Goal: Task Accomplishment & Management: Manage account settings

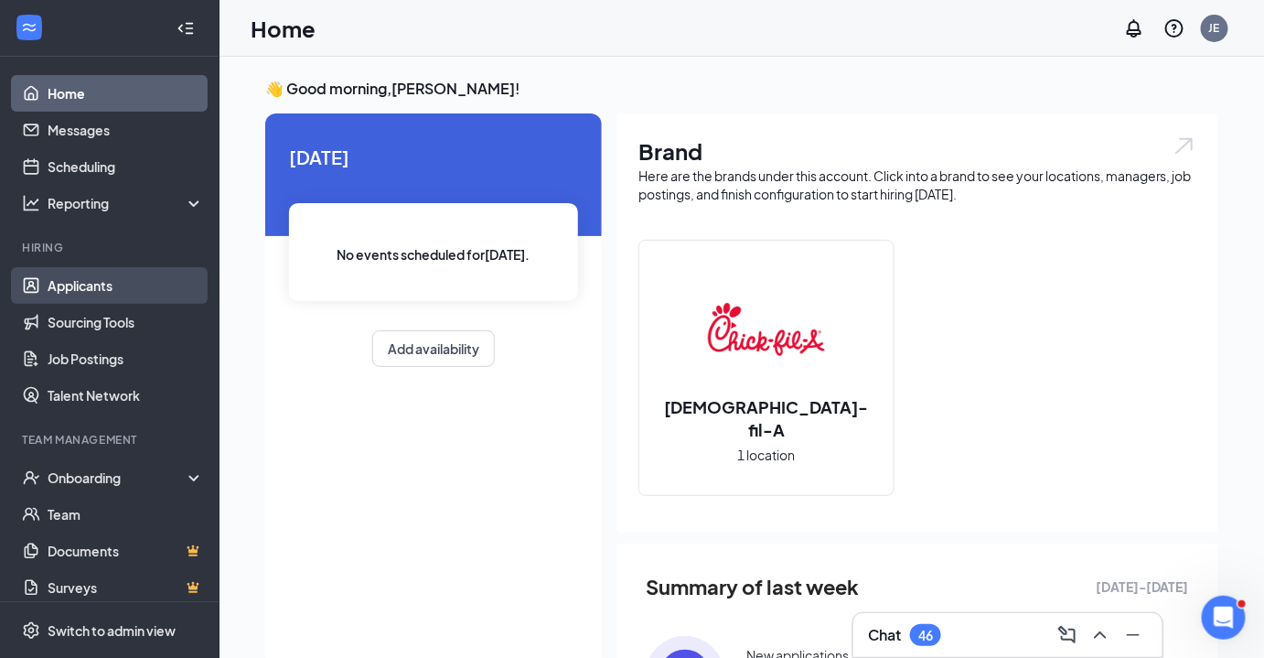
click at [110, 289] on link "Applicants" at bounding box center [126, 285] width 156 height 37
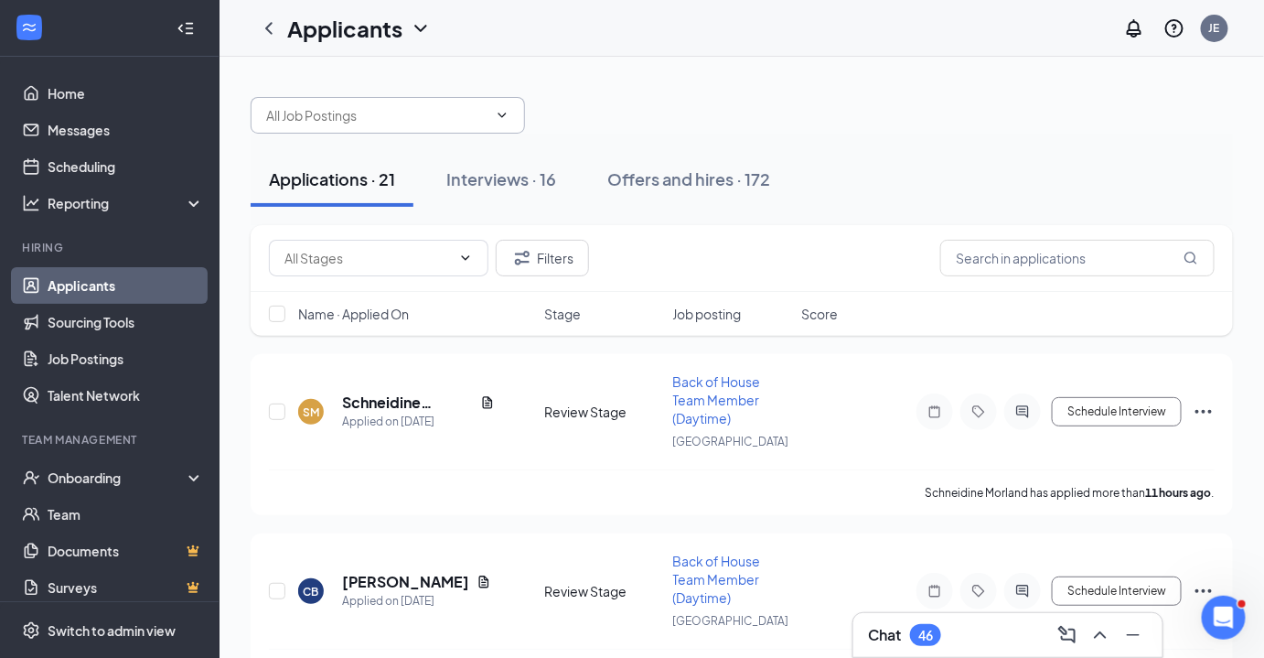
click at [436, 115] on input "text" at bounding box center [376, 115] width 221 height 20
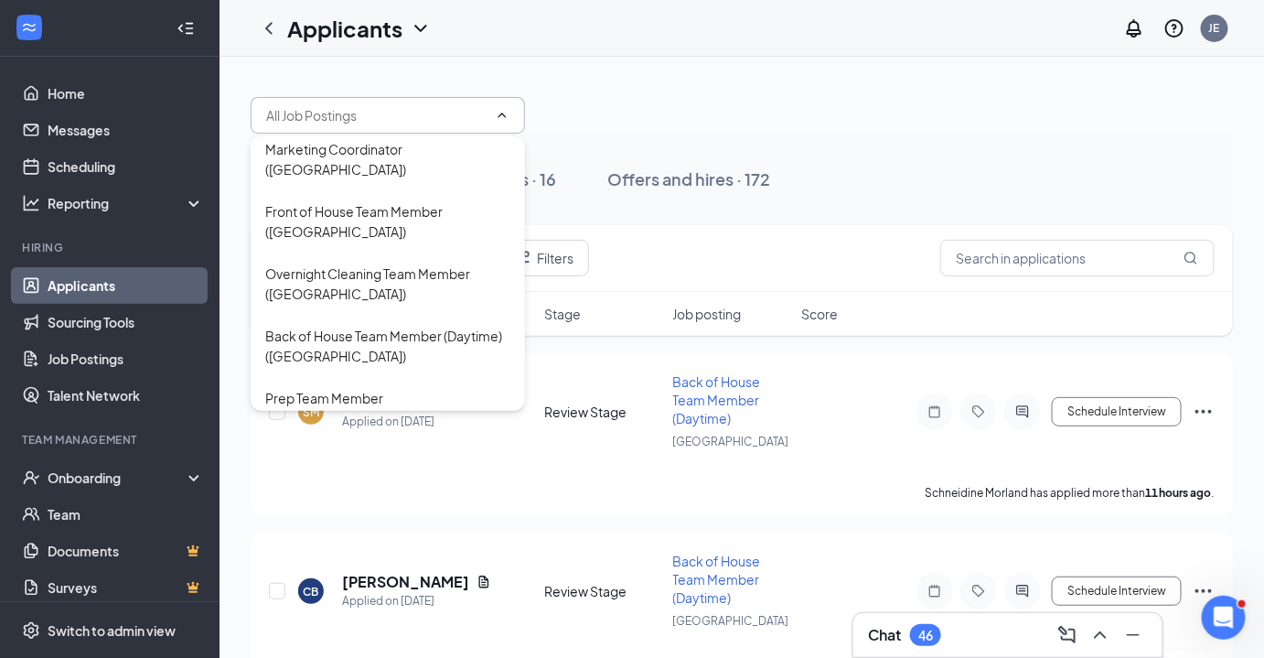
scroll to position [331, 0]
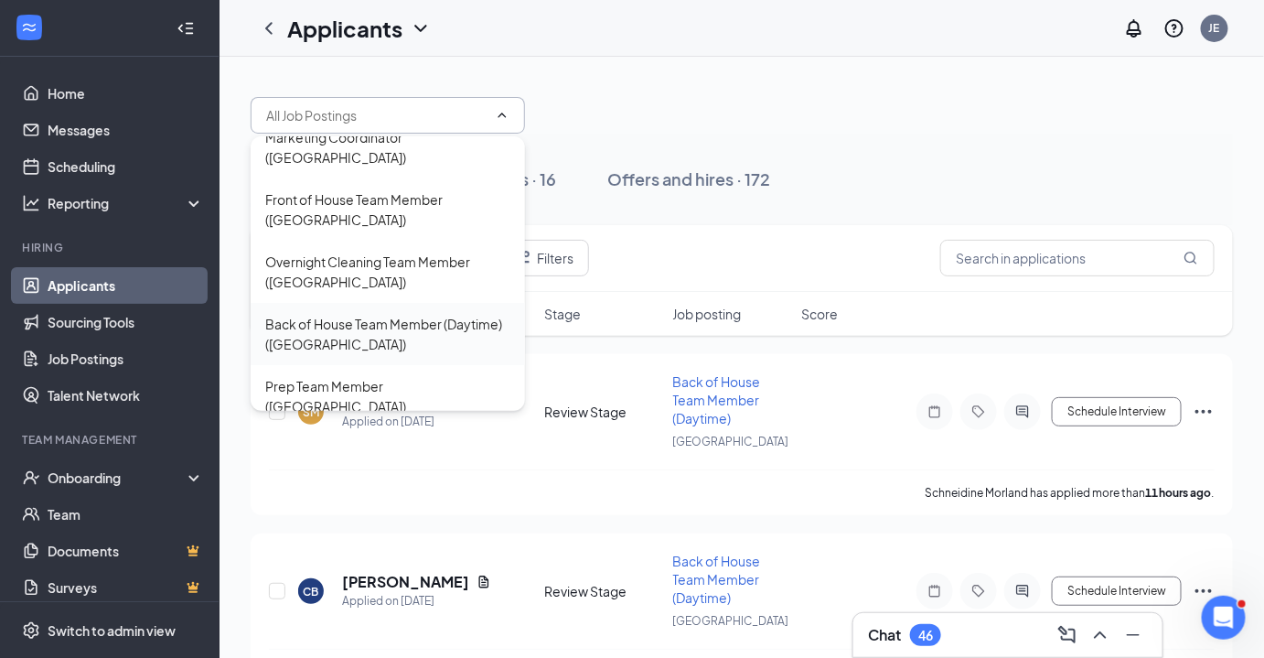
click at [389, 314] on div "Back of House Team Member (Daytime) ([GEOGRAPHIC_DATA])" at bounding box center [387, 334] width 245 height 40
type input "Back of House Team Member (Daytime) ([GEOGRAPHIC_DATA])"
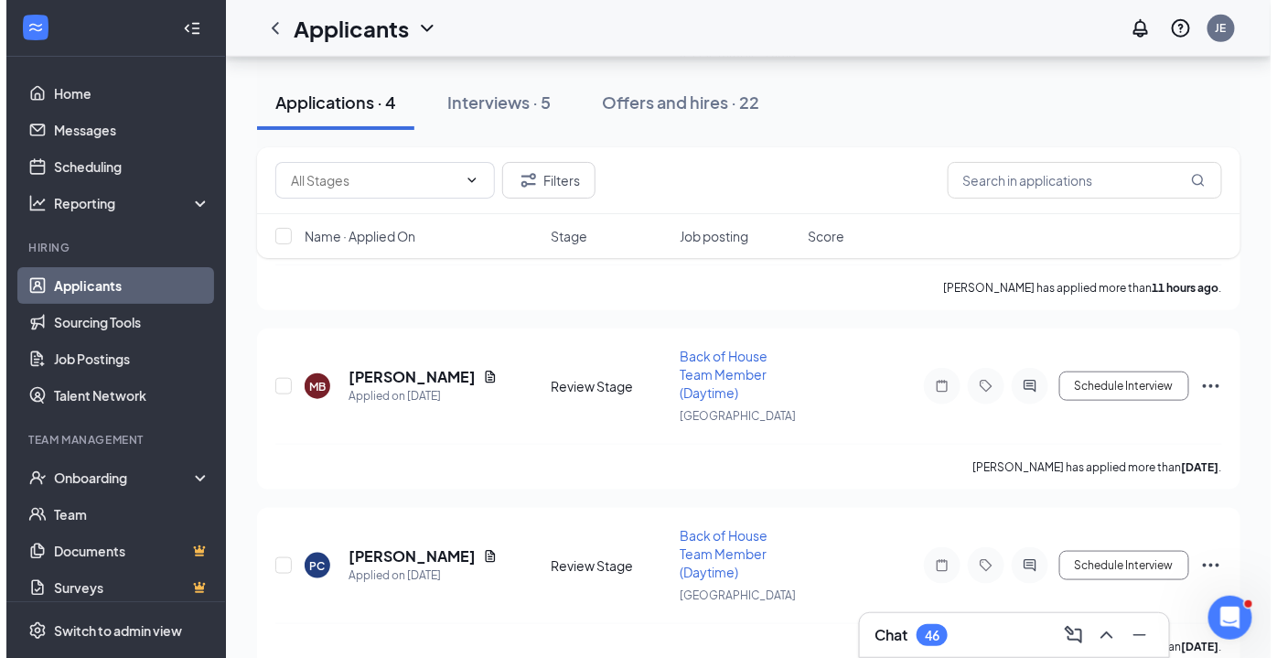
scroll to position [461, 0]
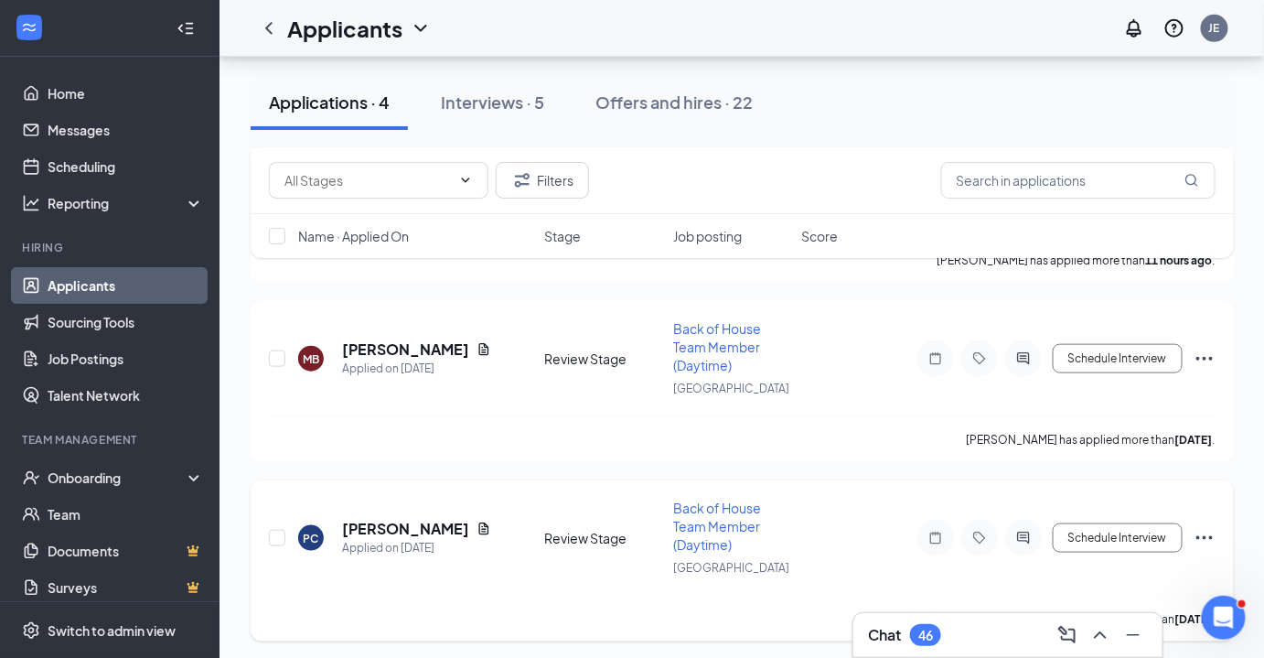
click at [385, 524] on h5 "[PERSON_NAME]" at bounding box center [405, 529] width 127 height 20
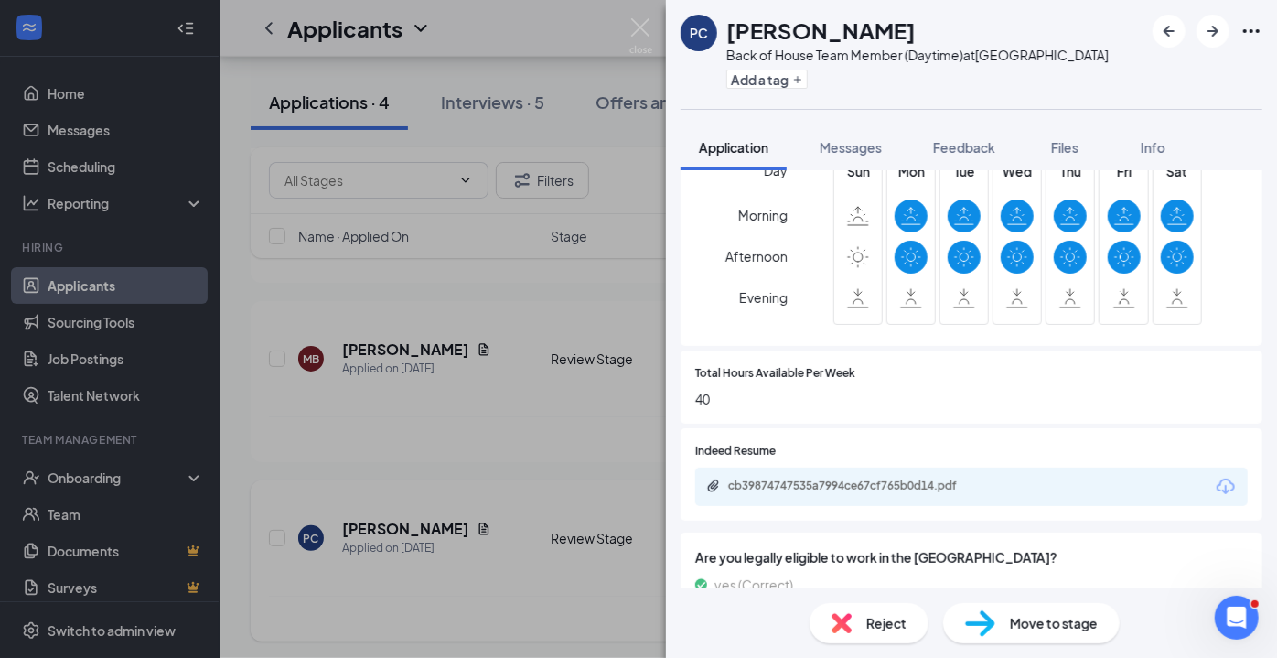
scroll to position [689, 0]
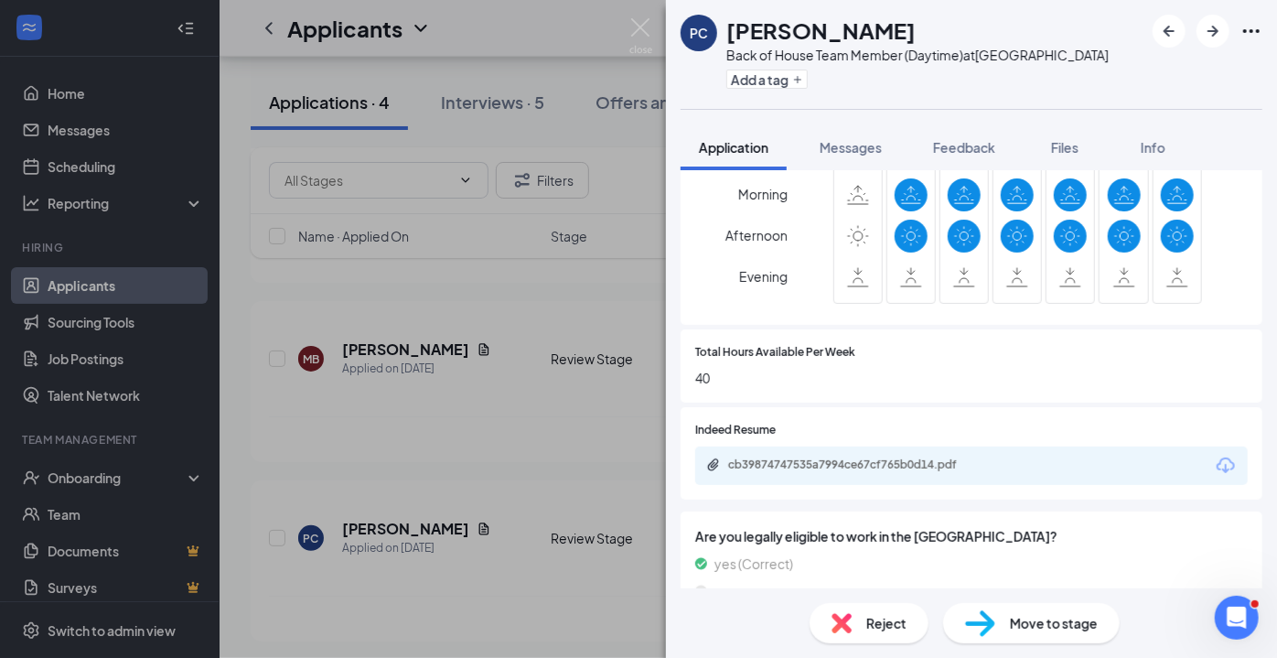
click at [1000, 463] on div "cb39874747535a7994ce67cf765b0d14.pdf" at bounding box center [854, 464] width 296 height 15
click at [630, 21] on img at bounding box center [640, 36] width 23 height 36
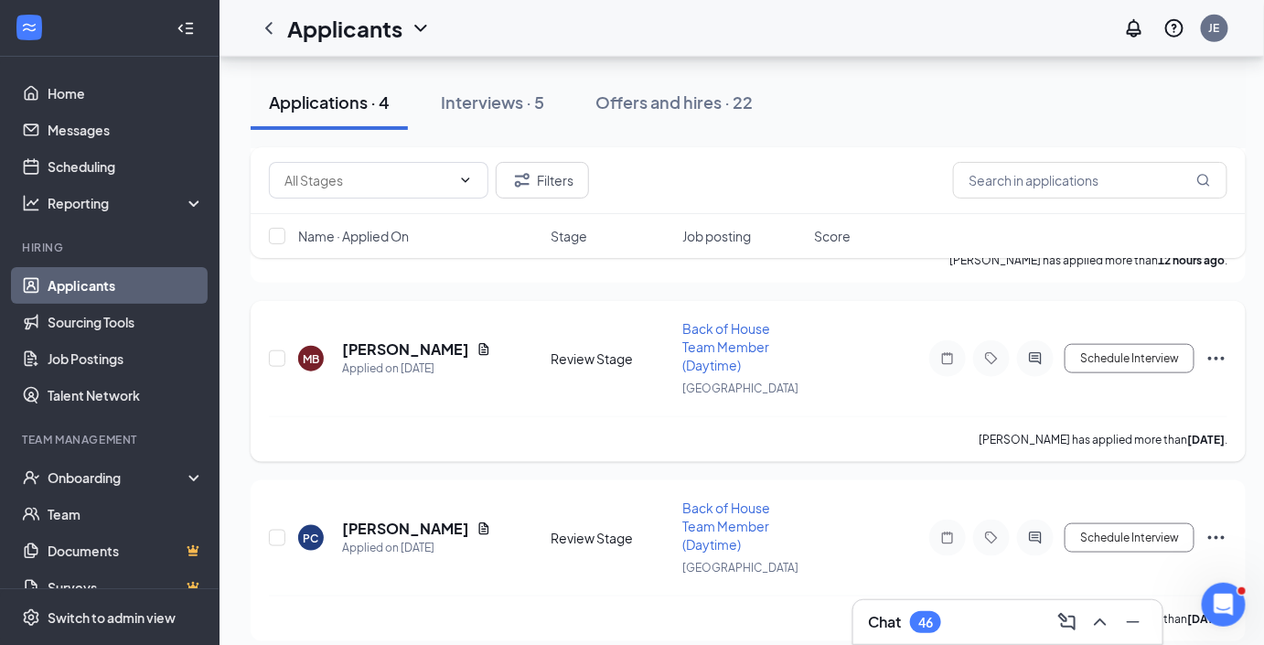
click at [366, 348] on h5 "[PERSON_NAME]" at bounding box center [405, 349] width 127 height 20
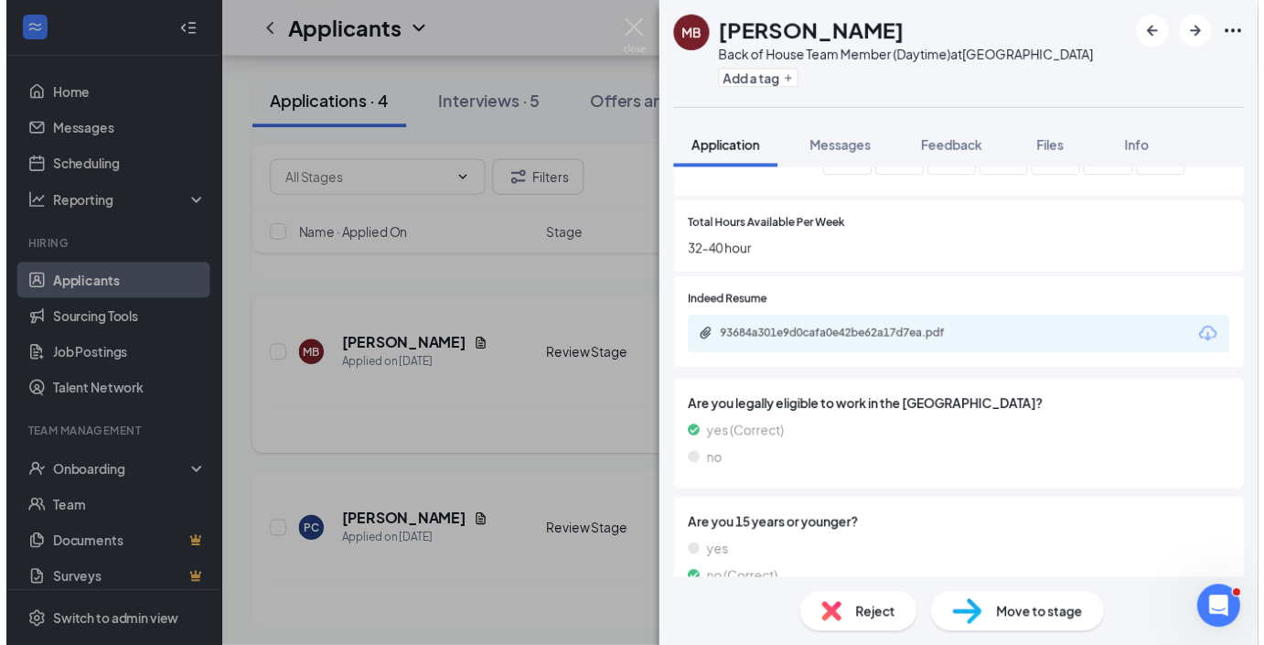
scroll to position [813, 0]
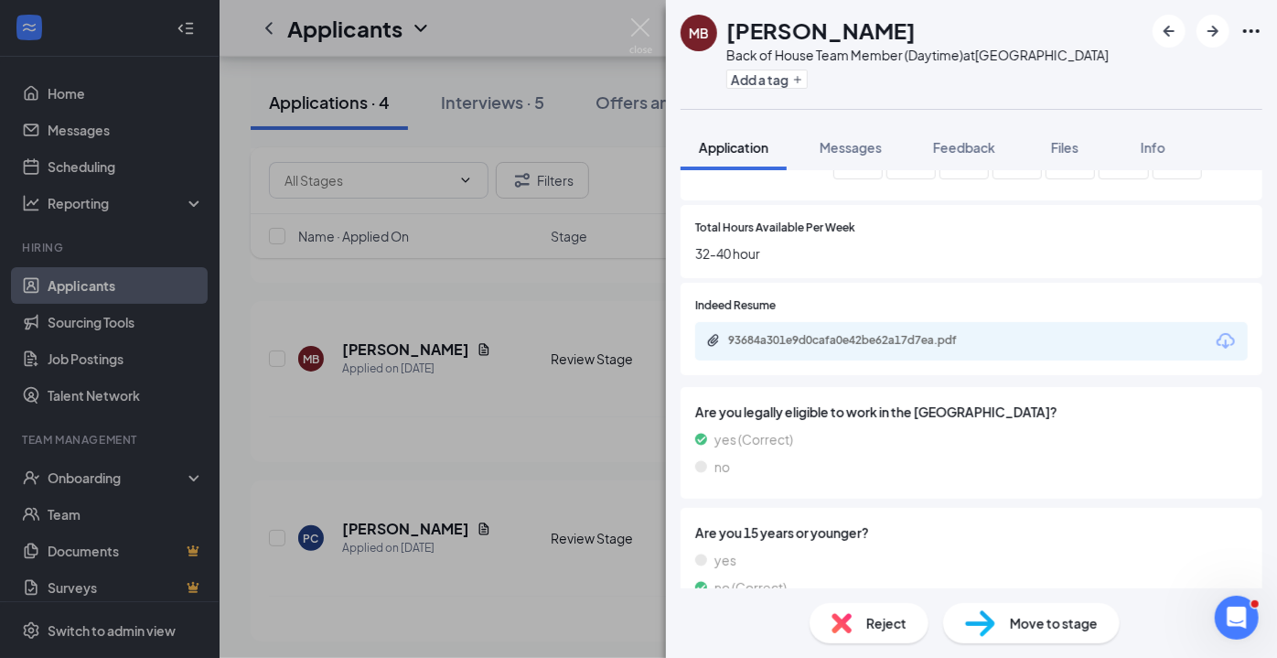
click at [885, 343] on div "93684a301e9d0cafa0e42be62a17d7ea.pdf" at bounding box center [856, 340] width 256 height 15
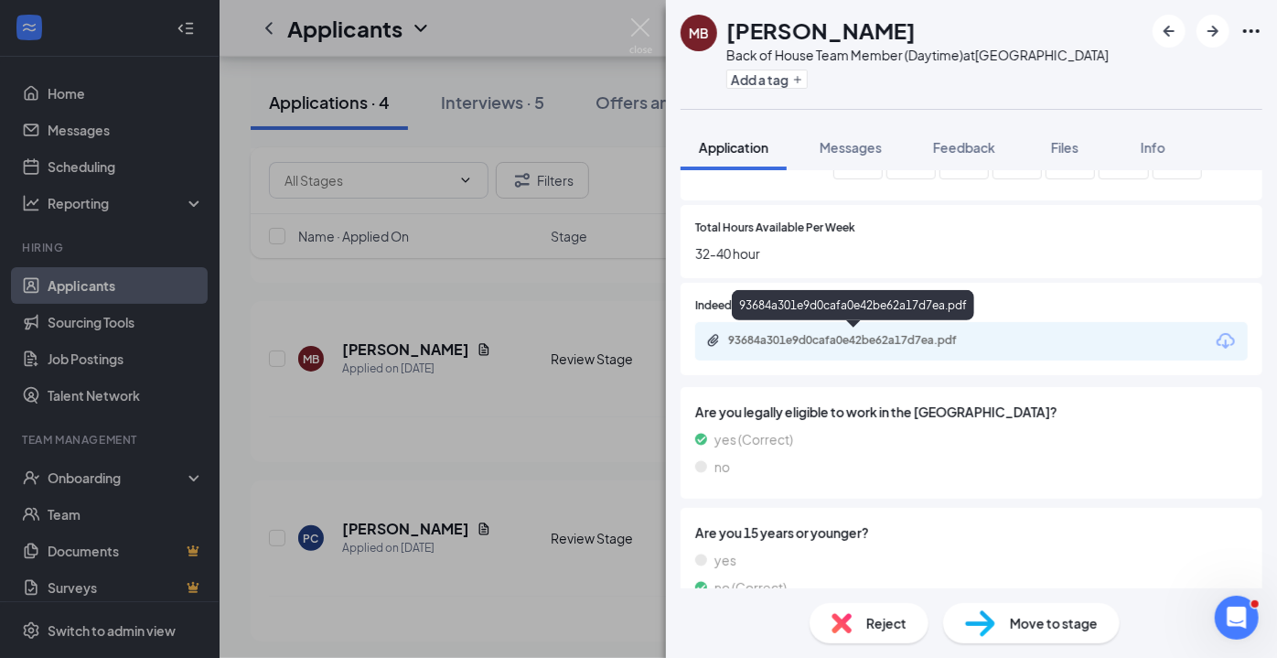
click at [632, 27] on img at bounding box center [640, 36] width 23 height 36
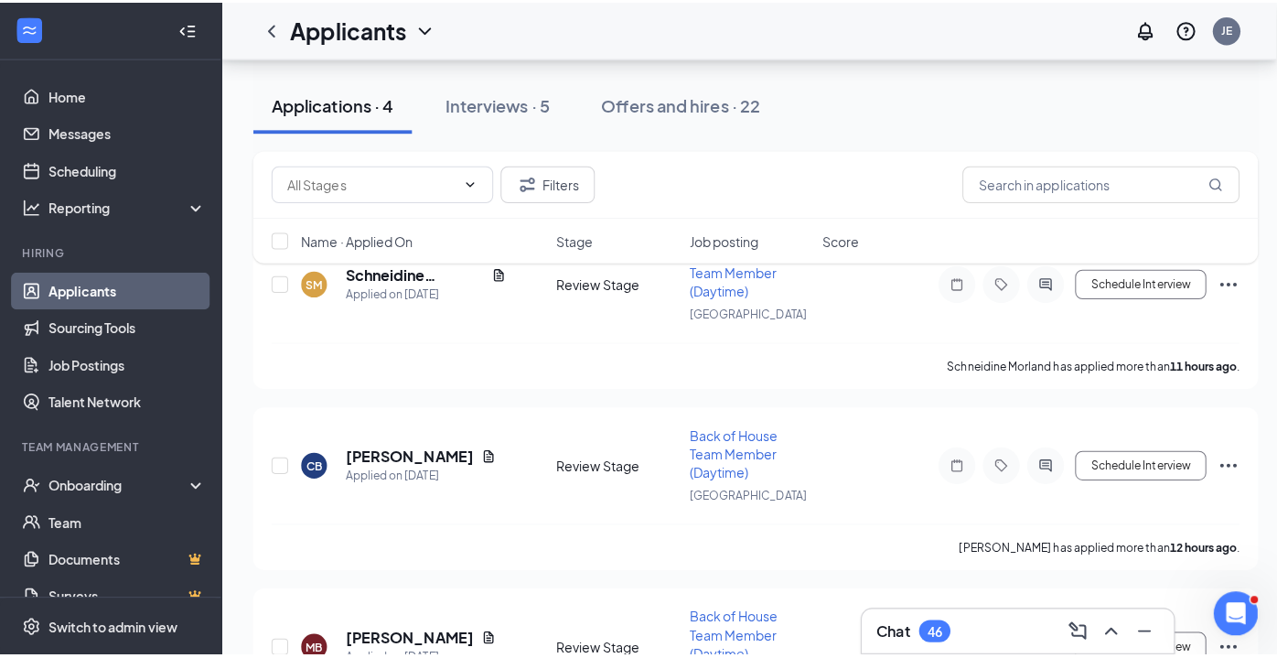
scroll to position [178, 0]
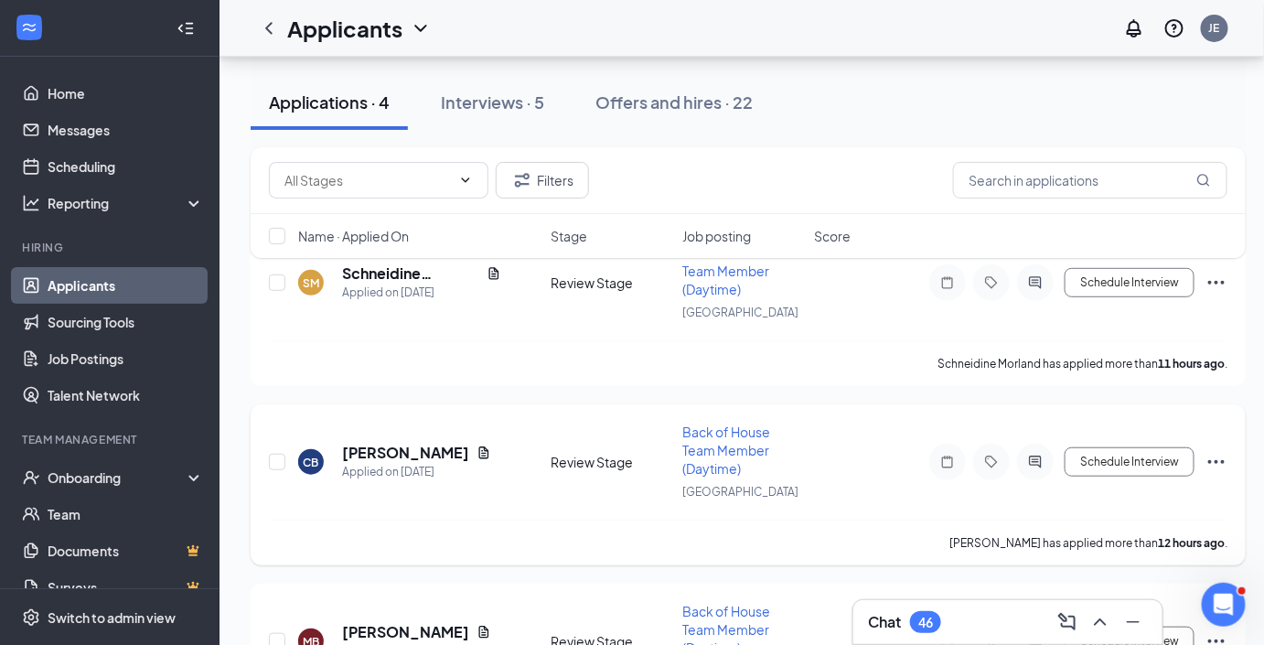
click at [388, 448] on h5 "[PERSON_NAME]" at bounding box center [405, 453] width 127 height 20
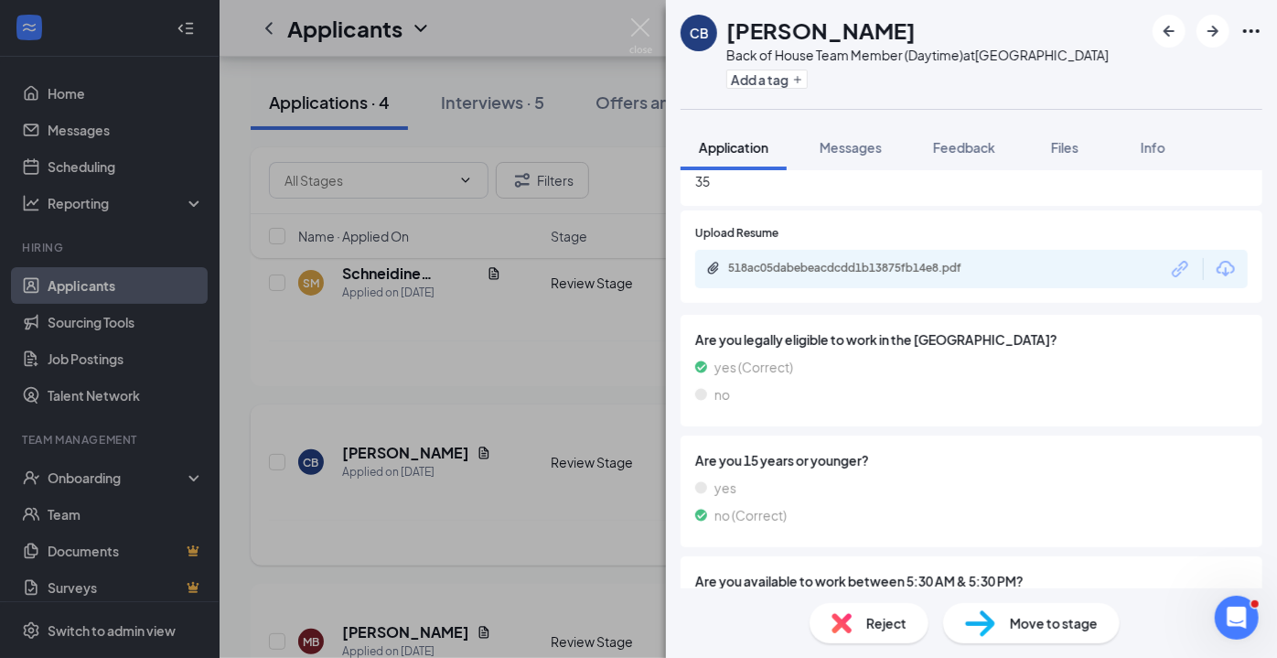
scroll to position [861, 0]
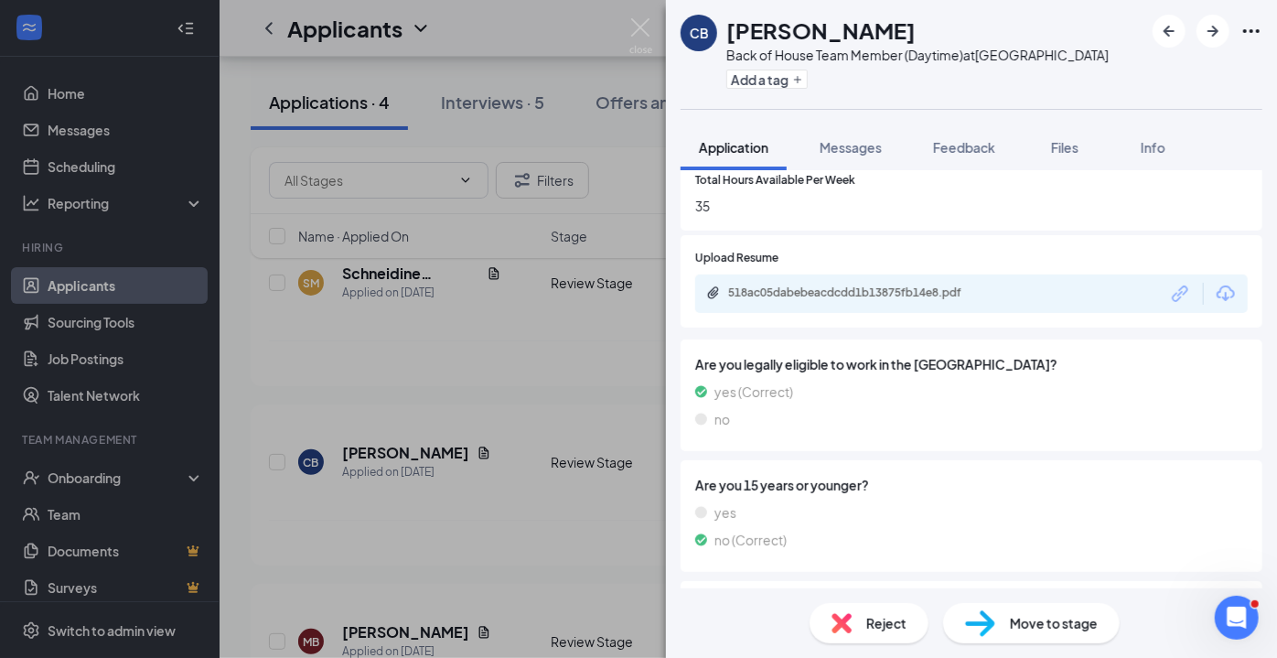
click at [980, 294] on div "518ac05dabebeacdcdd1b13875fb14e8.pdf" at bounding box center [856, 292] width 256 height 15
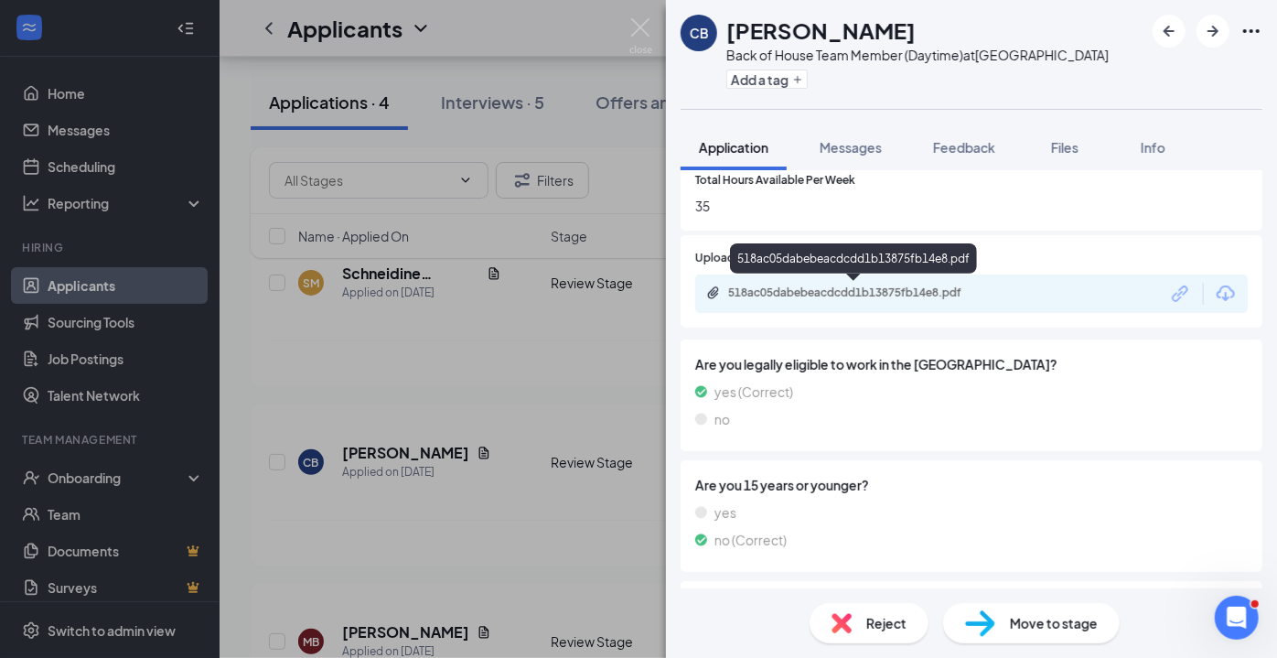
click at [647, 29] on img at bounding box center [640, 36] width 23 height 36
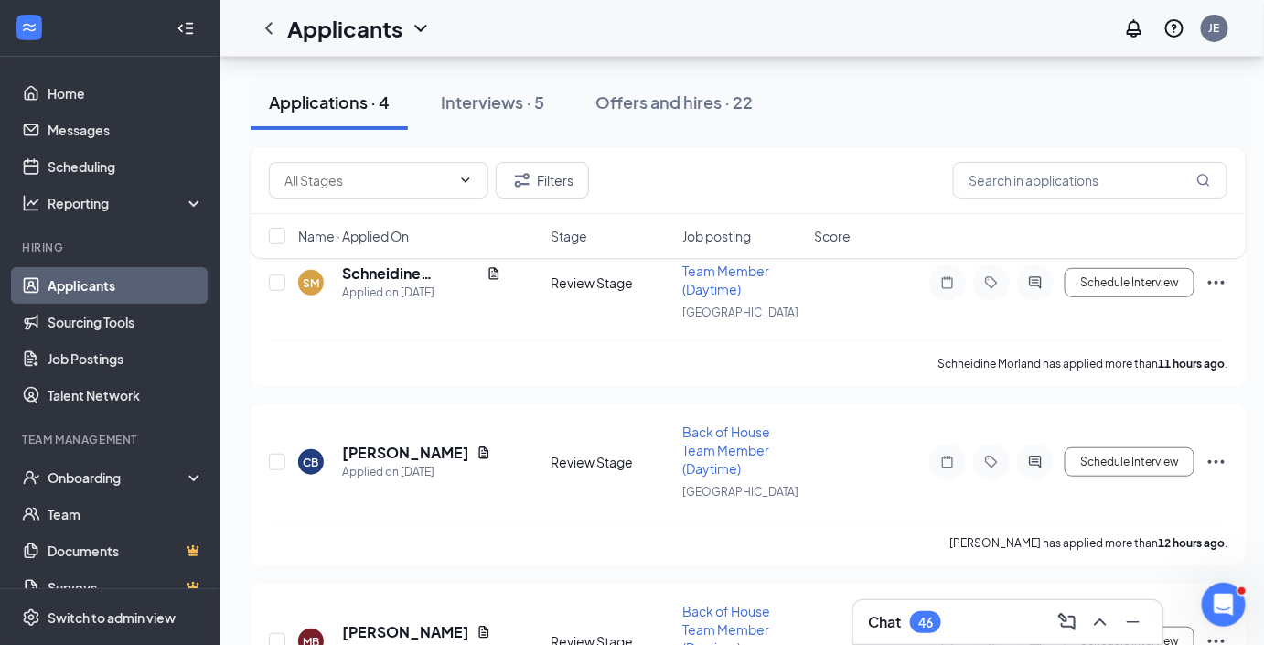
click at [383, 272] on div "Filters Name · Applied On Stage Job posting Score" at bounding box center [748, 211] width 995 height 129
click at [401, 267] on div "Filters Name · Applied On Stage Job posting Score" at bounding box center [748, 211] width 995 height 129
click at [398, 275] on h5 "Schneidine Morland" at bounding box center [410, 273] width 137 height 20
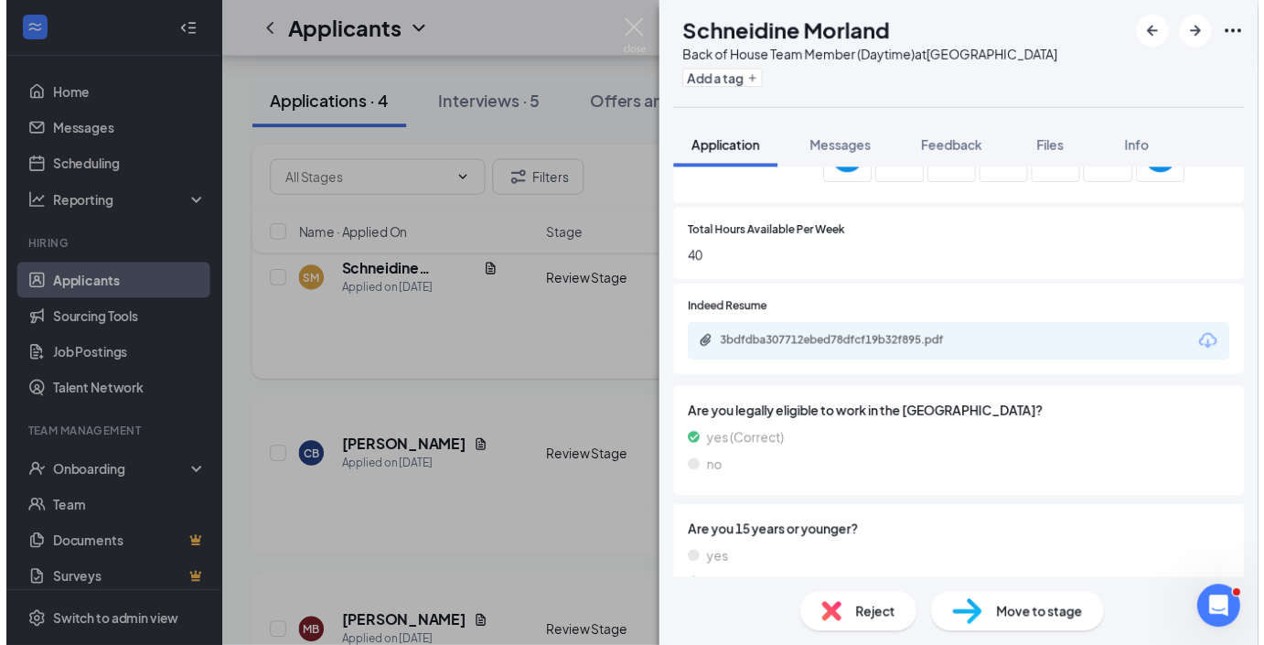
scroll to position [813, 0]
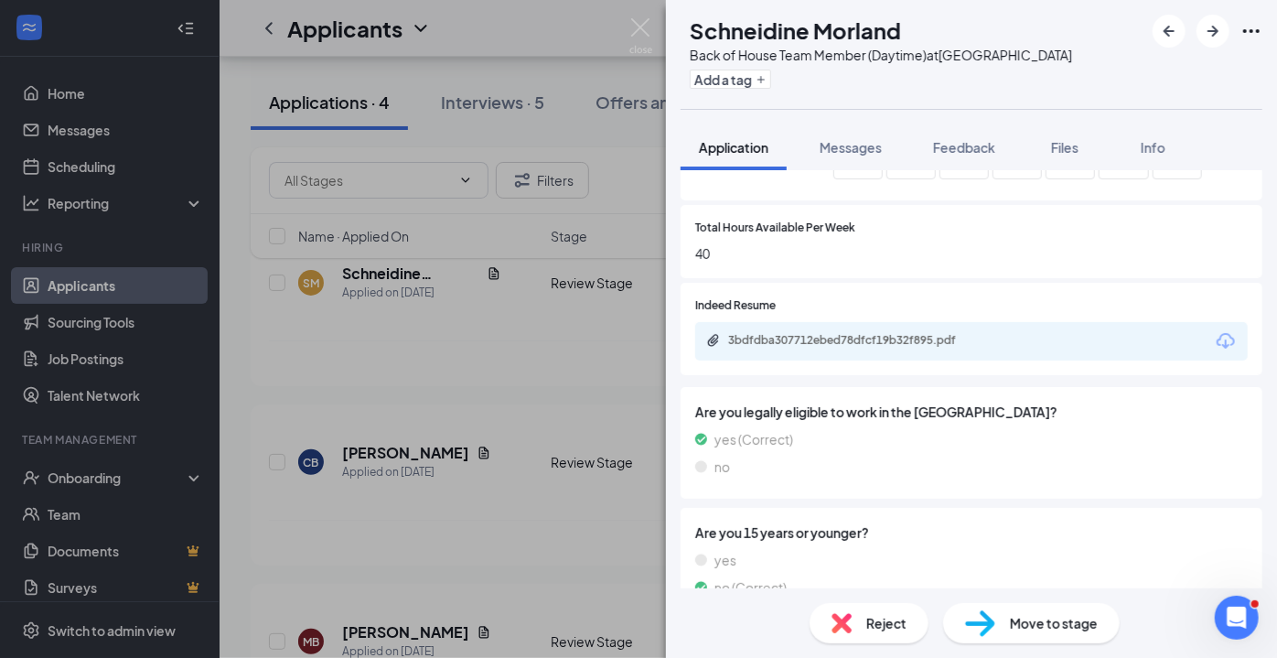
click at [933, 346] on div "3bdfdba307712ebed78dfcf19b32f895.pdf" at bounding box center [854, 341] width 296 height 17
click at [650, 34] on img at bounding box center [640, 36] width 23 height 36
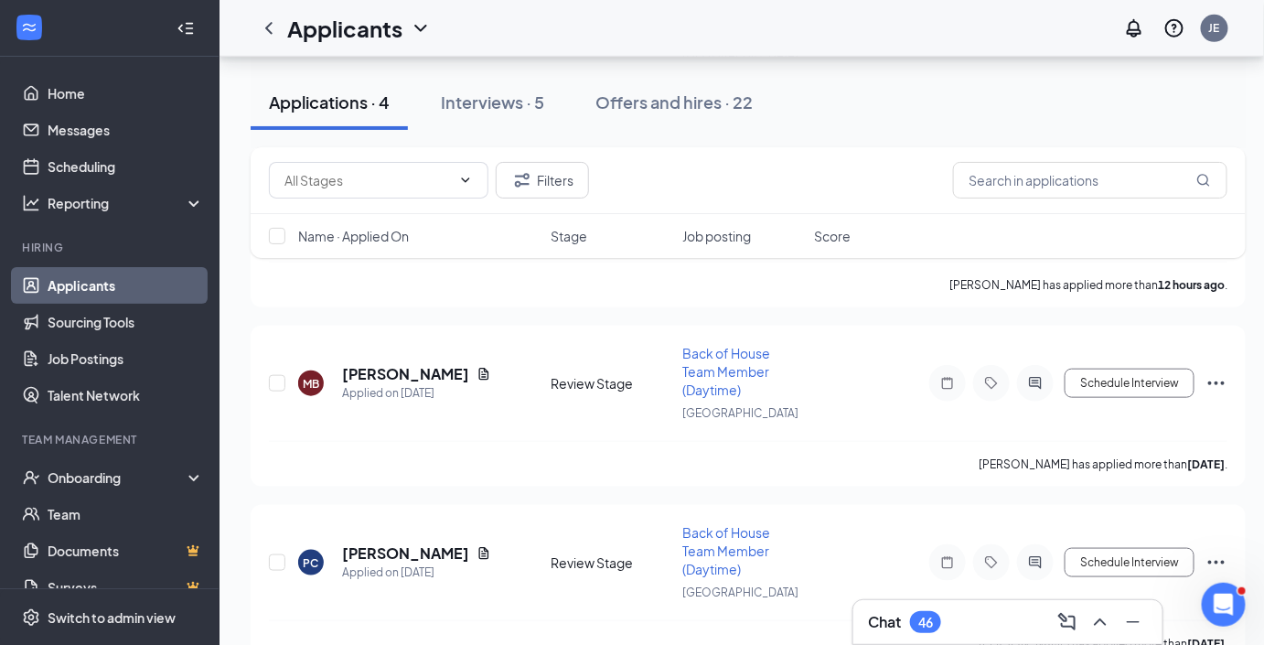
scroll to position [473, 0]
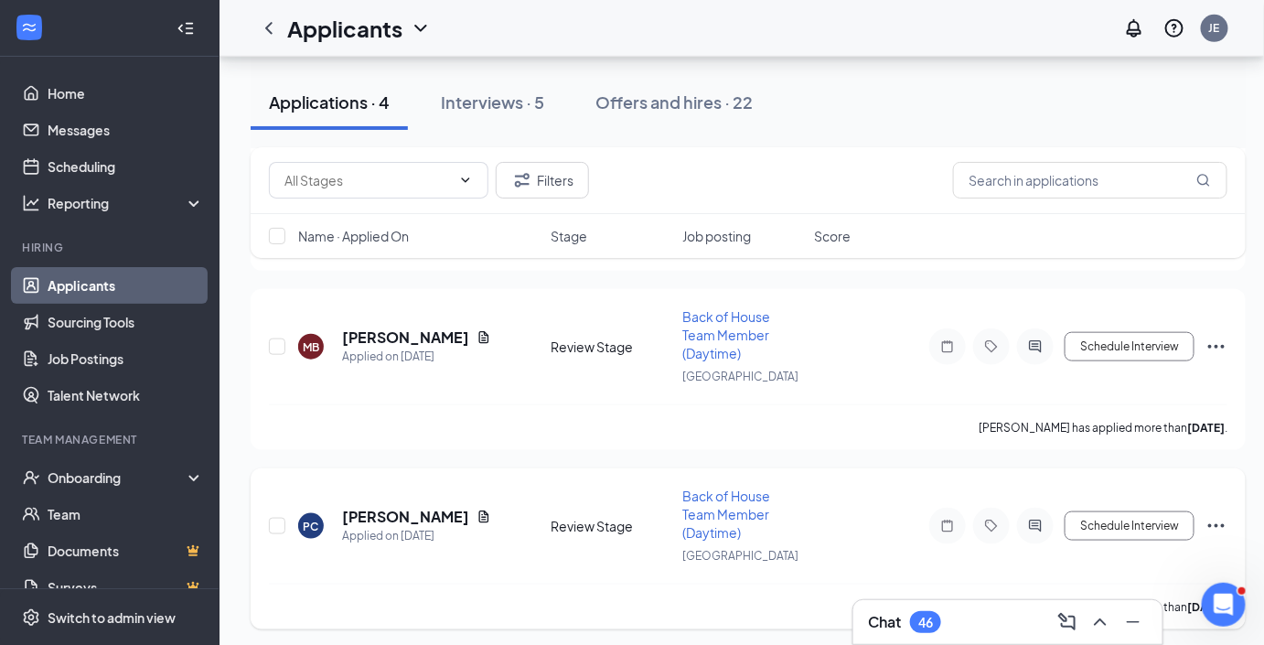
click at [396, 519] on h5 "[PERSON_NAME]" at bounding box center [405, 517] width 127 height 20
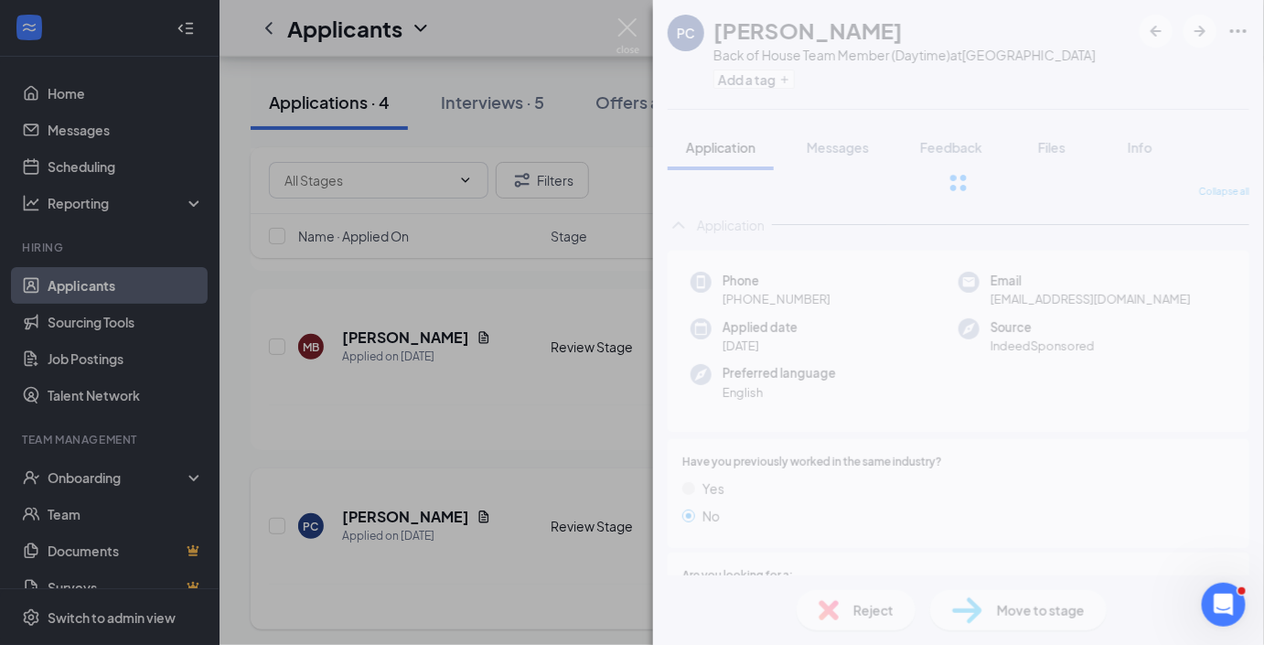
scroll to position [461, 0]
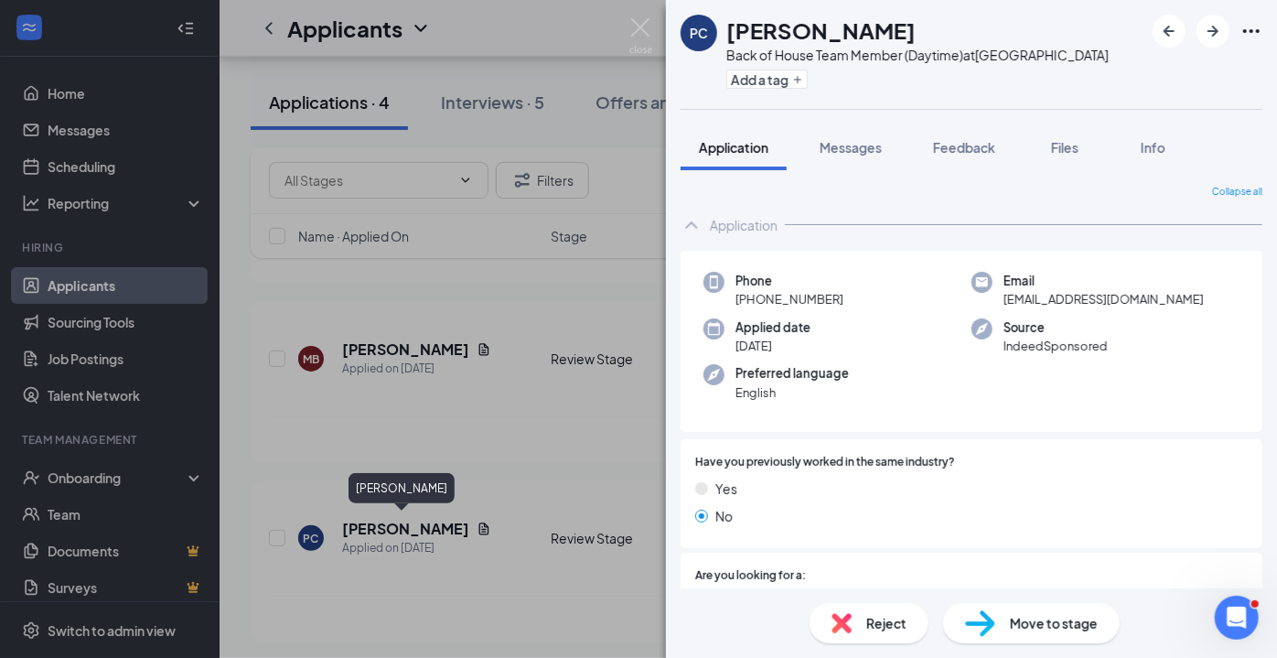
click at [892, 636] on div "Reject" at bounding box center [868, 623] width 119 height 40
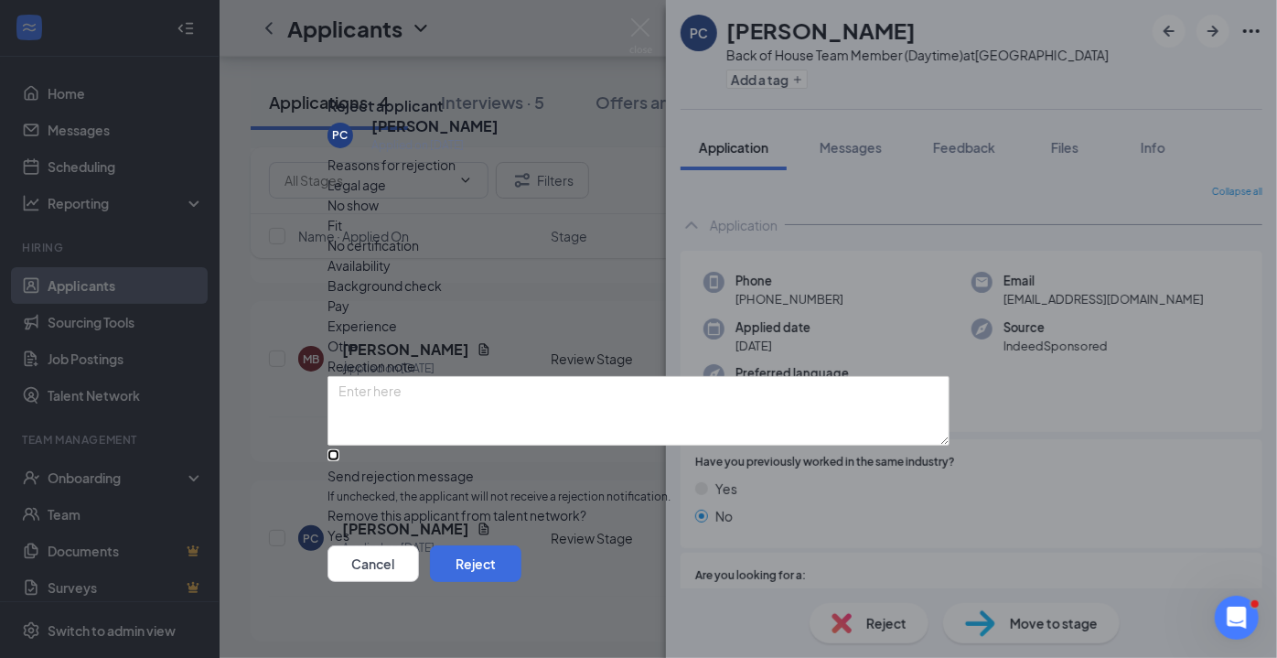
click at [339, 449] on input "Send rejection message If unchecked, the applicant will not receive a rejection…" at bounding box center [333, 455] width 12 height 12
checkbox input "true"
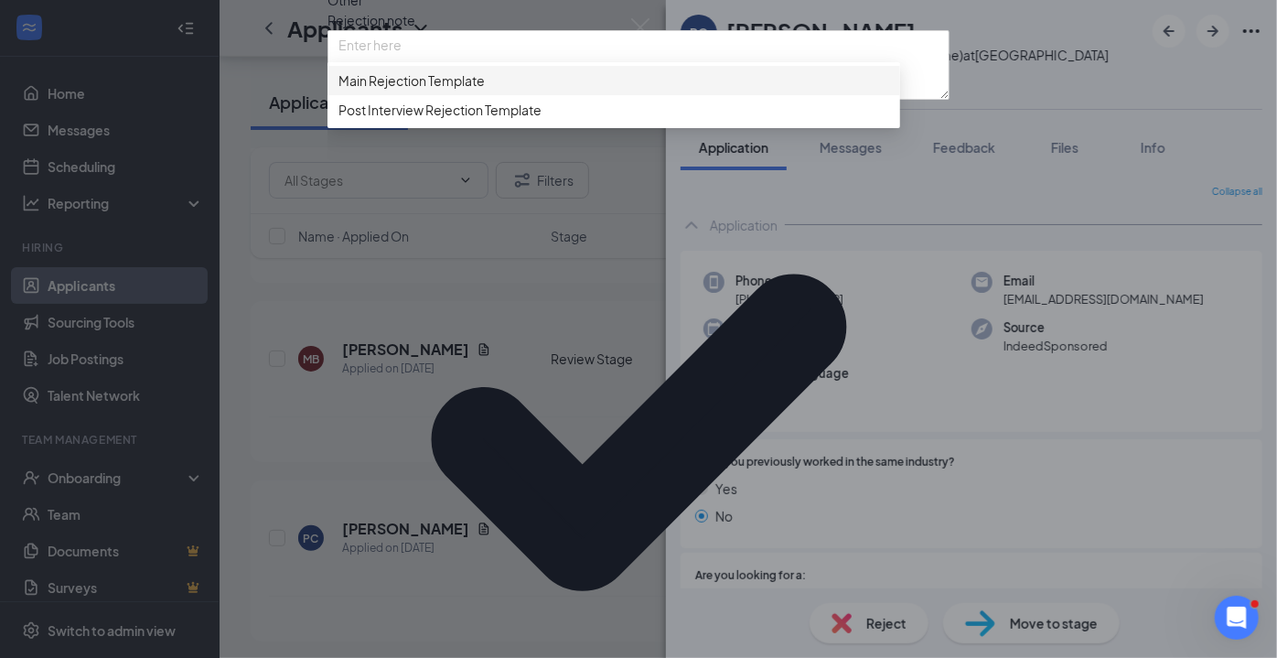
click at [466, 91] on span "Main Rejection Template" at bounding box center [411, 80] width 146 height 20
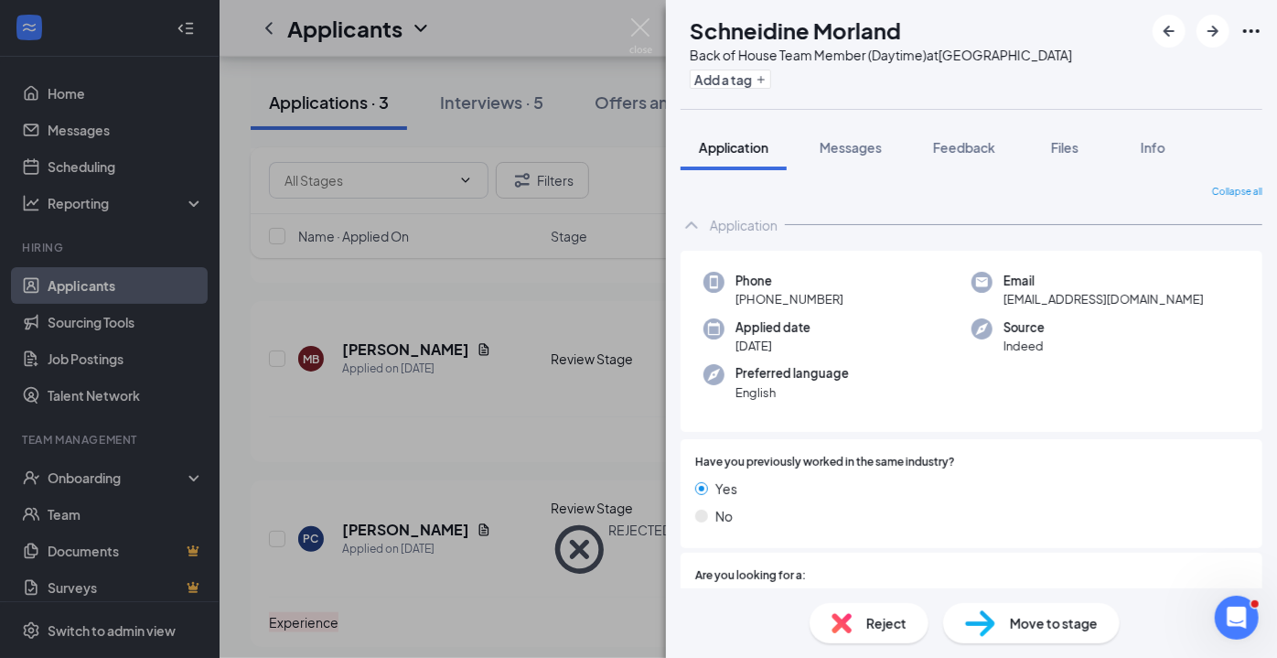
click at [387, 351] on div "SM Schneidine Morland Back of House Team Member (Daytime) at [GEOGRAPHIC_DATA] …" at bounding box center [638, 329] width 1277 height 658
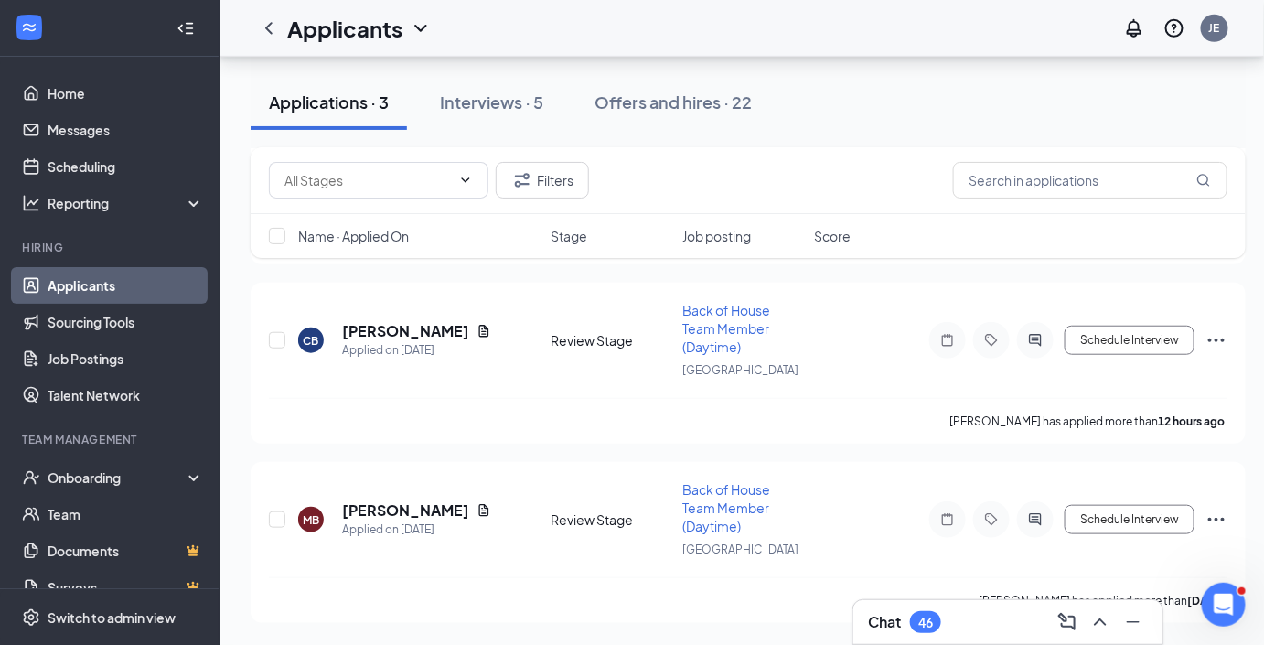
scroll to position [295, 0]
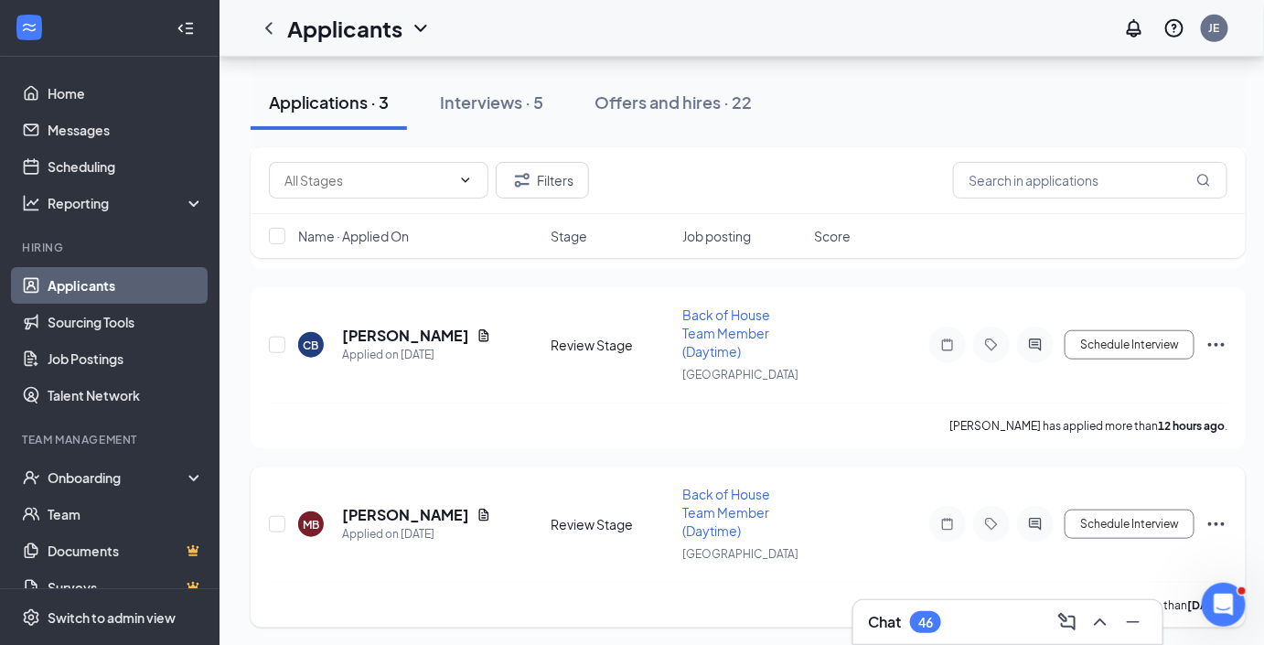
click at [402, 508] on h5 "[PERSON_NAME]" at bounding box center [405, 515] width 127 height 20
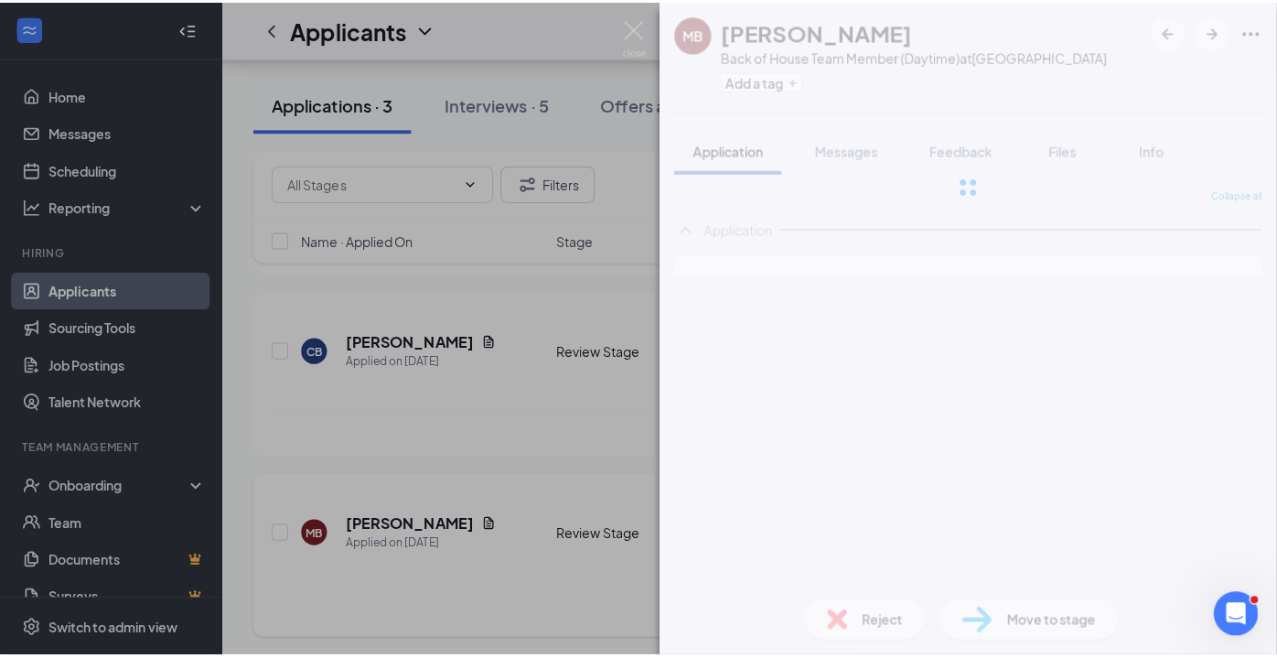
scroll to position [283, 0]
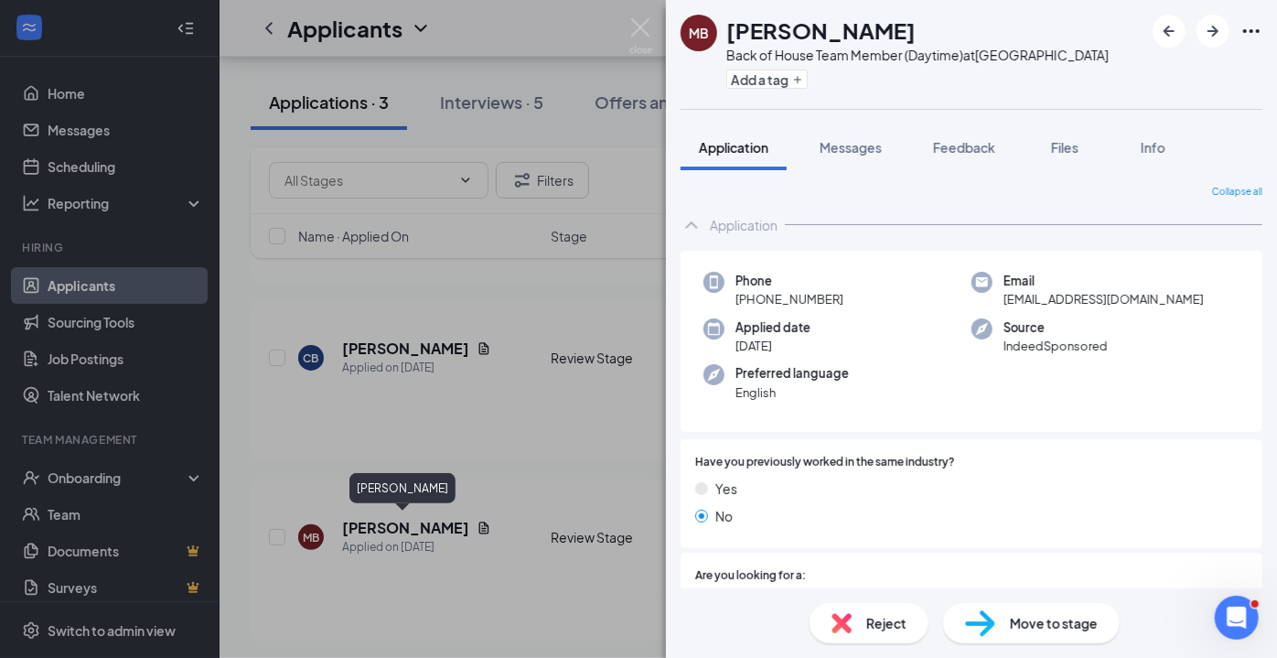
click at [885, 624] on span "Reject" at bounding box center [886, 623] width 40 height 20
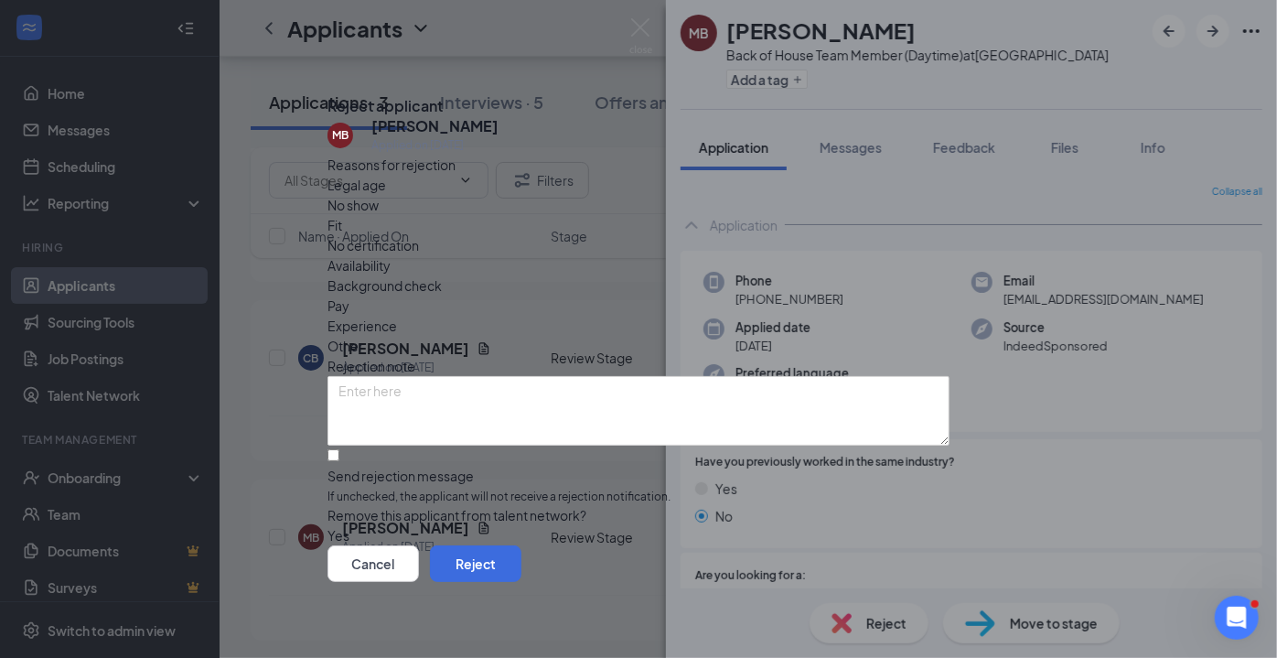
click at [384, 195] on span "Legal age" at bounding box center [356, 185] width 59 height 20
click at [339, 449] on input "Send rejection message If unchecked, the applicant will not receive a rejection…" at bounding box center [333, 455] width 12 height 12
checkbox input "true"
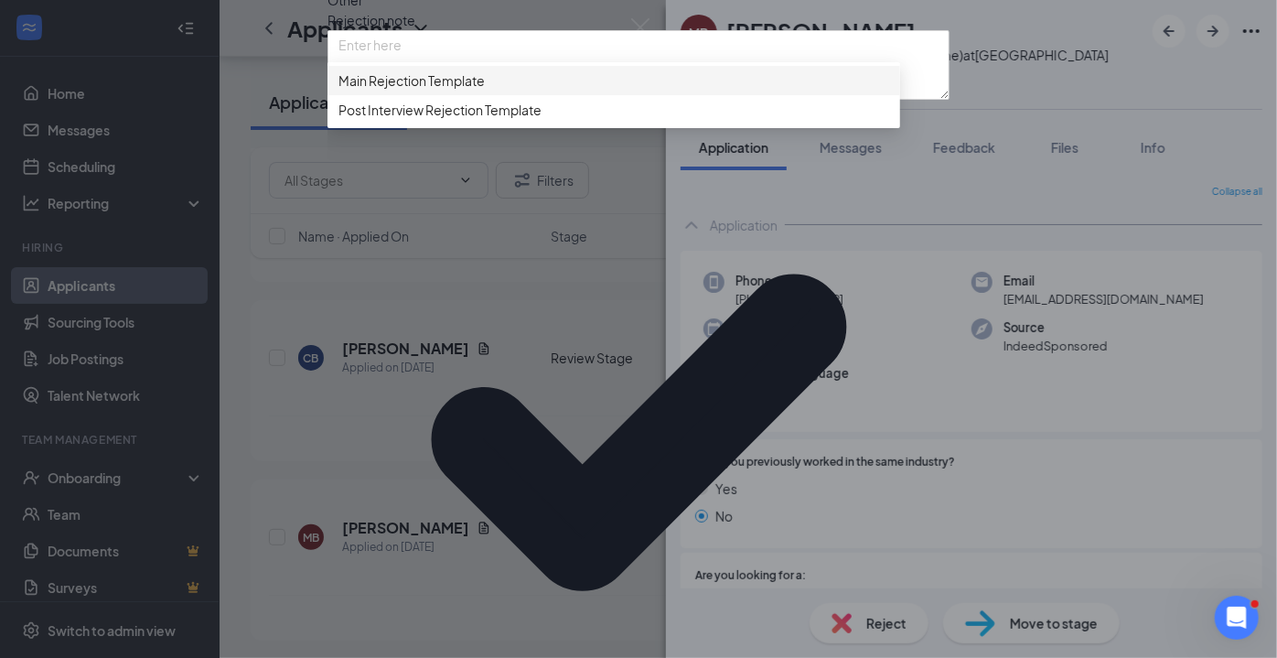
click at [485, 91] on span "Main Rejection Template" at bounding box center [411, 80] width 146 height 20
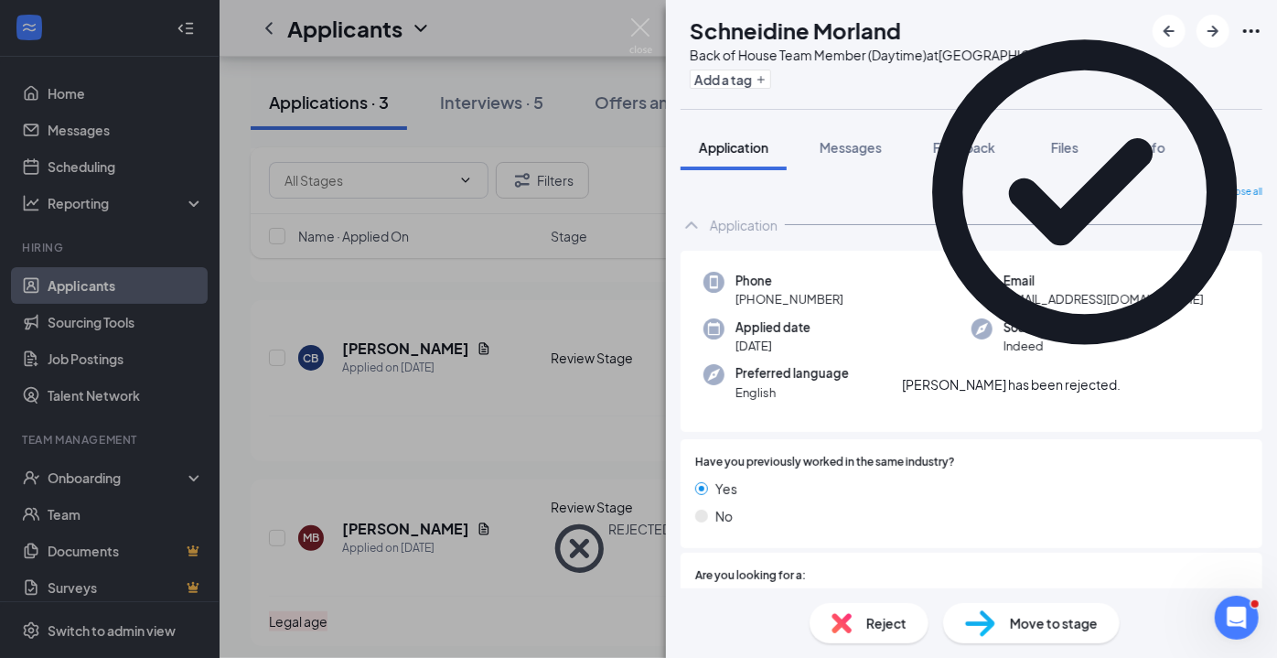
click at [878, 622] on span "Reject" at bounding box center [886, 623] width 40 height 20
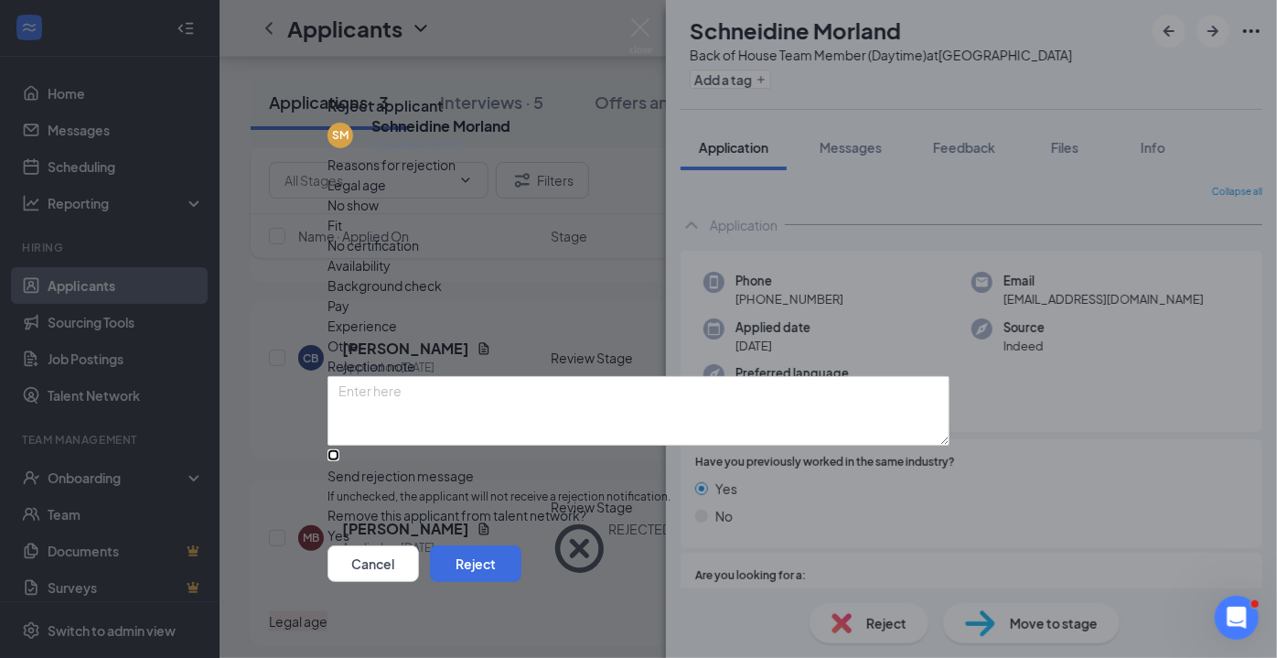
click at [339, 449] on input "Send rejection message If unchecked, the applicant will not receive a rejection…" at bounding box center [333, 455] width 12 height 12
checkbox input "true"
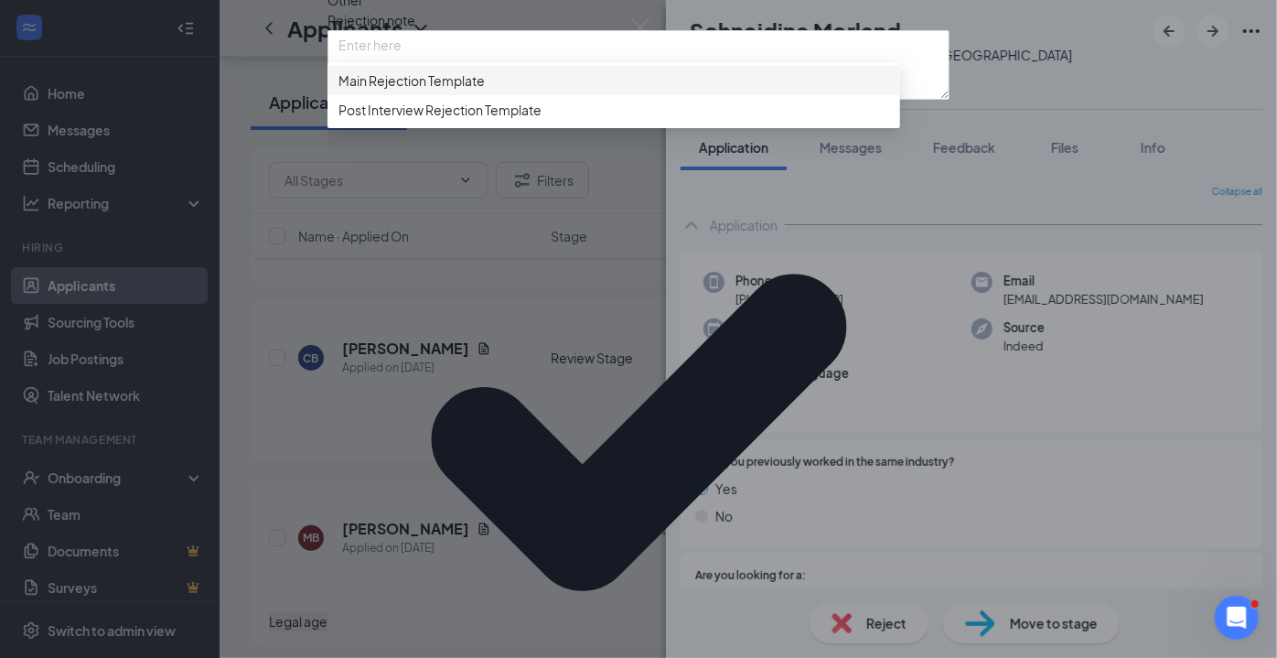
click at [468, 91] on span "Main Rejection Template" at bounding box center [411, 80] width 146 height 20
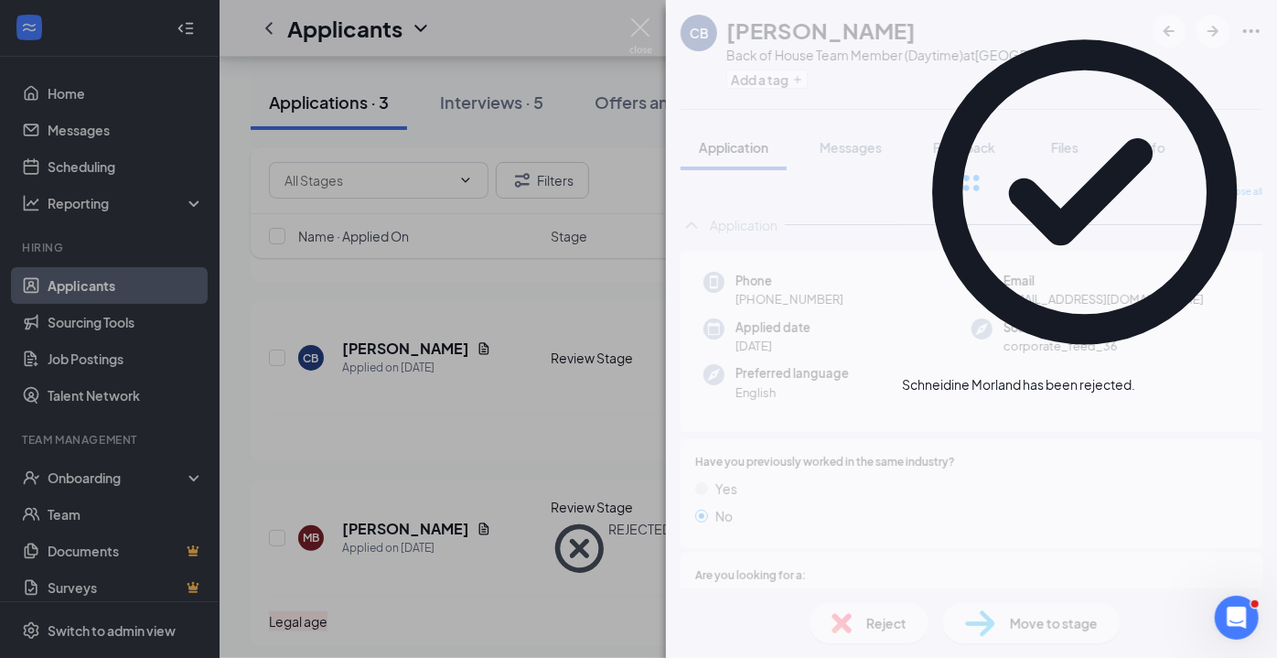
scroll to position [113, 0]
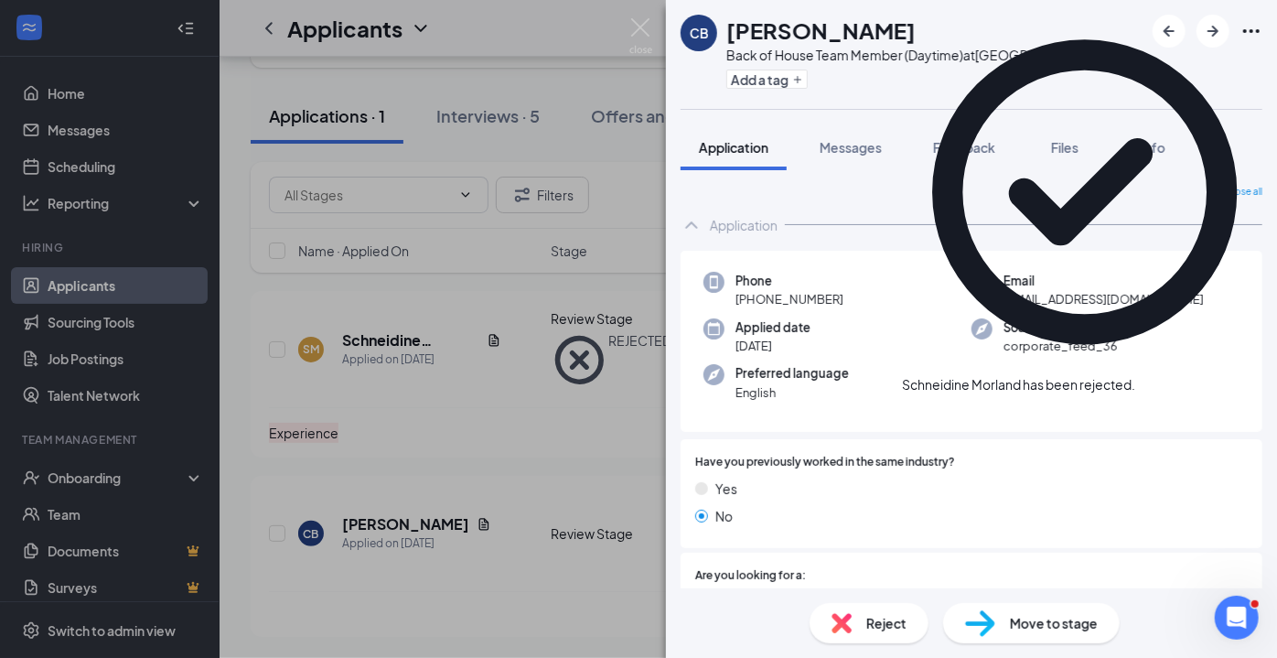
click at [876, 625] on span "Reject" at bounding box center [886, 623] width 40 height 20
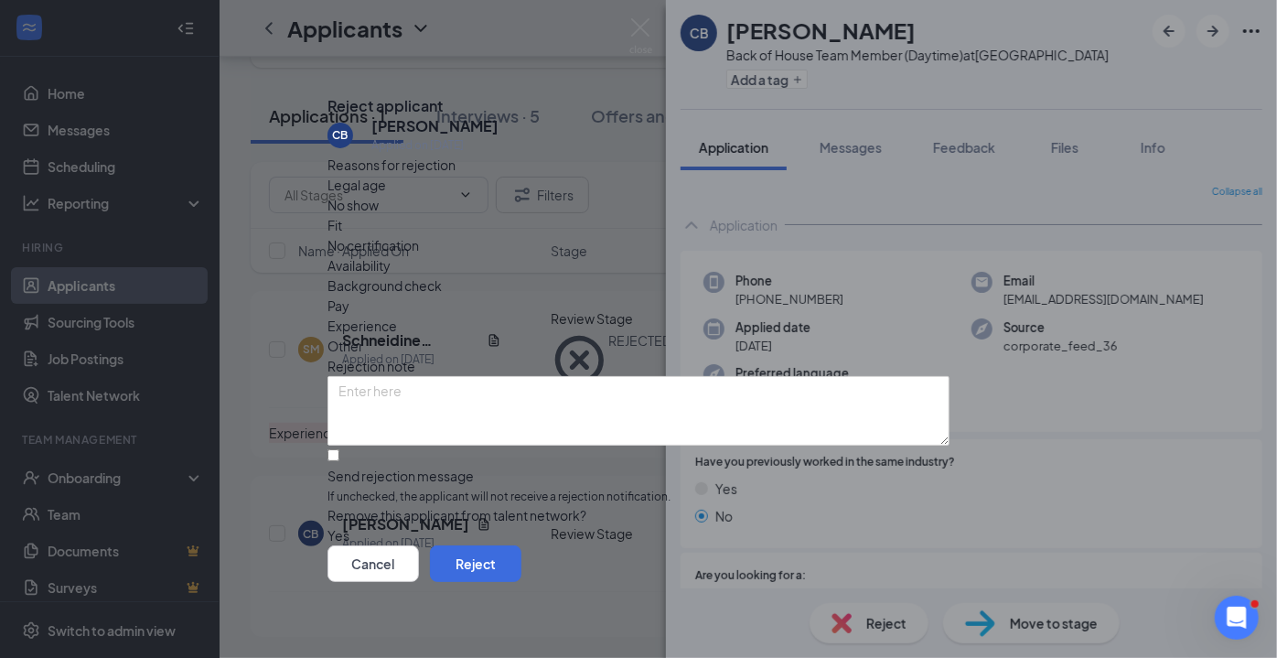
click at [397, 316] on span "Experience" at bounding box center [362, 326] width 70 height 20
click at [339, 449] on input "Send rejection message If unchecked, the applicant will not receive a rejection…" at bounding box center [333, 455] width 12 height 12
checkbox input "true"
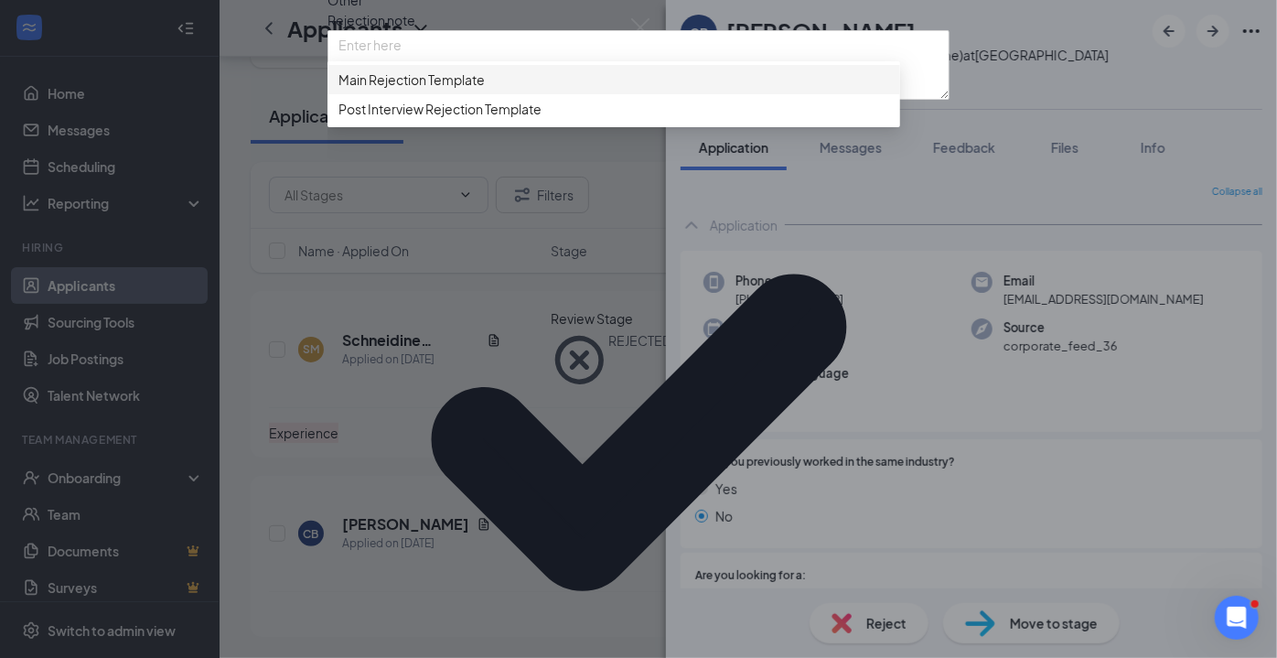
click at [466, 90] on span "Main Rejection Template" at bounding box center [411, 80] width 146 height 20
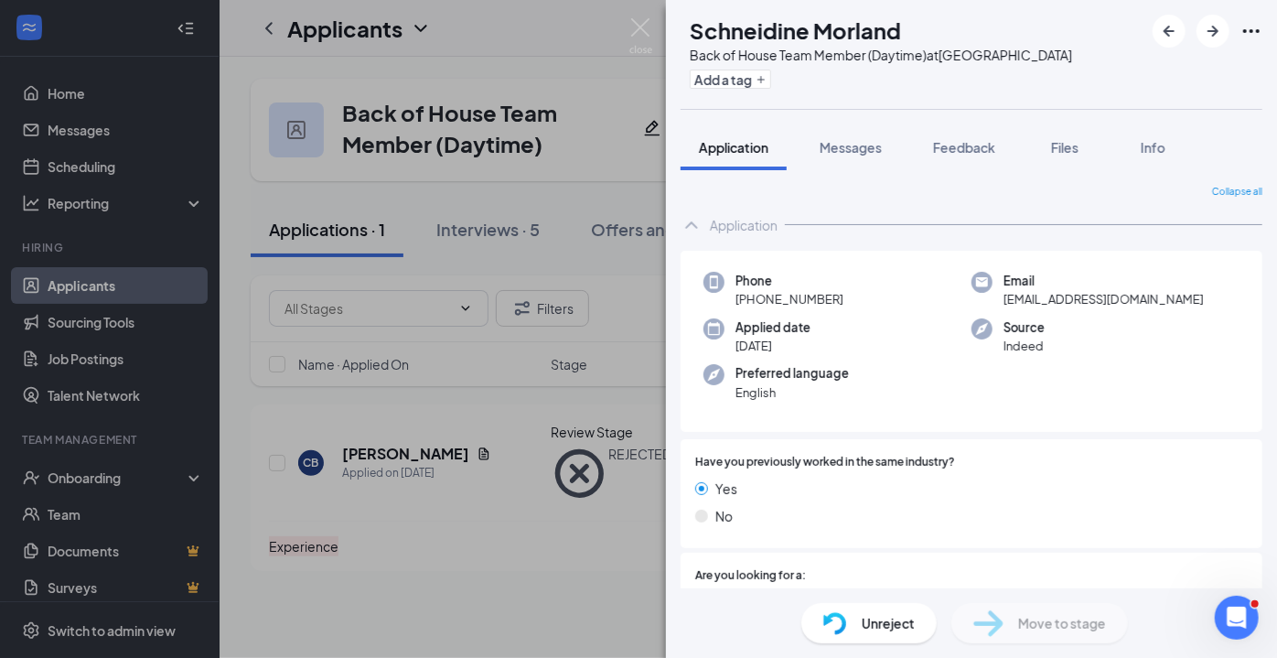
click at [629, 42] on div "SM Schneidine Morland Back of House Team Member (Daytime) at [GEOGRAPHIC_DATA] …" at bounding box center [638, 329] width 1277 height 658
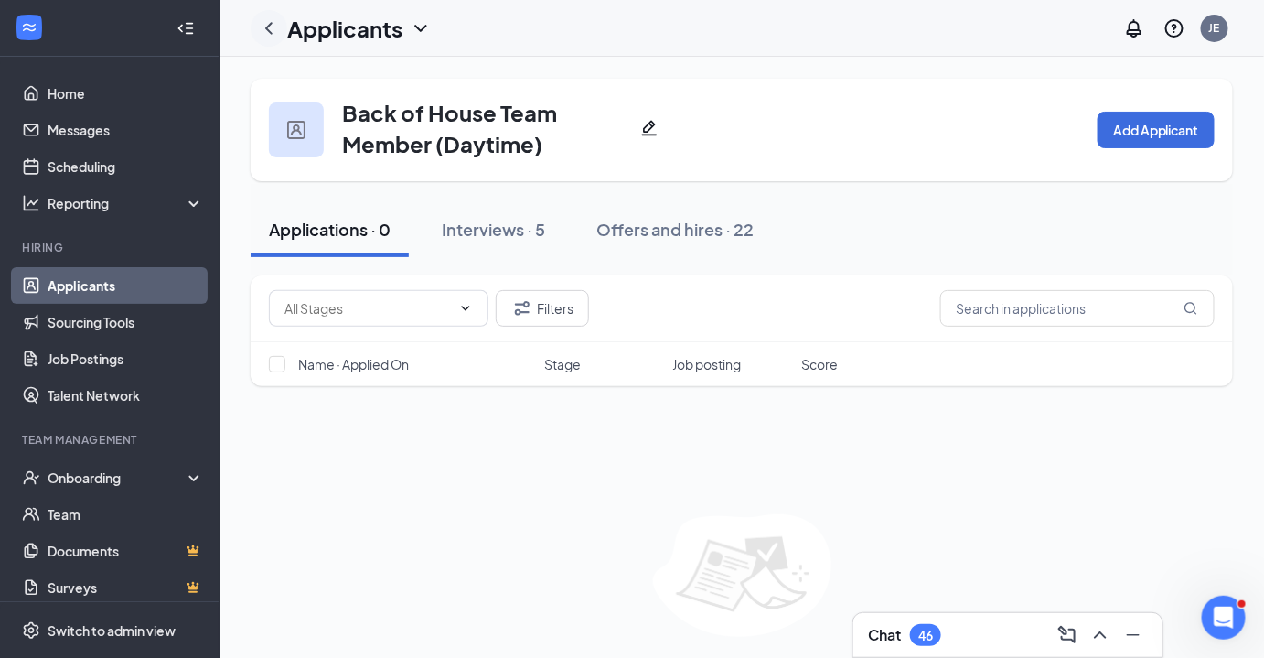
click at [279, 24] on icon "ChevronLeft" at bounding box center [269, 28] width 22 height 22
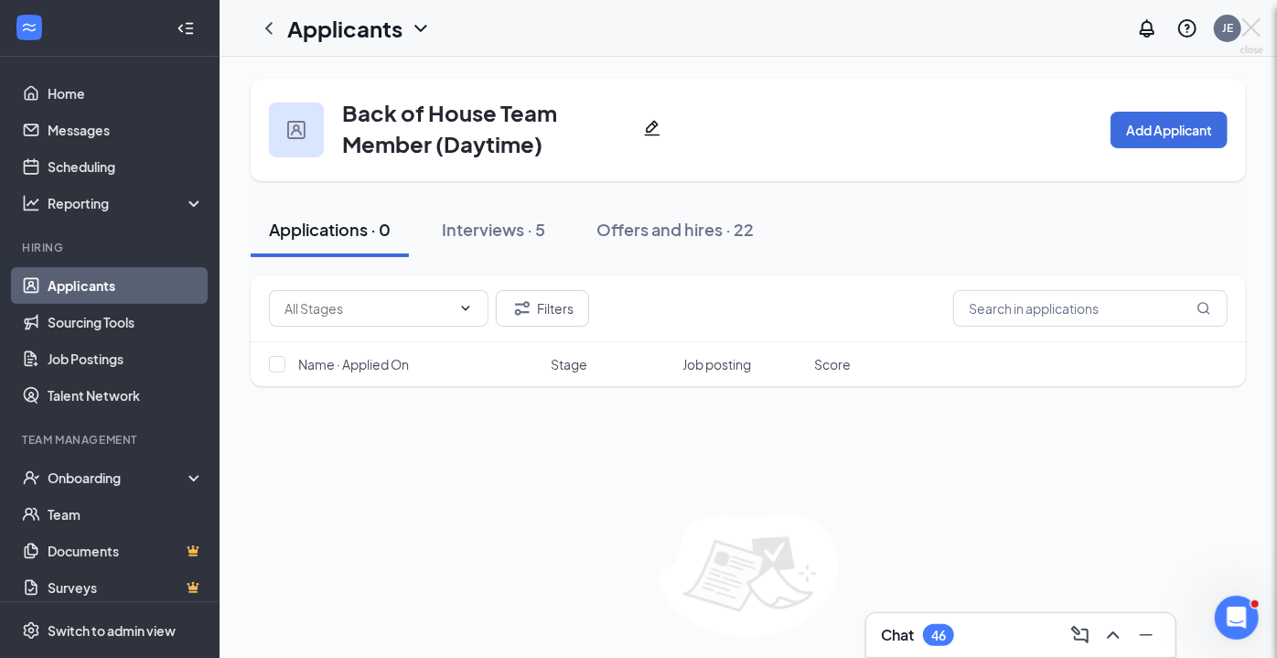
click at [391, 34] on div "SM Schneidine Morland Back of House Team Member (Daytime) at [GEOGRAPHIC_DATA] …" at bounding box center [638, 329] width 1277 height 658
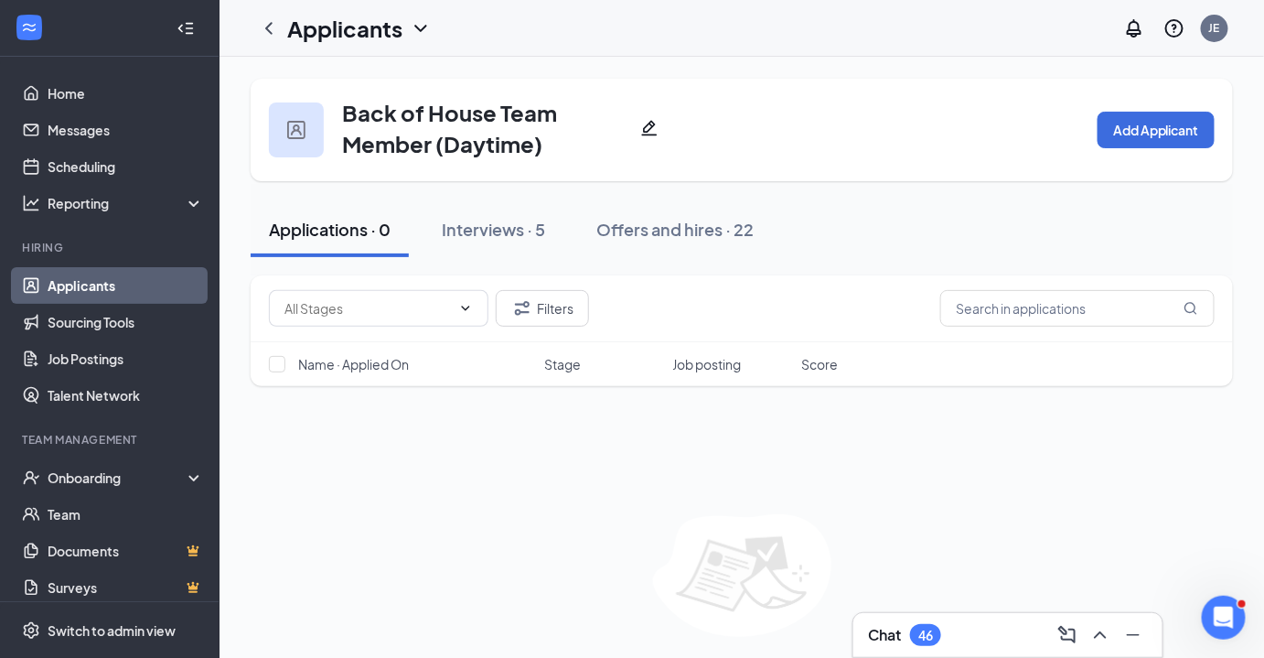
click at [130, 278] on link "Applicants" at bounding box center [126, 285] width 156 height 37
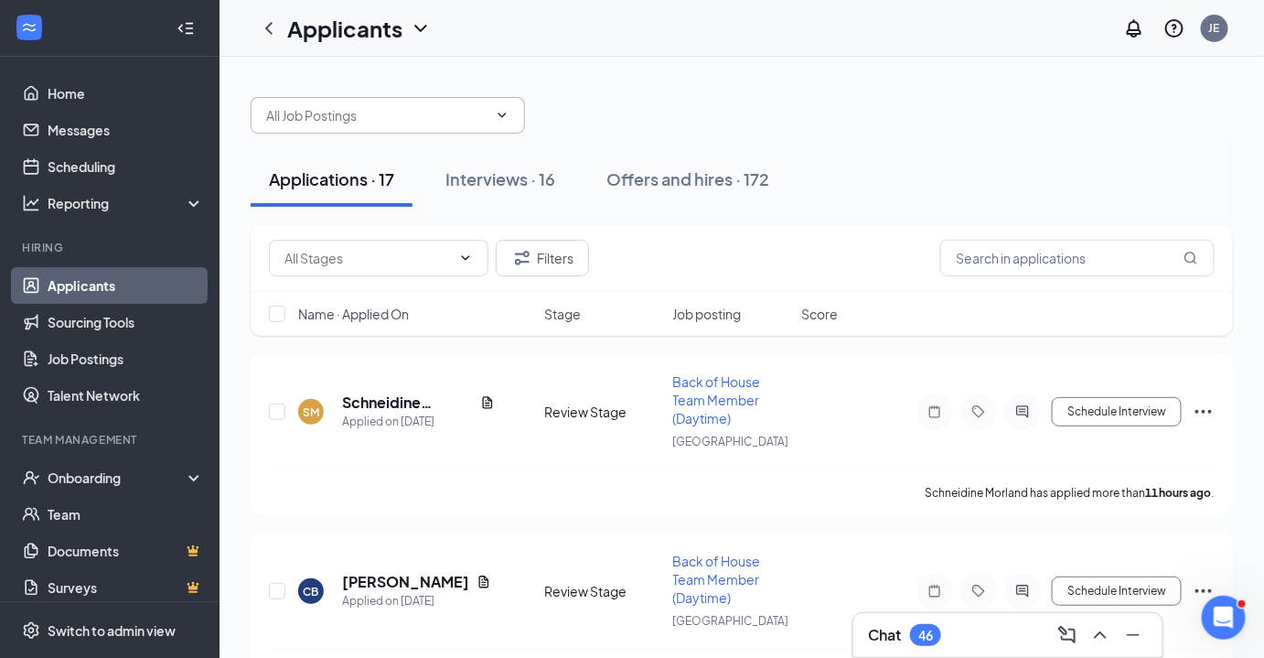
click at [424, 110] on input "text" at bounding box center [376, 115] width 221 height 20
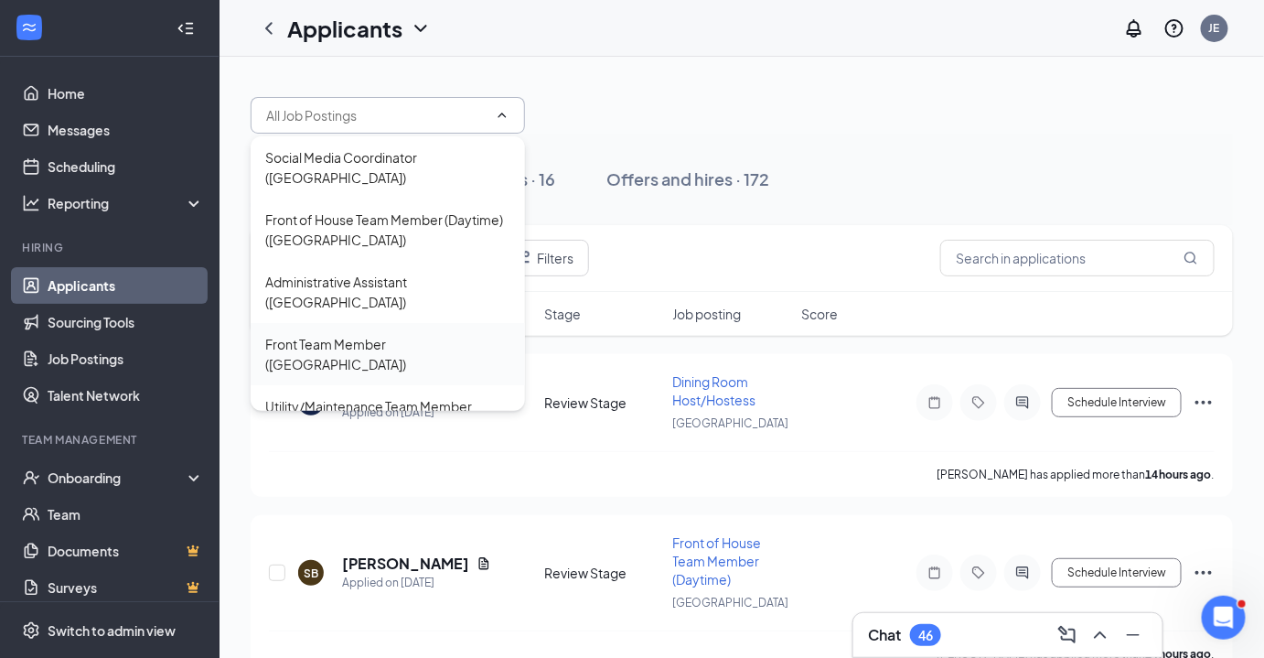
click at [412, 334] on div "Front Team Member ([GEOGRAPHIC_DATA])" at bounding box center [387, 354] width 245 height 40
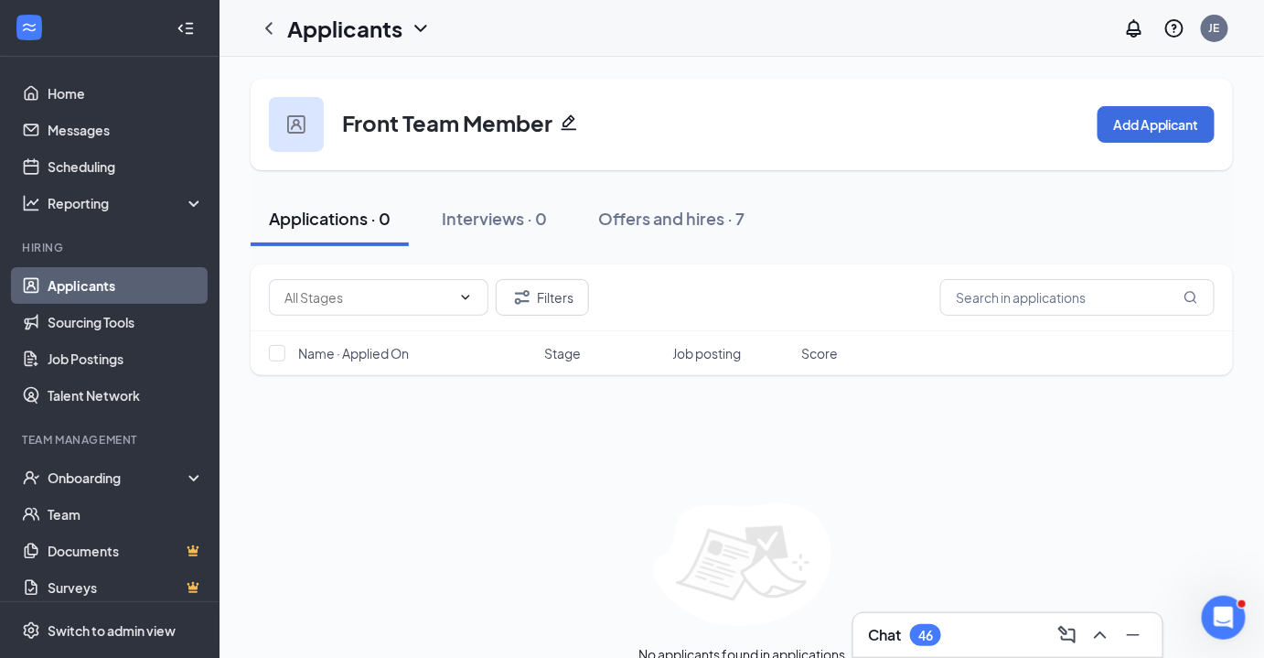
click at [413, 31] on icon "ChevronDown" at bounding box center [421, 28] width 22 height 22
click at [97, 287] on link "Applicants" at bounding box center [126, 285] width 156 height 37
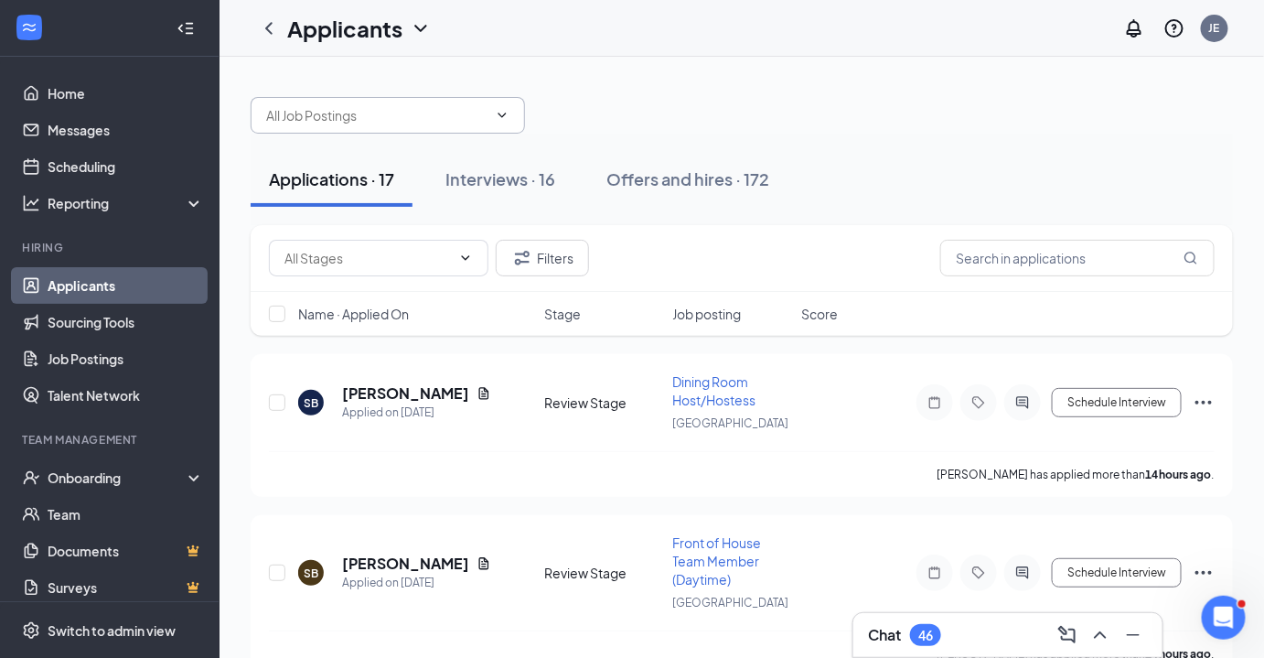
click at [441, 114] on input "text" at bounding box center [376, 115] width 221 height 20
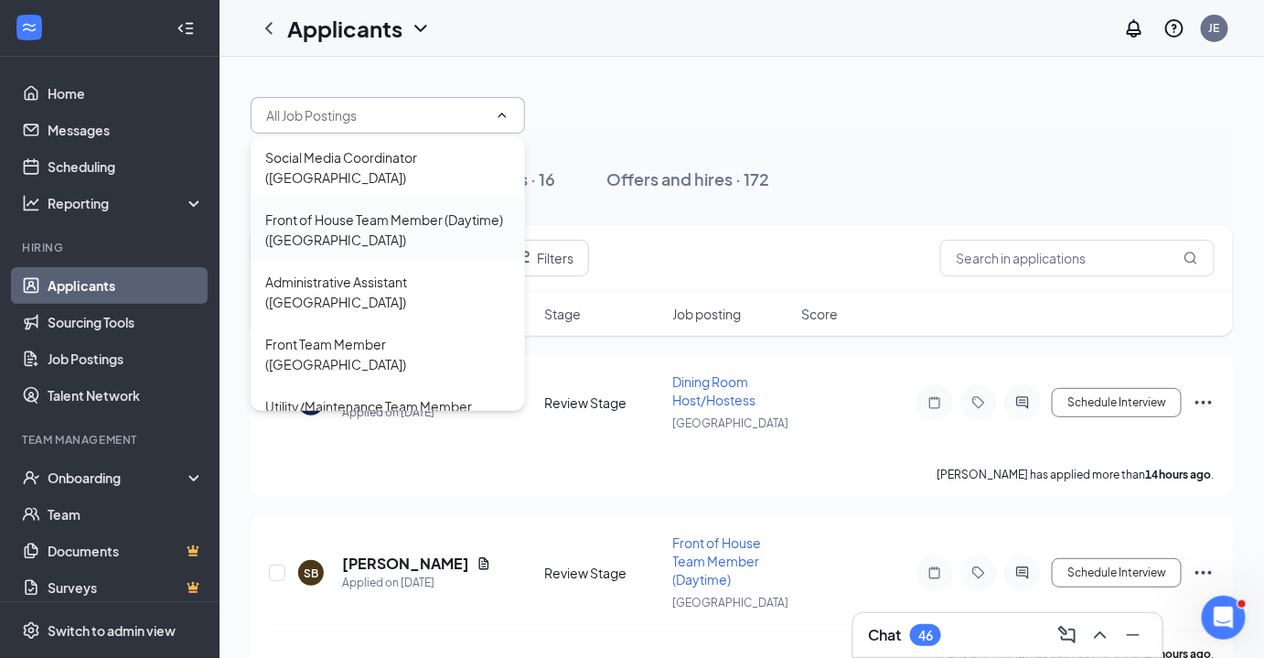
click at [395, 224] on div "Front of House Team Member (Daytime) ([GEOGRAPHIC_DATA])" at bounding box center [387, 229] width 245 height 40
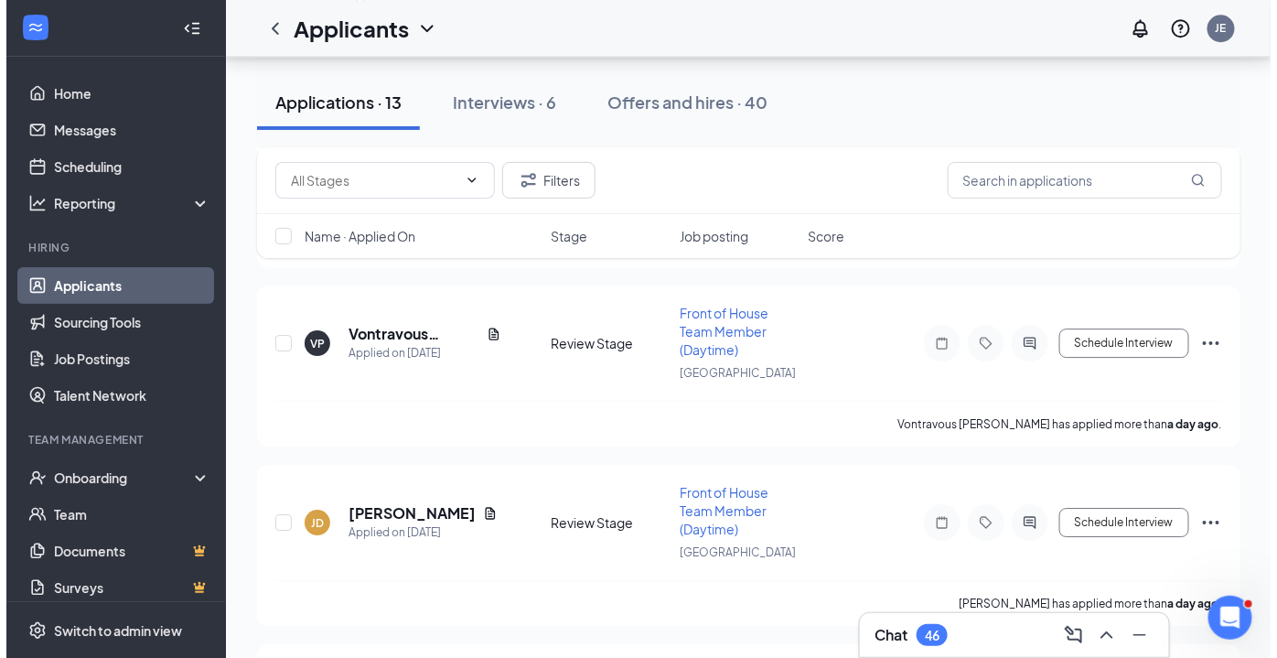
scroll to position [2060, 0]
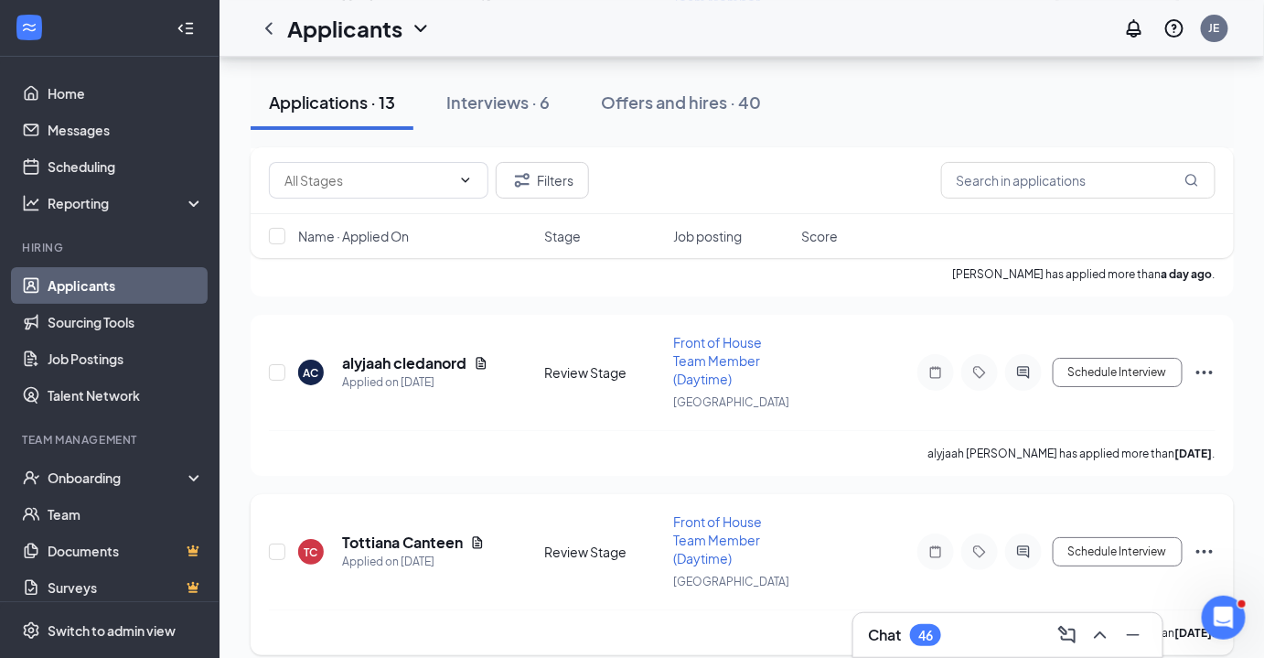
click at [412, 532] on h5 "Tottiana Canteen" at bounding box center [402, 542] width 121 height 20
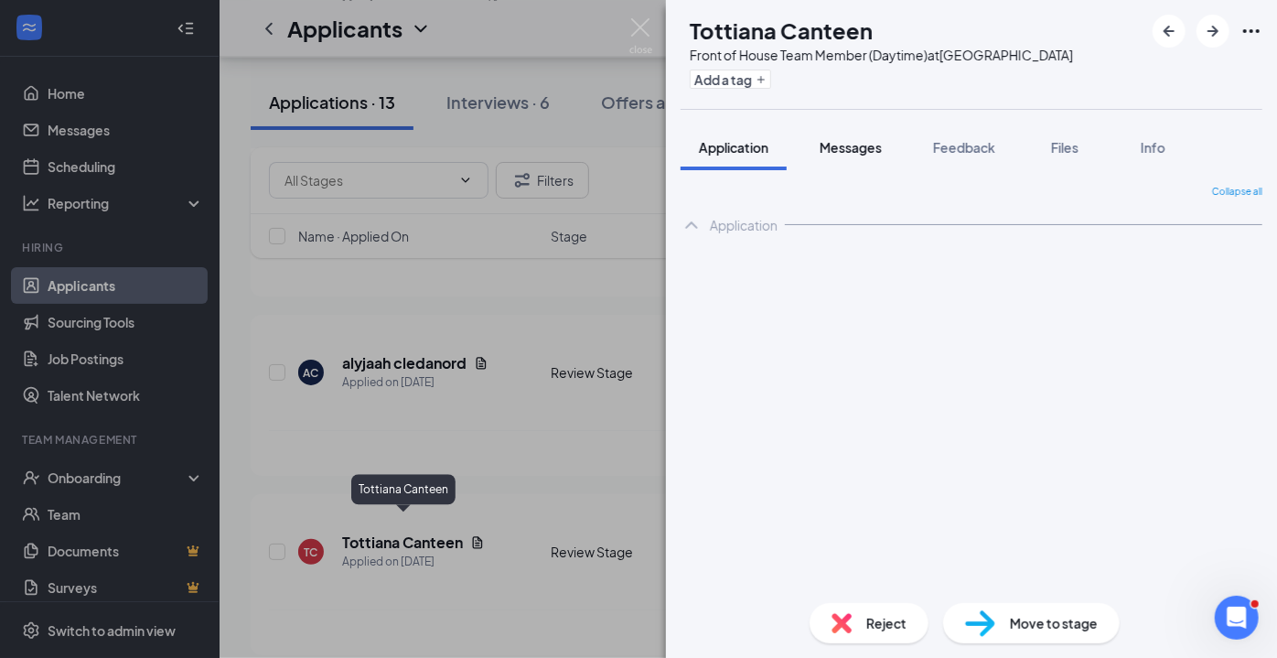
click at [851, 145] on span "Messages" at bounding box center [850, 147] width 62 height 16
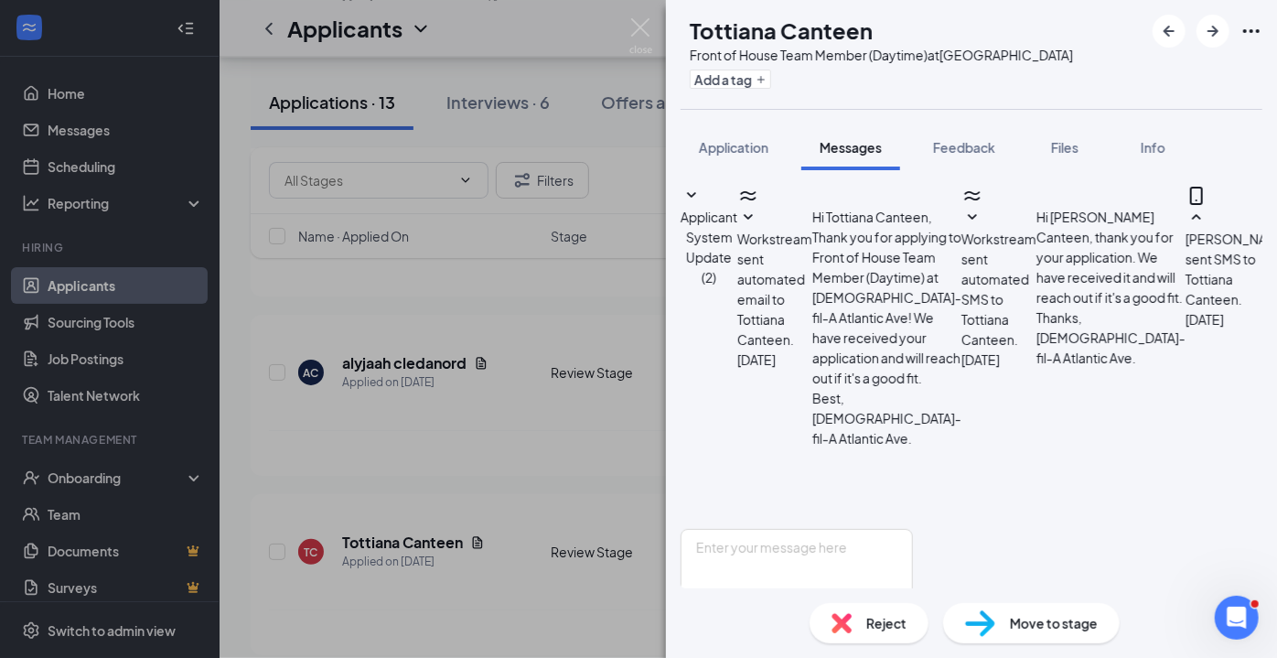
scroll to position [326, 0]
click at [885, 636] on div "Reject" at bounding box center [868, 623] width 119 height 40
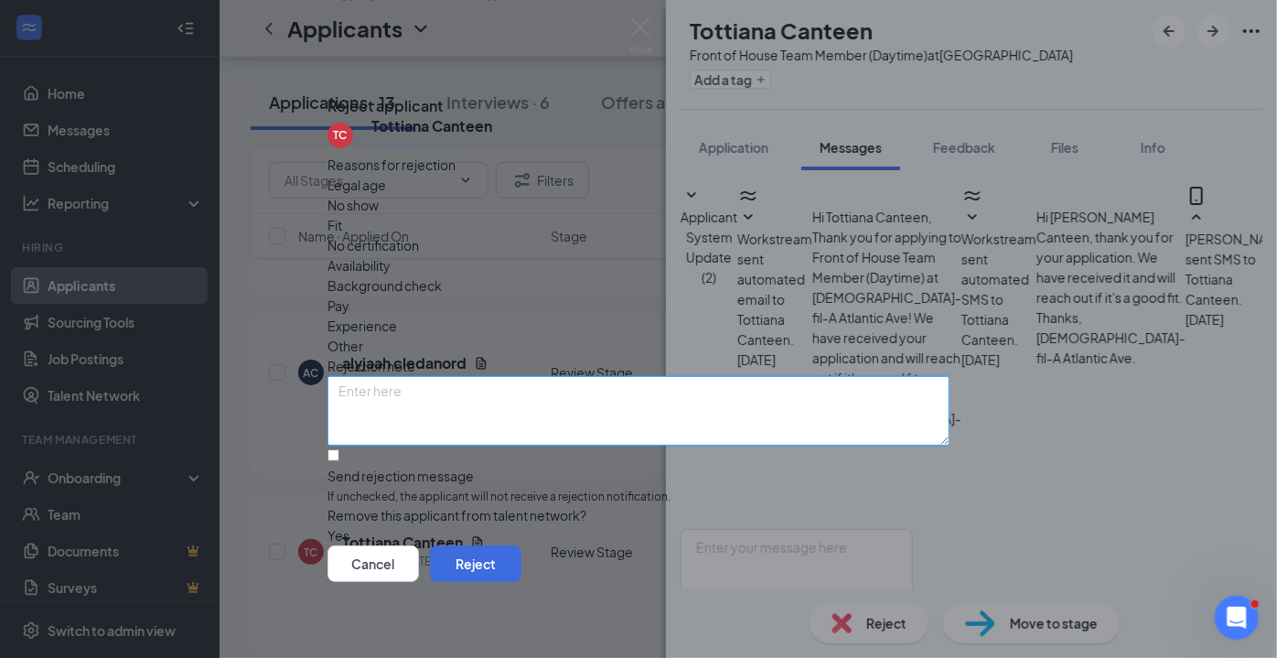
click at [641, 376] on textarea at bounding box center [638, 411] width 622 height 70
type textarea "No response"
click at [339, 449] on input "Send rejection message If unchecked, the applicant will not receive a rejection…" at bounding box center [333, 455] width 12 height 12
checkbox input "true"
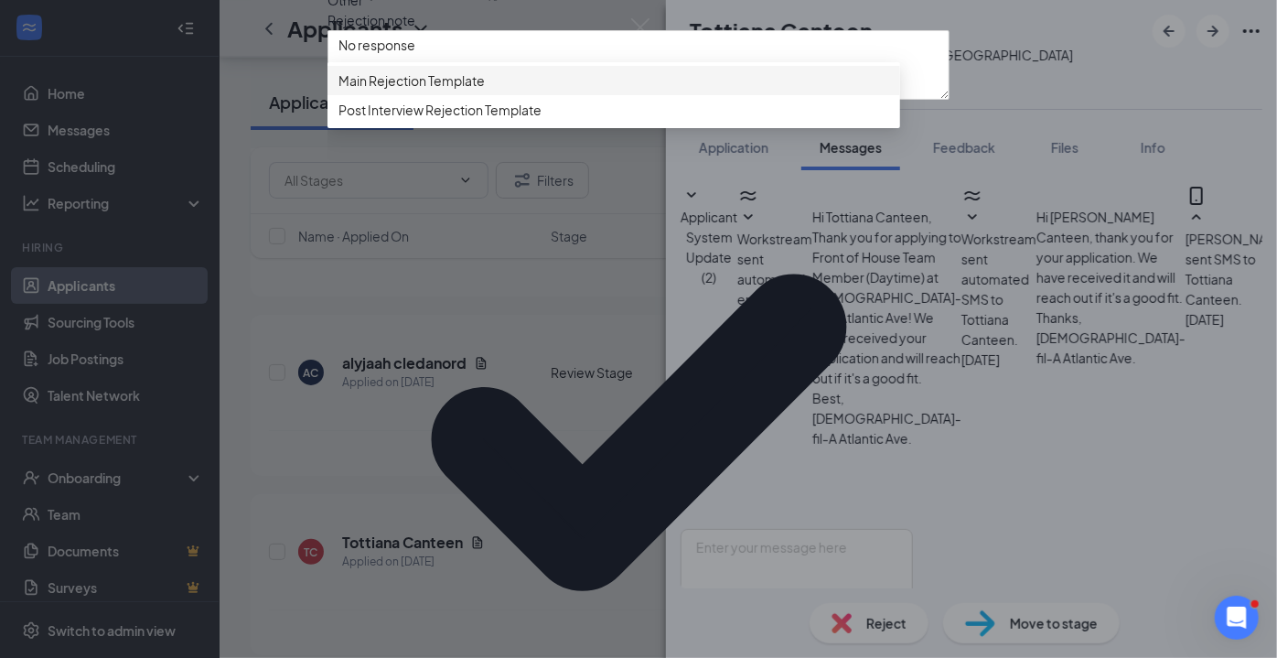
click at [455, 91] on span "Main Rejection Template" at bounding box center [411, 80] width 146 height 20
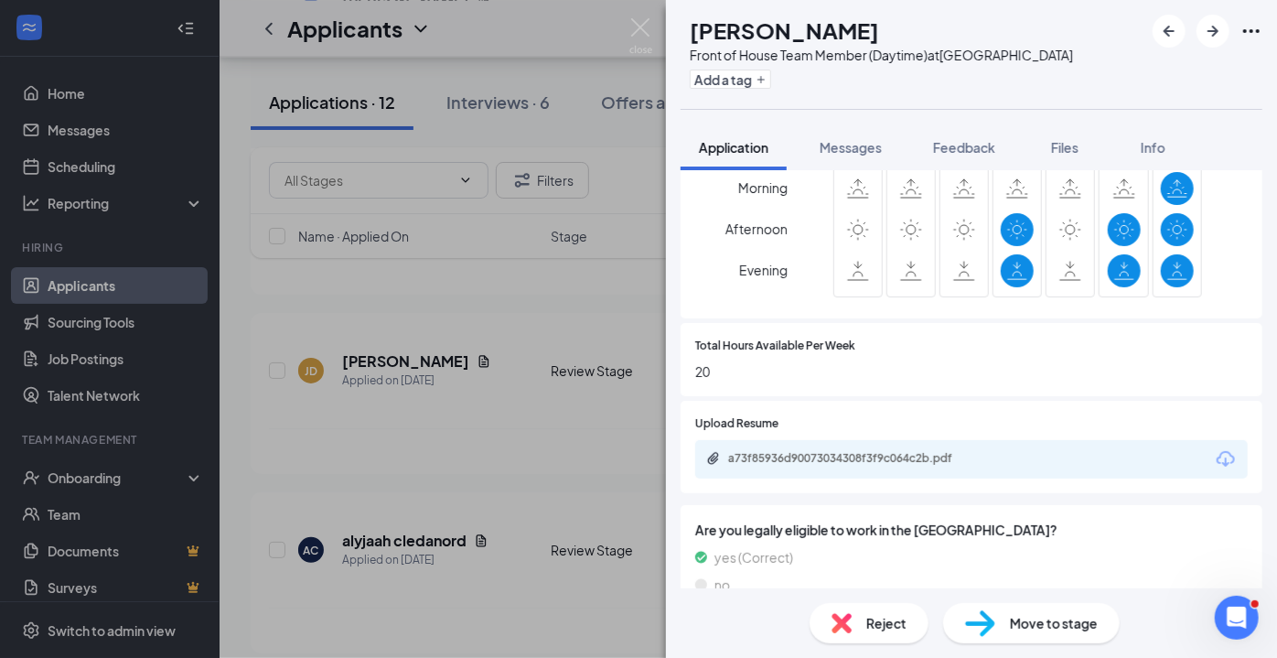
scroll to position [766, 0]
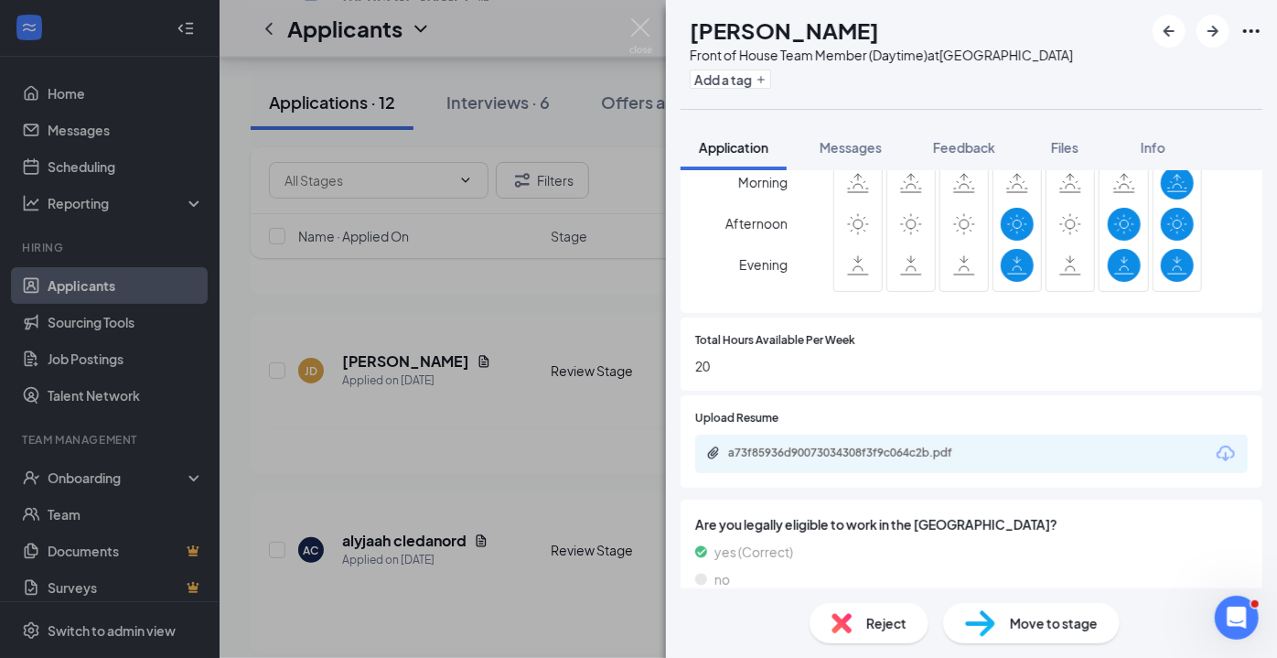
click at [872, 445] on div "a73f85936d90073034308f3f9c064c2b.pdf" at bounding box center [856, 452] width 256 height 15
click at [858, 616] on div "Reject" at bounding box center [868, 623] width 119 height 40
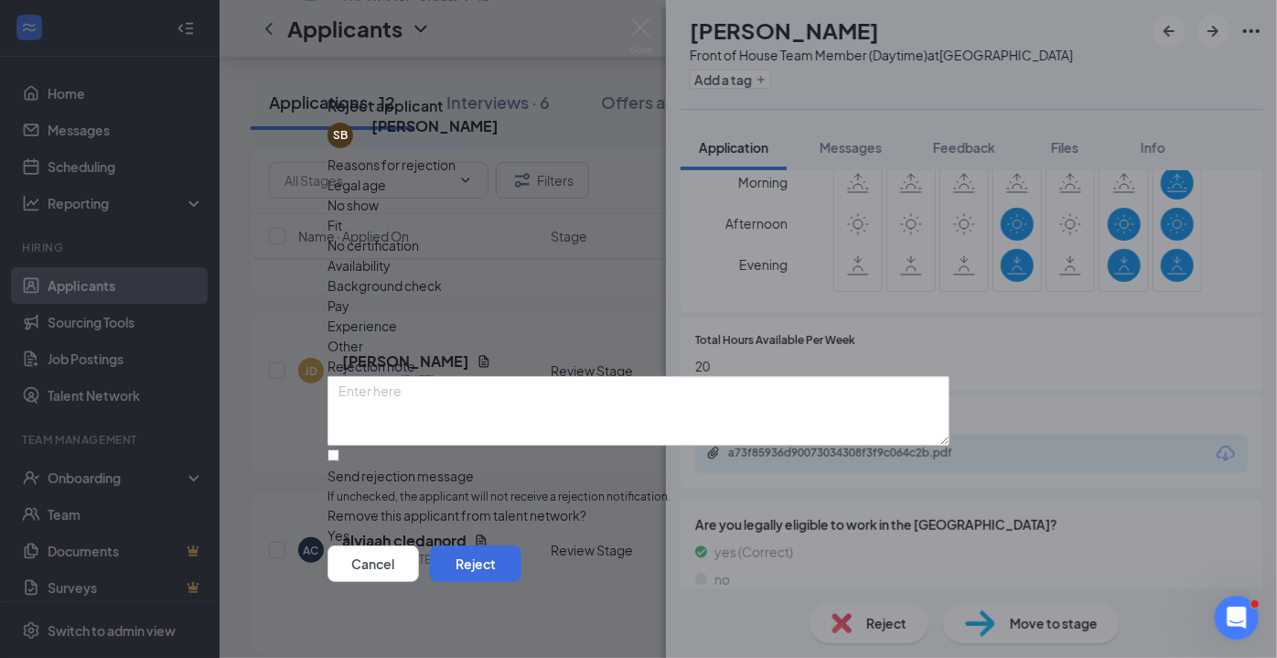
click at [391, 255] on span "Availability" at bounding box center [358, 265] width 63 height 20
click at [339, 449] on input "Send rejection message If unchecked, the applicant will not receive a rejection…" at bounding box center [333, 455] width 12 height 12
checkbox input "true"
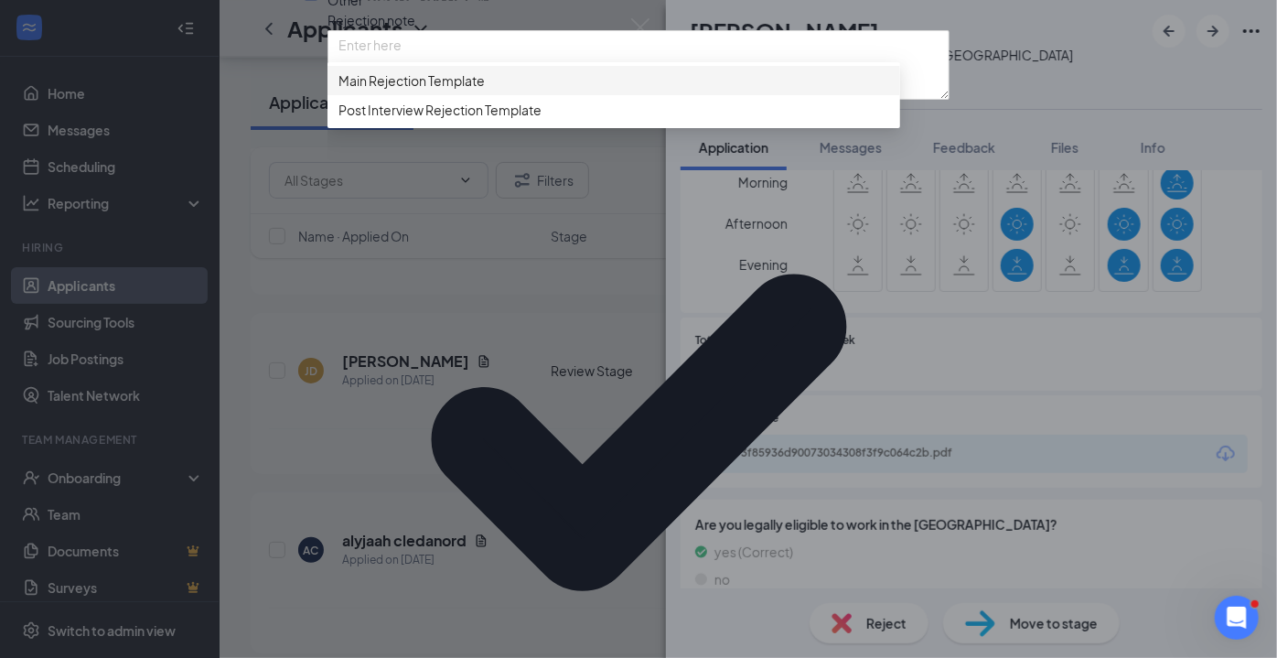
click at [464, 91] on span "Main Rejection Template" at bounding box center [411, 80] width 146 height 20
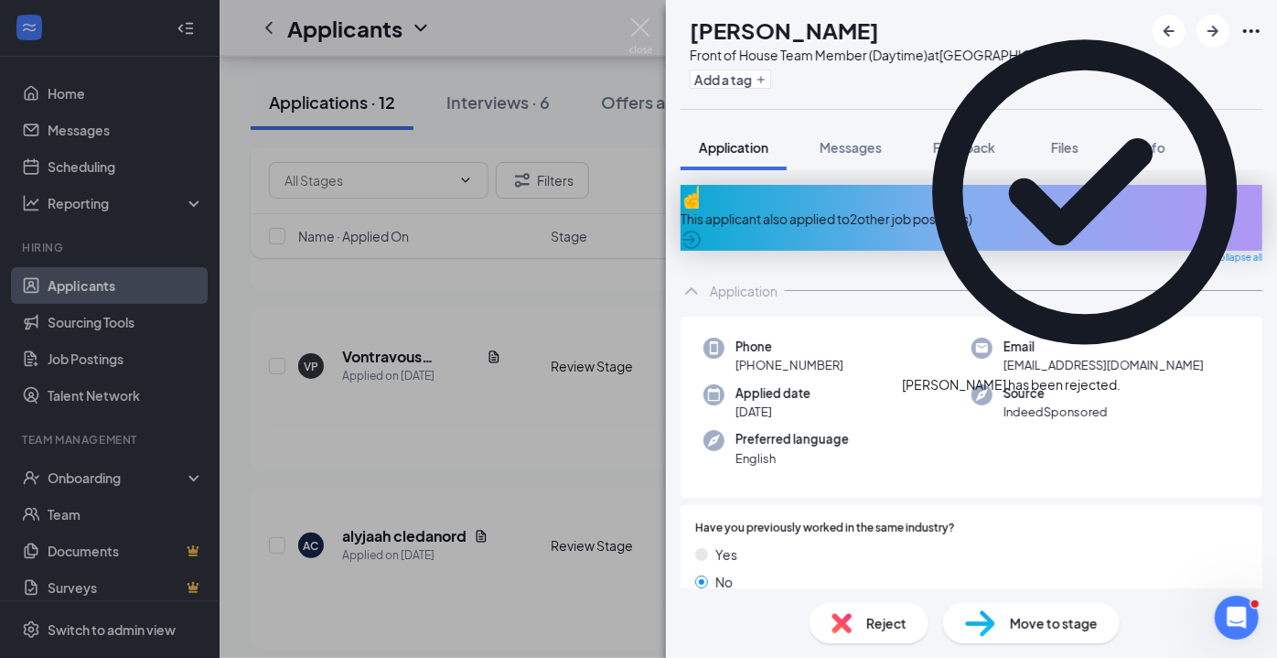
click at [883, 209] on div "This applicant also applied to 2 other job posting(s)" at bounding box center [971, 219] width 582 height 20
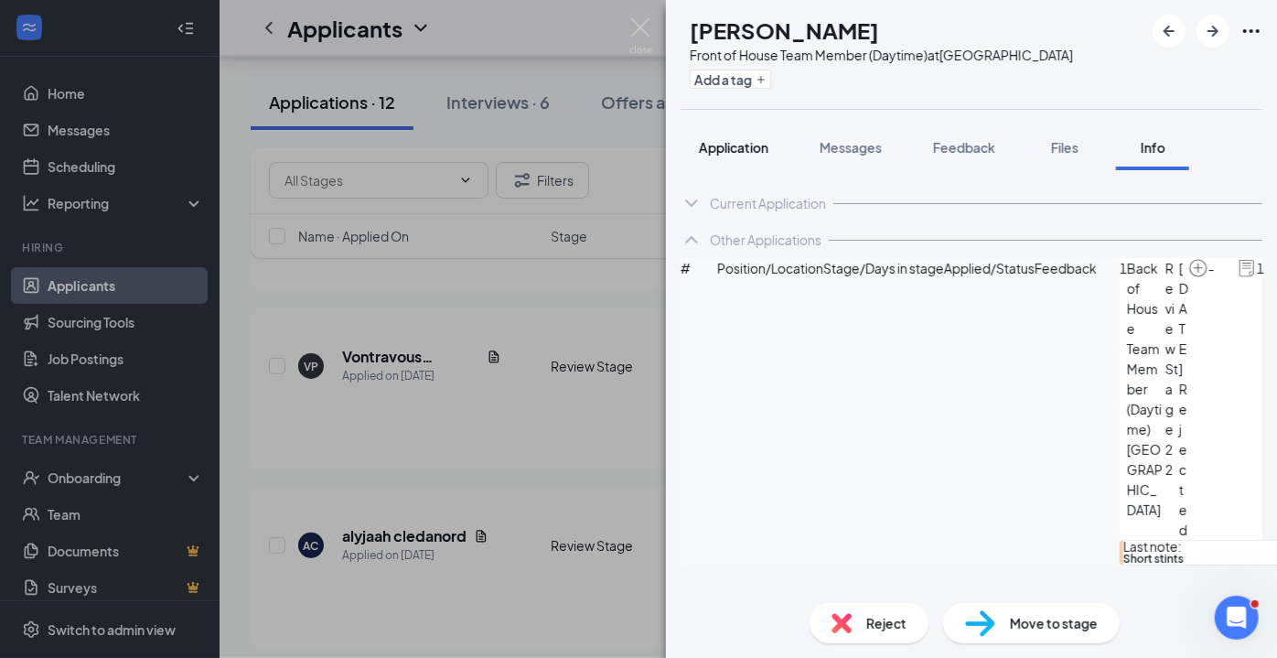
click at [733, 144] on span "Application" at bounding box center [734, 147] width 70 height 16
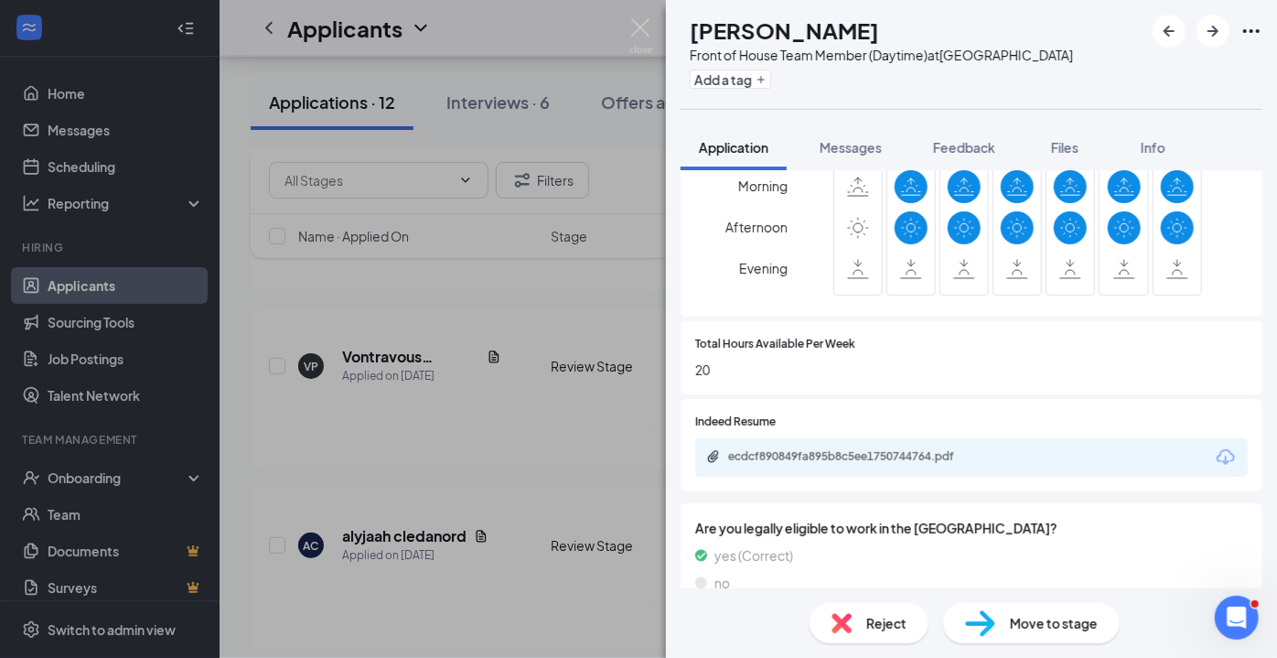
scroll to position [809, 0]
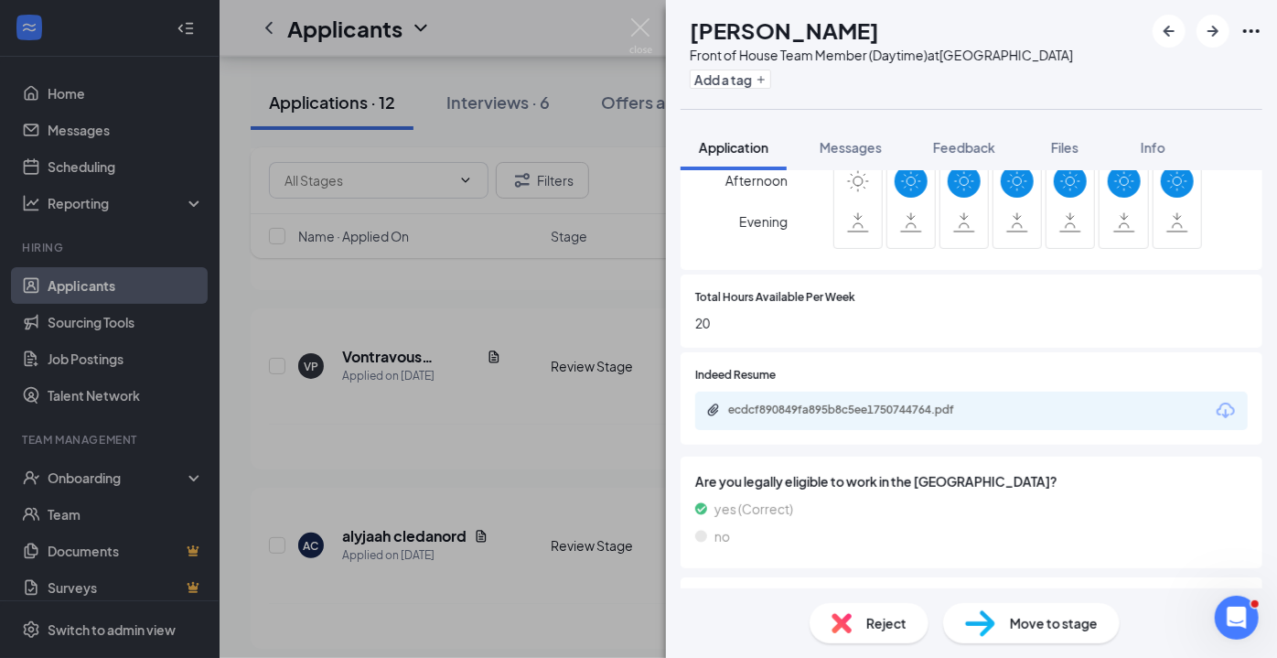
click at [940, 402] on div "ecdcf890849fa895b8c5ee1750744764.pdf" at bounding box center [856, 409] width 256 height 15
click at [872, 624] on span "Reject" at bounding box center [886, 623] width 40 height 20
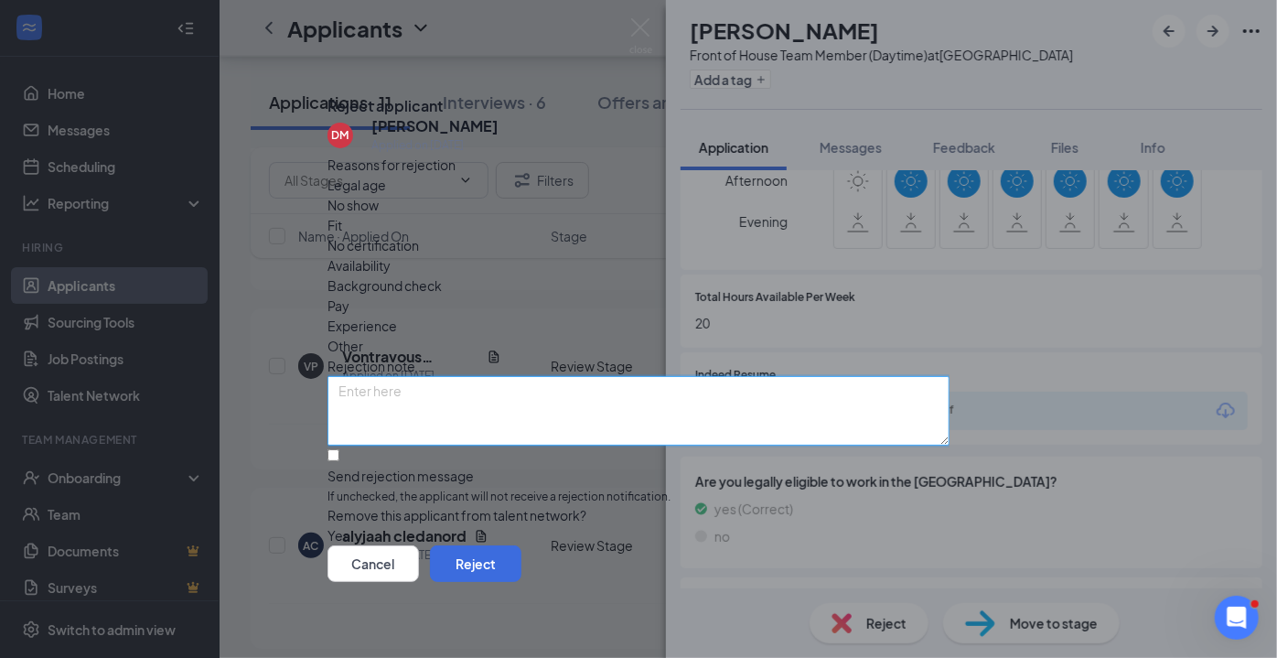
click at [523, 376] on textarea at bounding box center [638, 411] width 622 height 70
type textarea "Short Stints"
click at [397, 316] on span "Experience" at bounding box center [362, 326] width 70 height 20
click at [339, 449] on input "Send rejection message If unchecked, the applicant will not receive a rejection…" at bounding box center [333, 455] width 12 height 12
checkbox input "true"
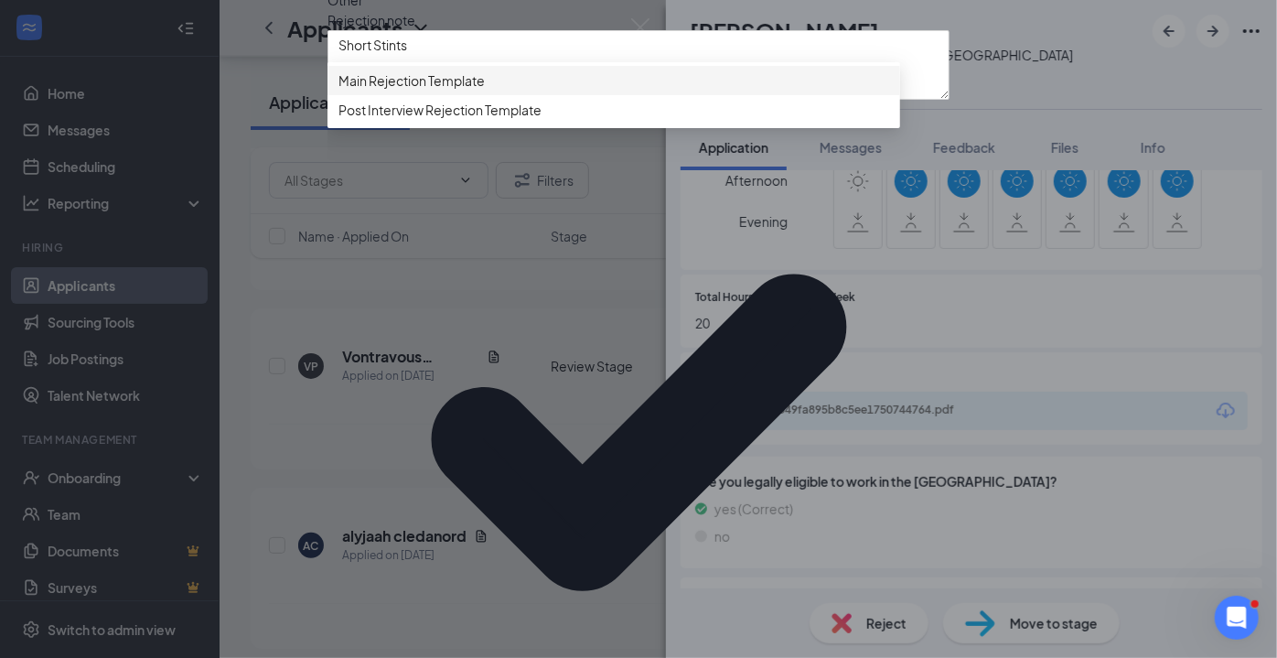
click at [510, 91] on span "Main Rejection Template" at bounding box center [613, 80] width 551 height 20
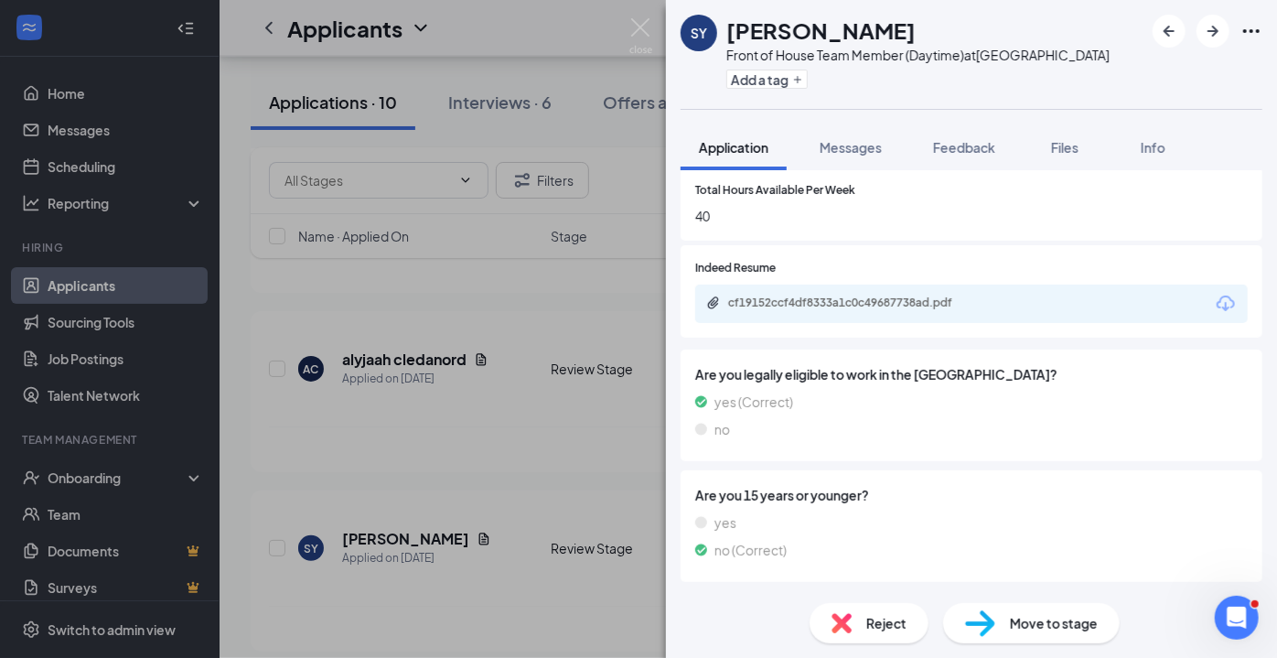
scroll to position [841, 0]
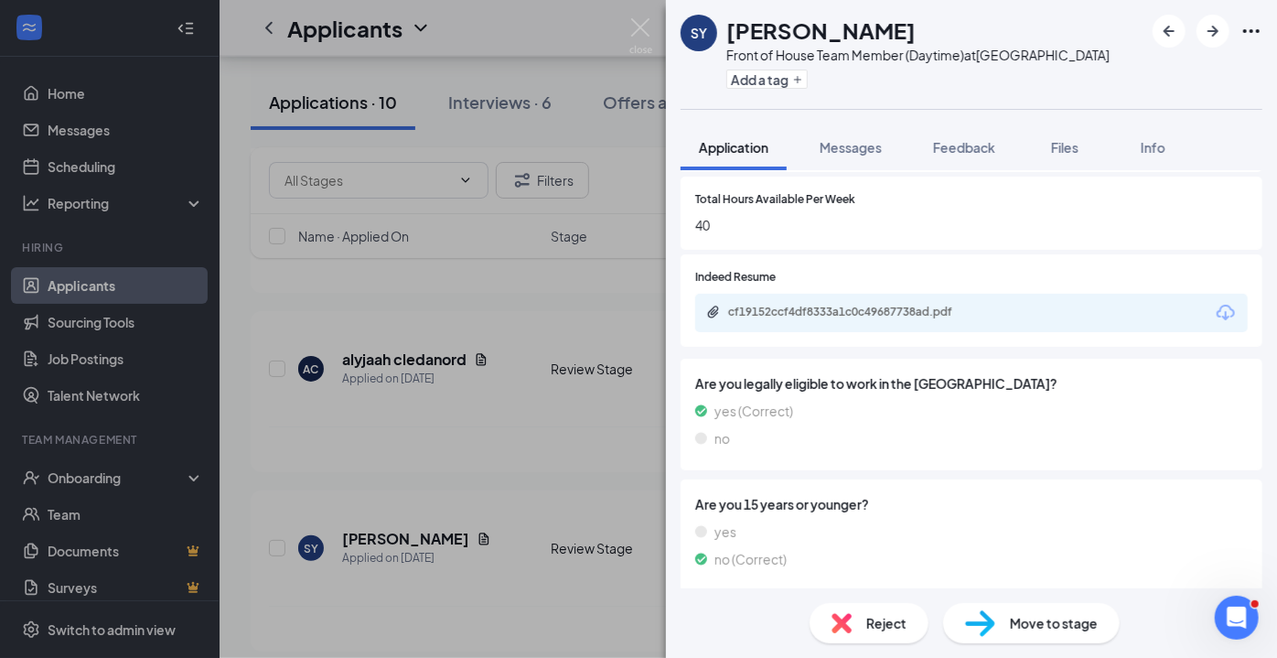
click at [883, 312] on div "cf19152ccf4df8333a1c0c49687738ad.pdf" at bounding box center [856, 312] width 256 height 15
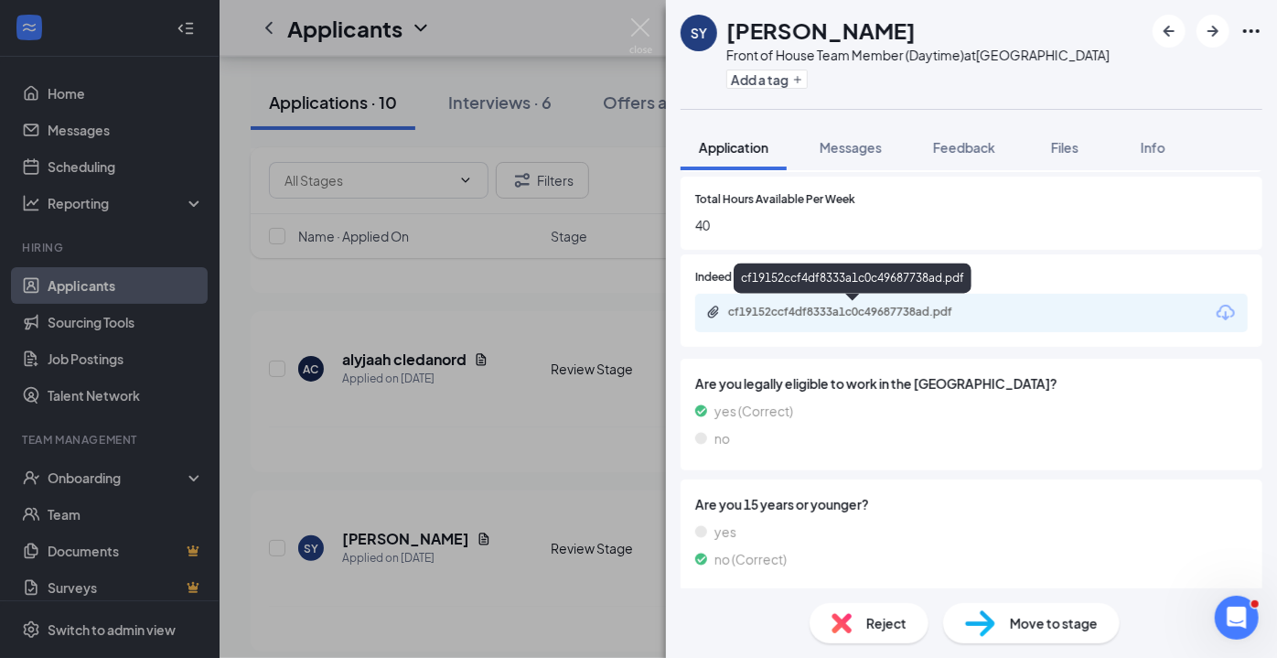
click at [646, 41] on img at bounding box center [640, 36] width 23 height 36
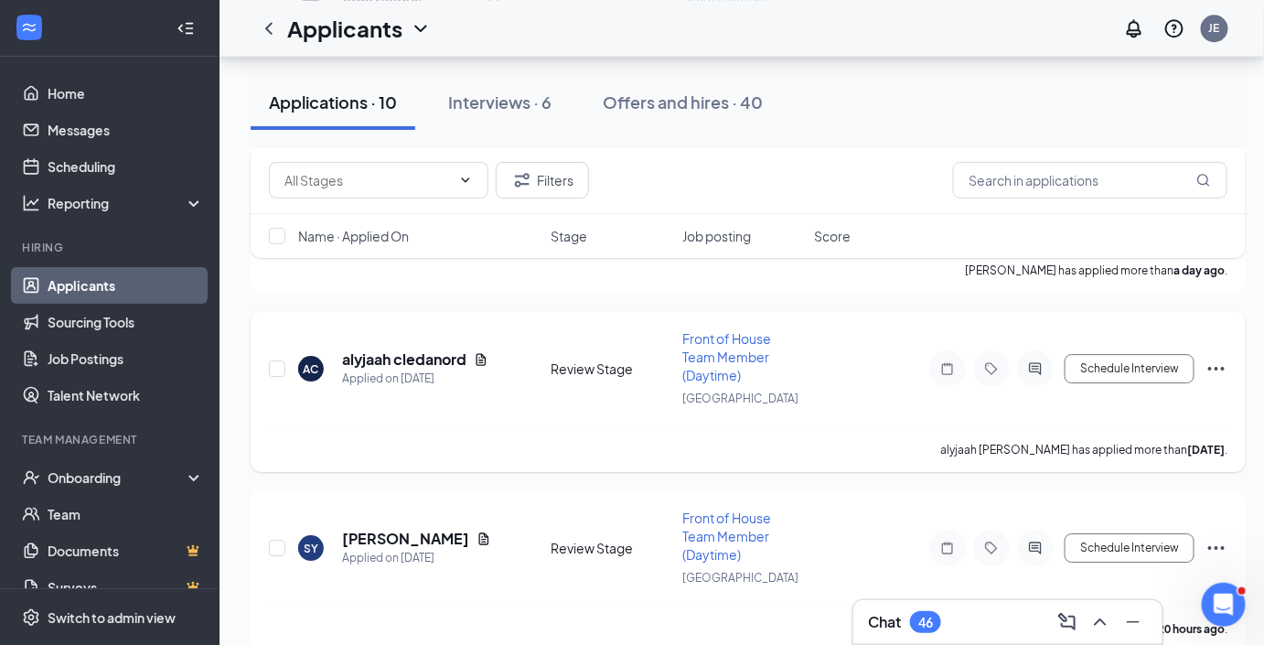
click at [414, 349] on h5 "alyjaah cledanord" at bounding box center [404, 359] width 124 height 20
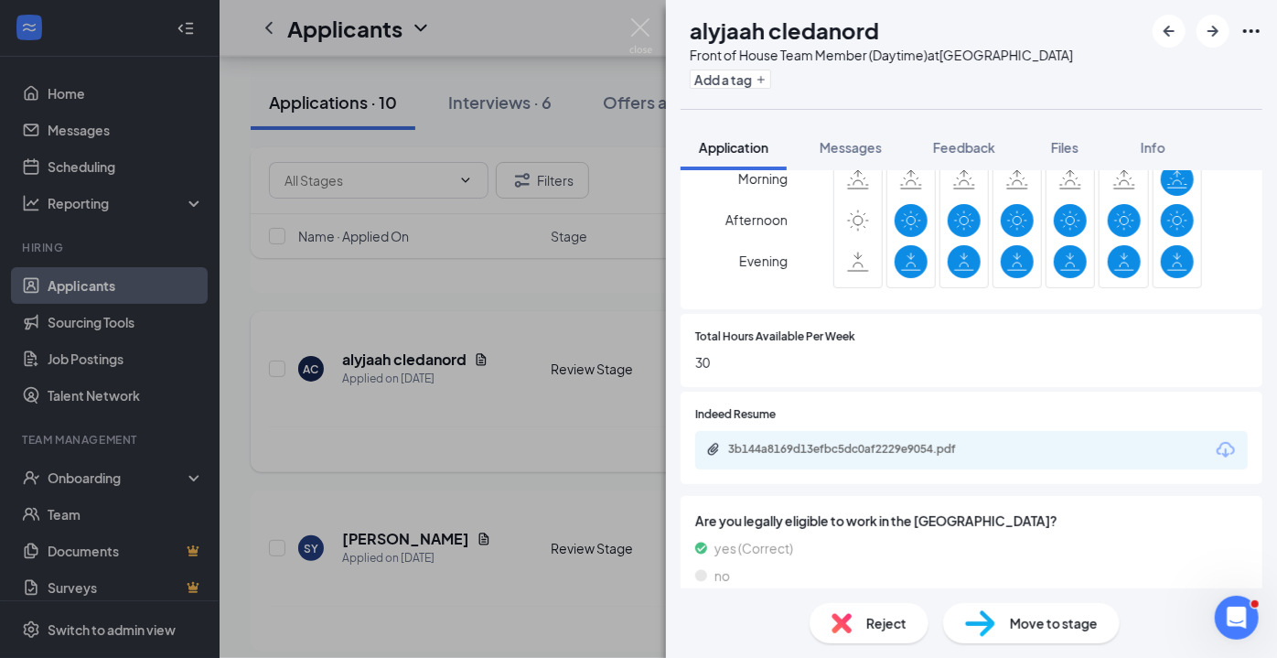
scroll to position [706, 0]
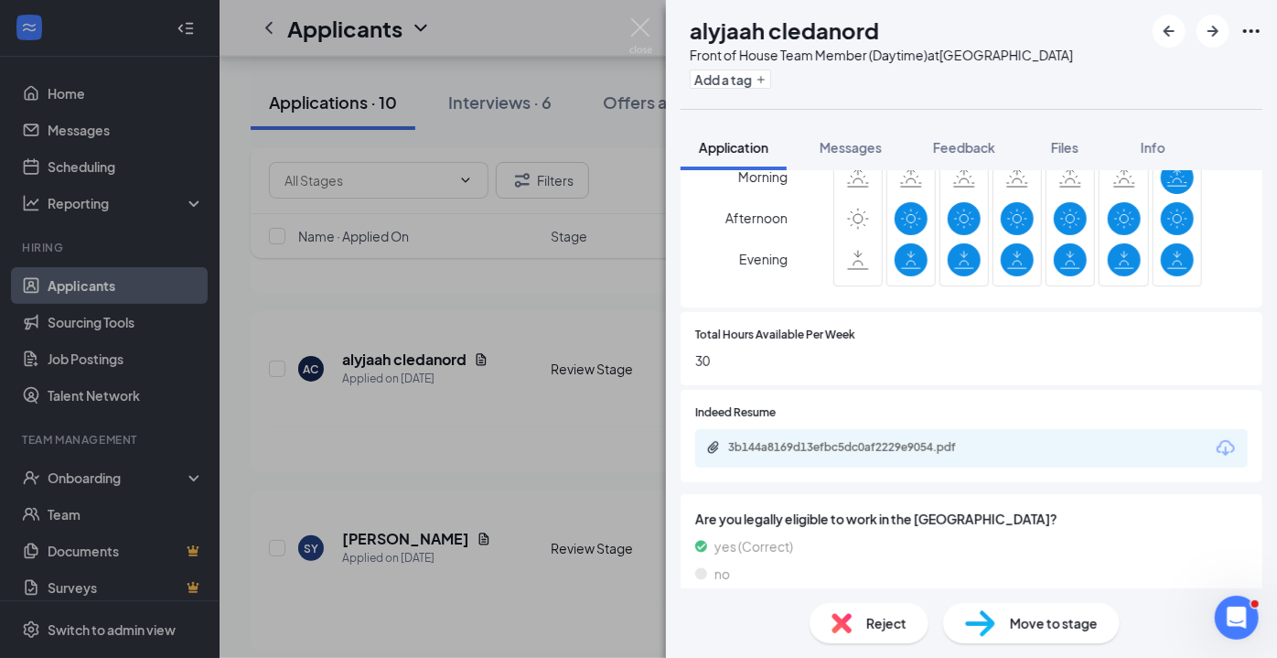
click at [948, 451] on div "3b144a8169d13efbc5dc0af2229e9054.pdf" at bounding box center [856, 447] width 256 height 15
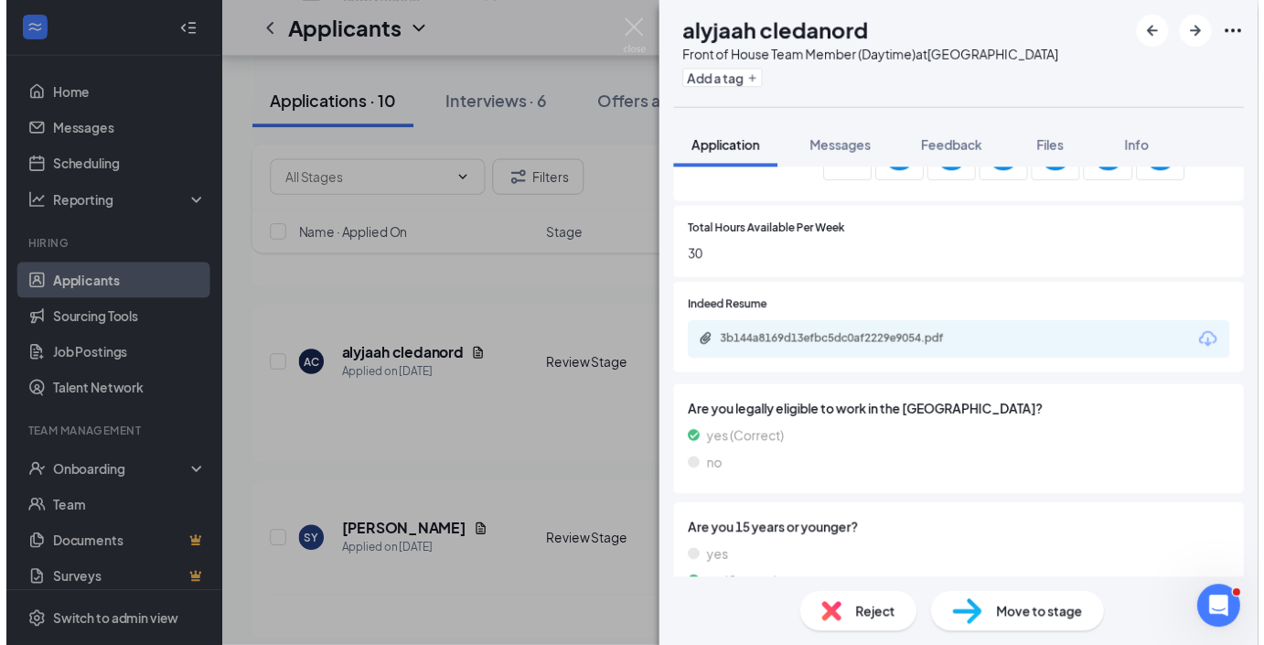
scroll to position [814, 0]
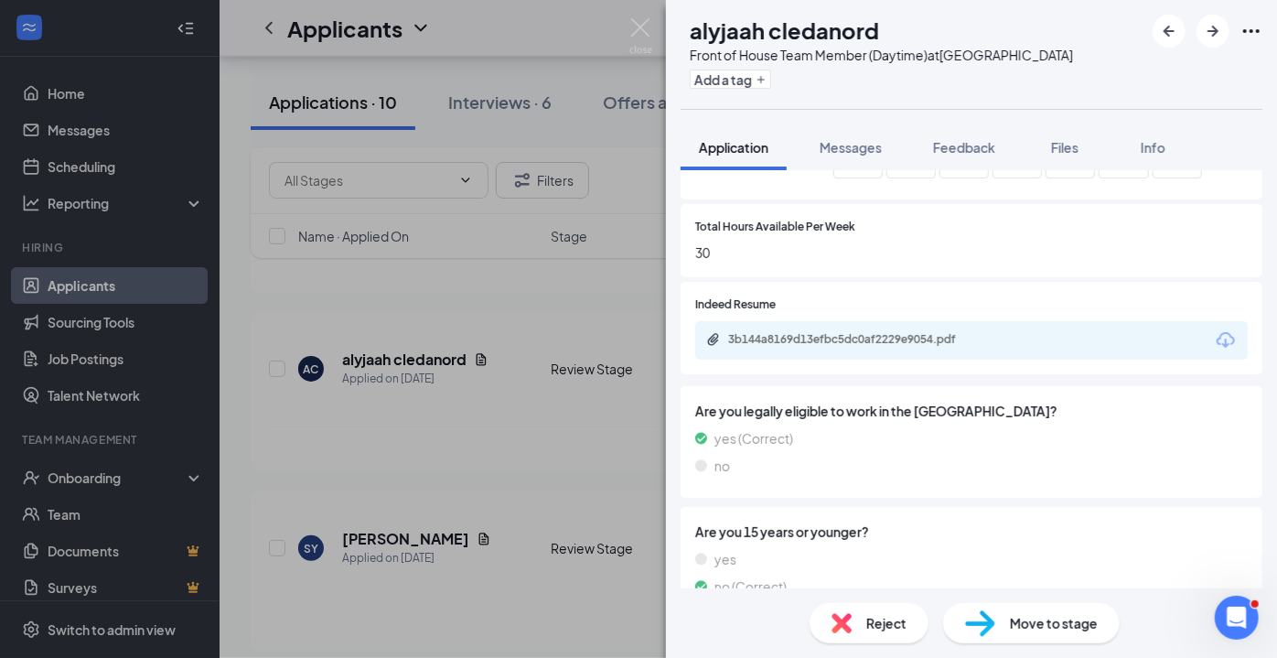
click at [897, 625] on span "Reject" at bounding box center [886, 623] width 40 height 20
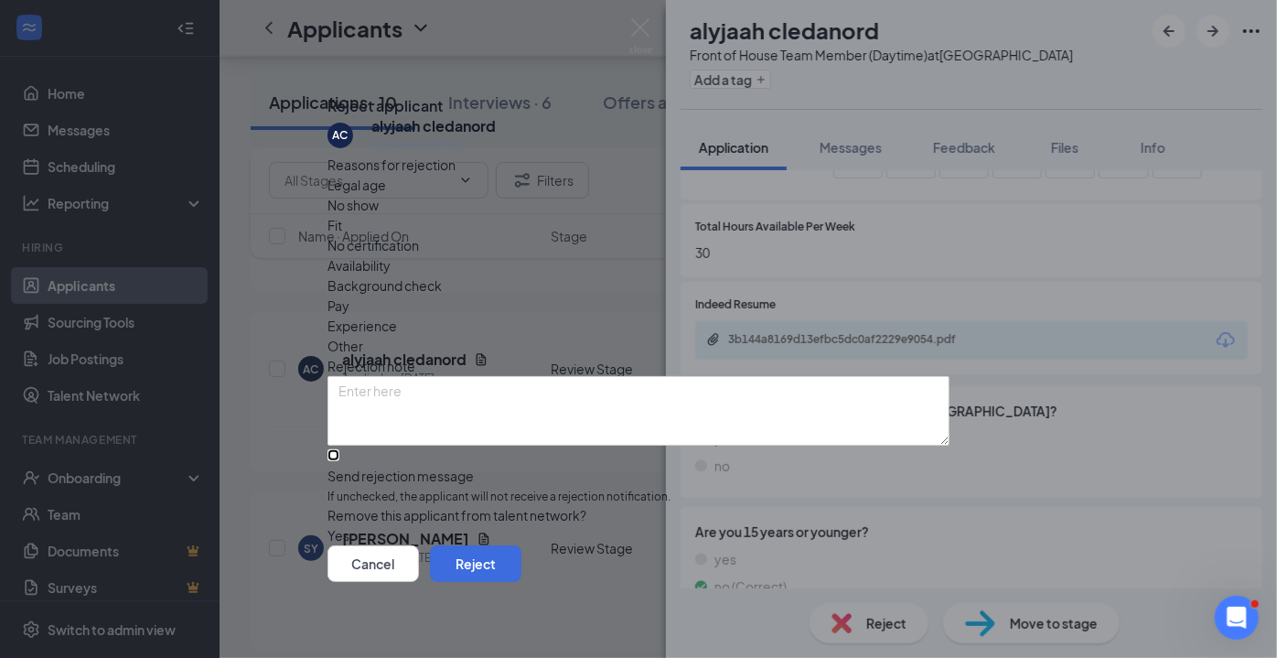
click at [339, 449] on input "Send rejection message If unchecked, the applicant will not receive a rejection…" at bounding box center [333, 455] width 12 height 12
checkbox input "true"
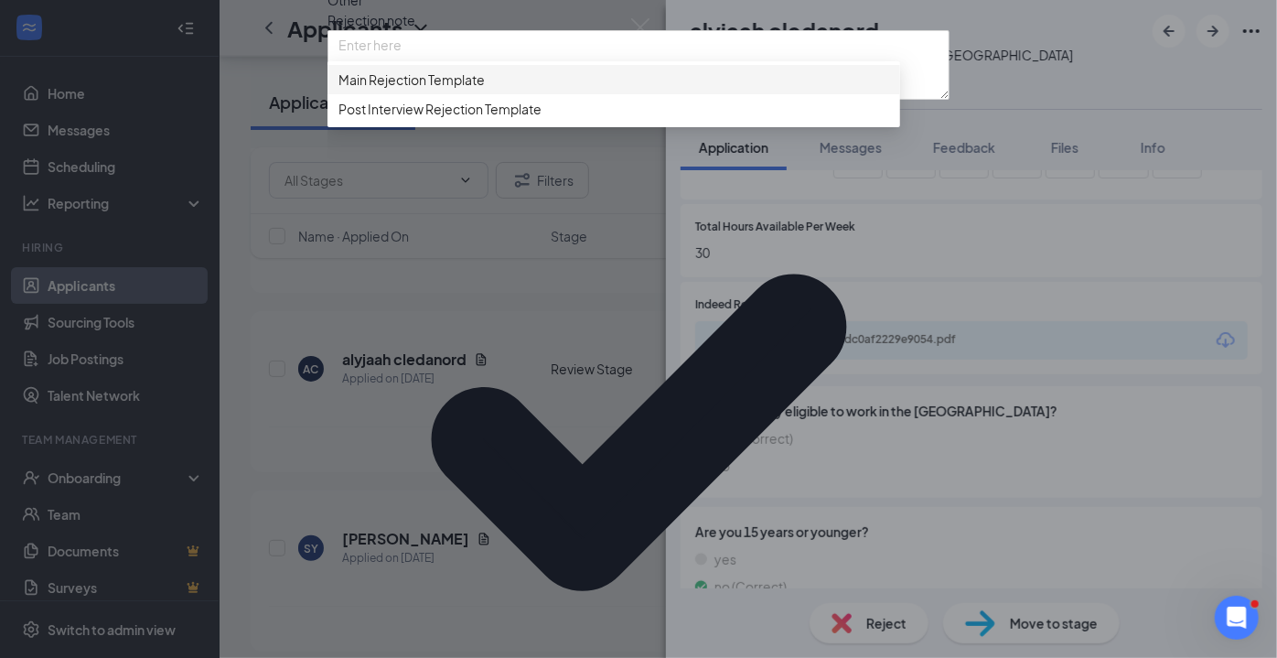
click at [464, 90] on span "Main Rejection Template" at bounding box center [411, 80] width 146 height 20
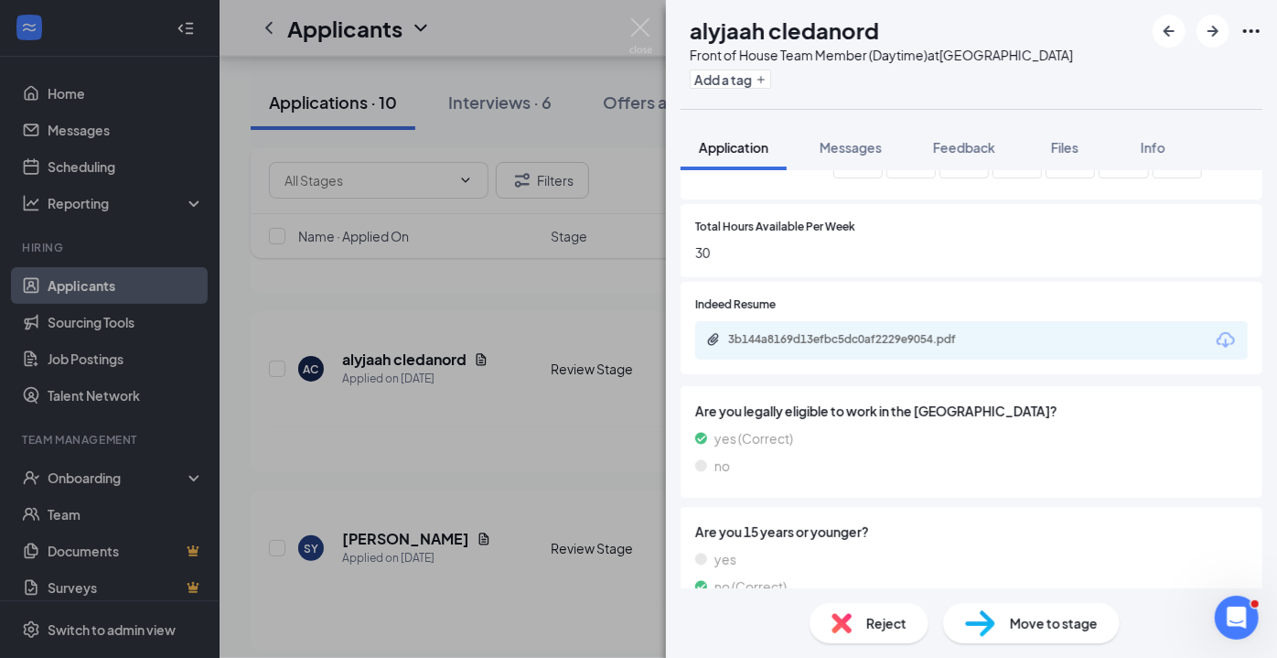
click at [645, 46] on img at bounding box center [640, 36] width 23 height 36
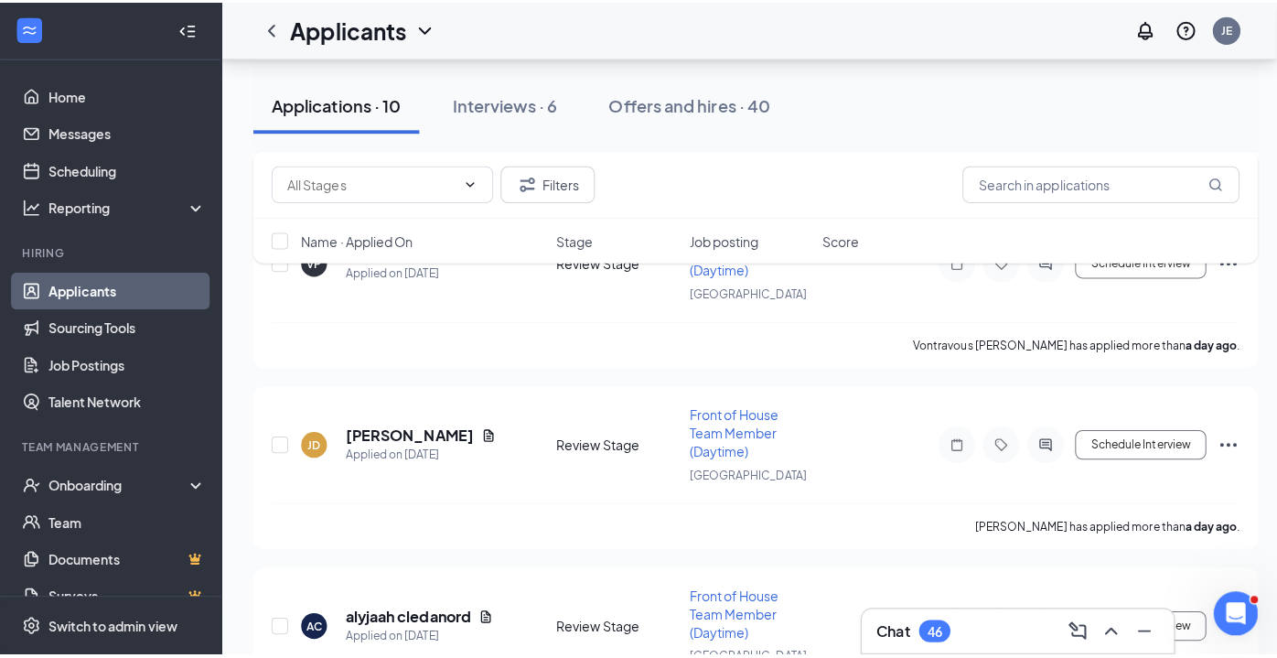
scroll to position [1450, 0]
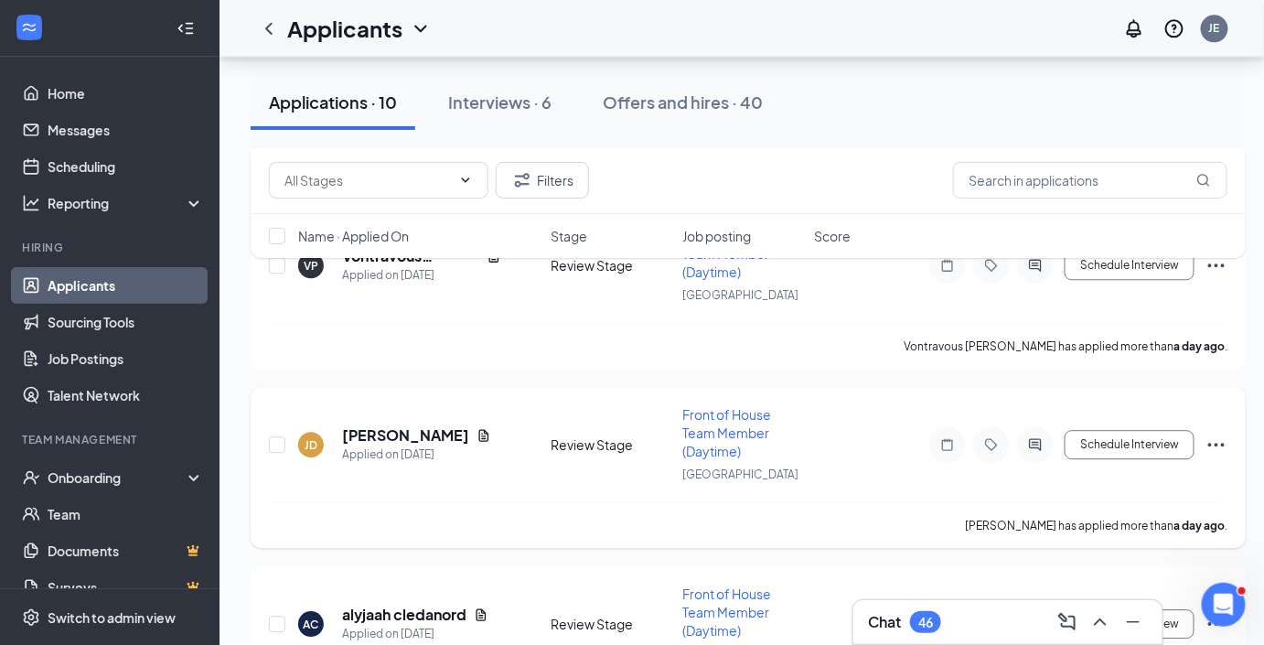
click at [369, 430] on h5 "[PERSON_NAME]" at bounding box center [405, 435] width 127 height 20
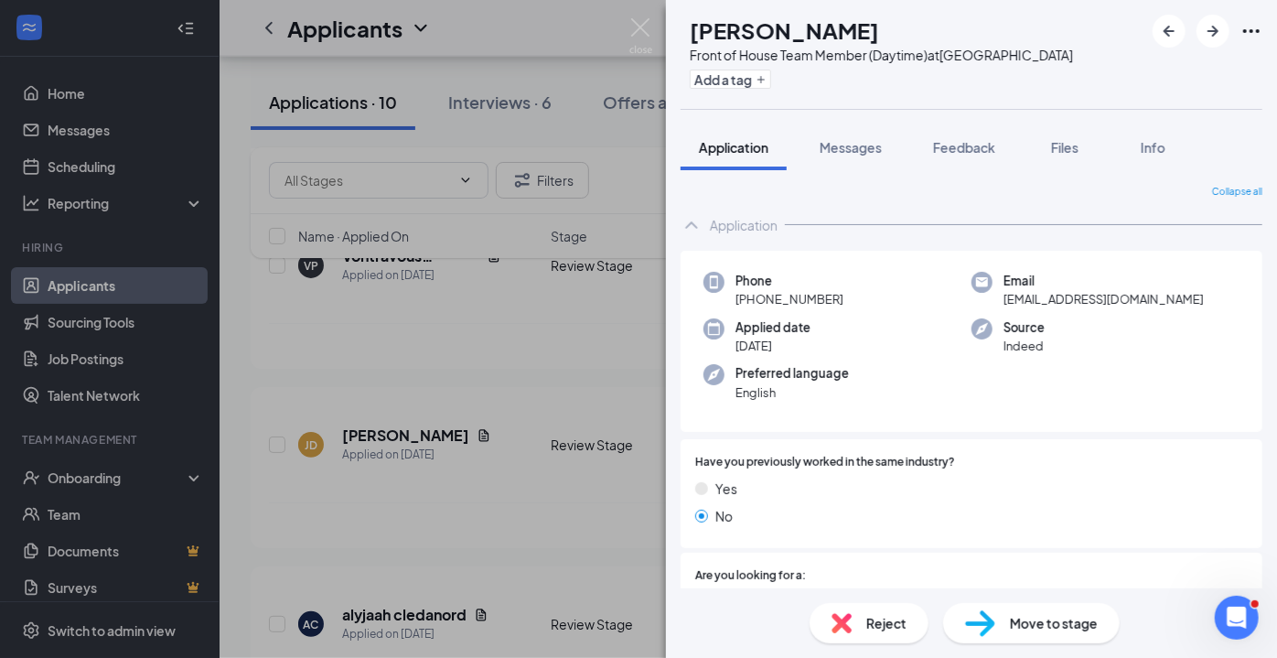
click at [648, 31] on img at bounding box center [640, 36] width 23 height 36
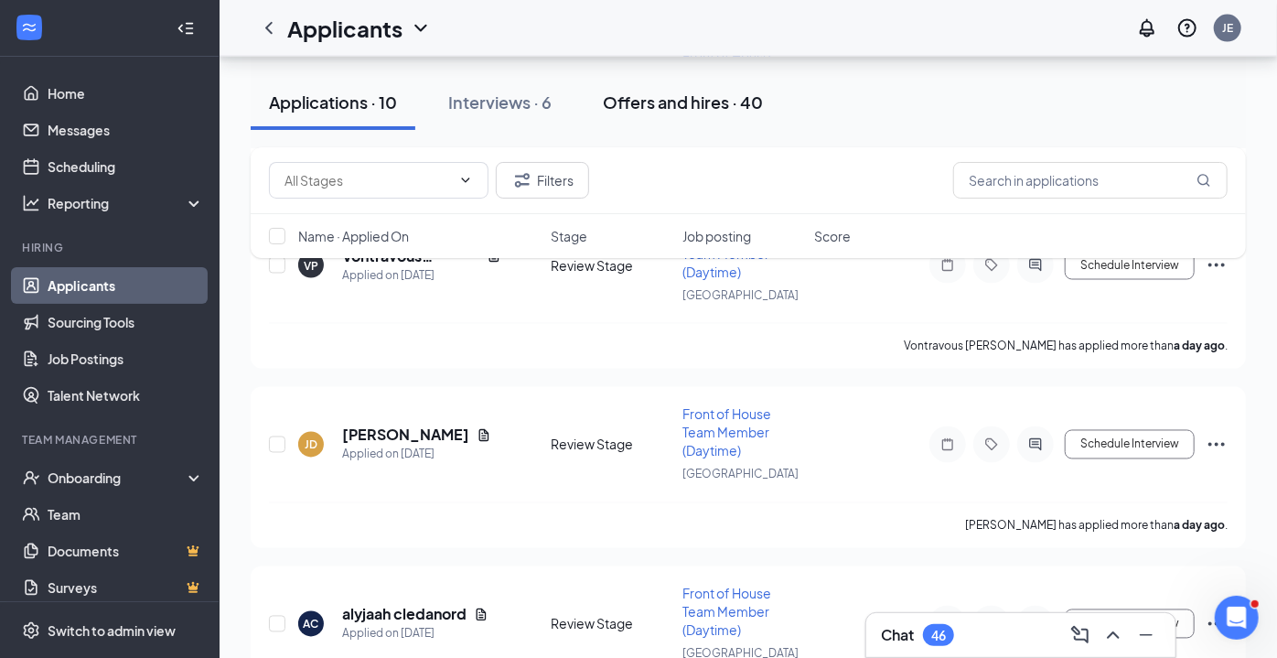
click at [625, 123] on button "Offers and hires · 40" at bounding box center [682, 102] width 197 height 55
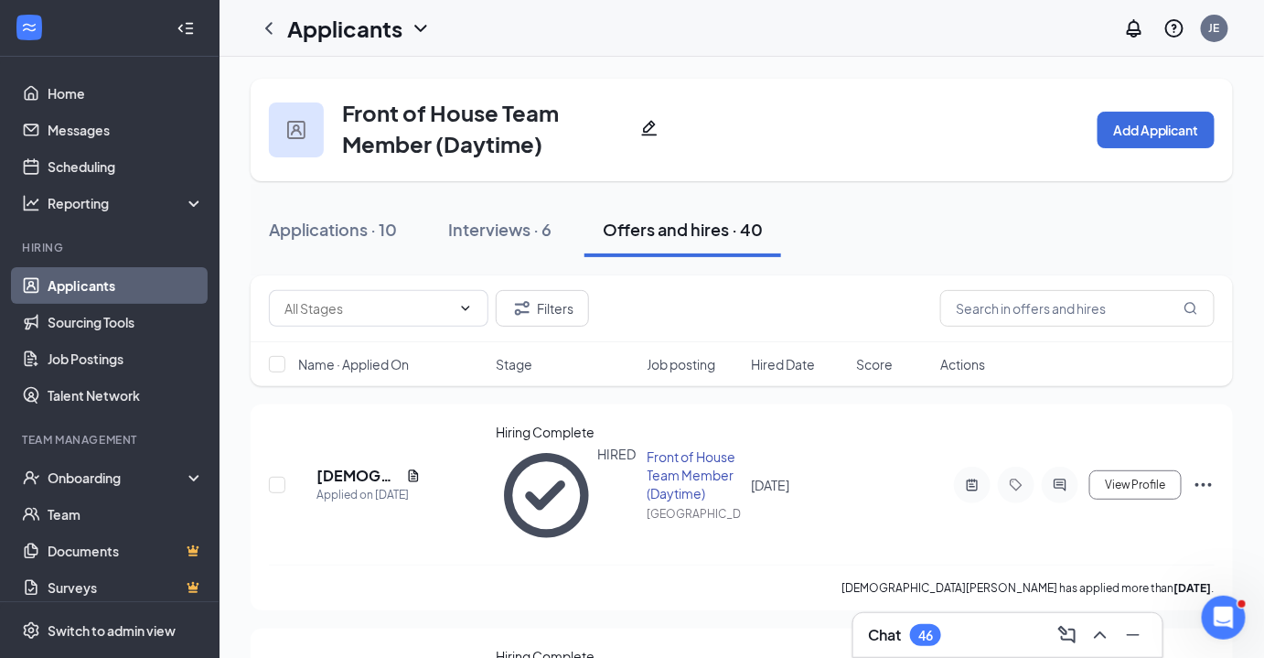
click at [96, 284] on link "Applicants" at bounding box center [126, 285] width 156 height 37
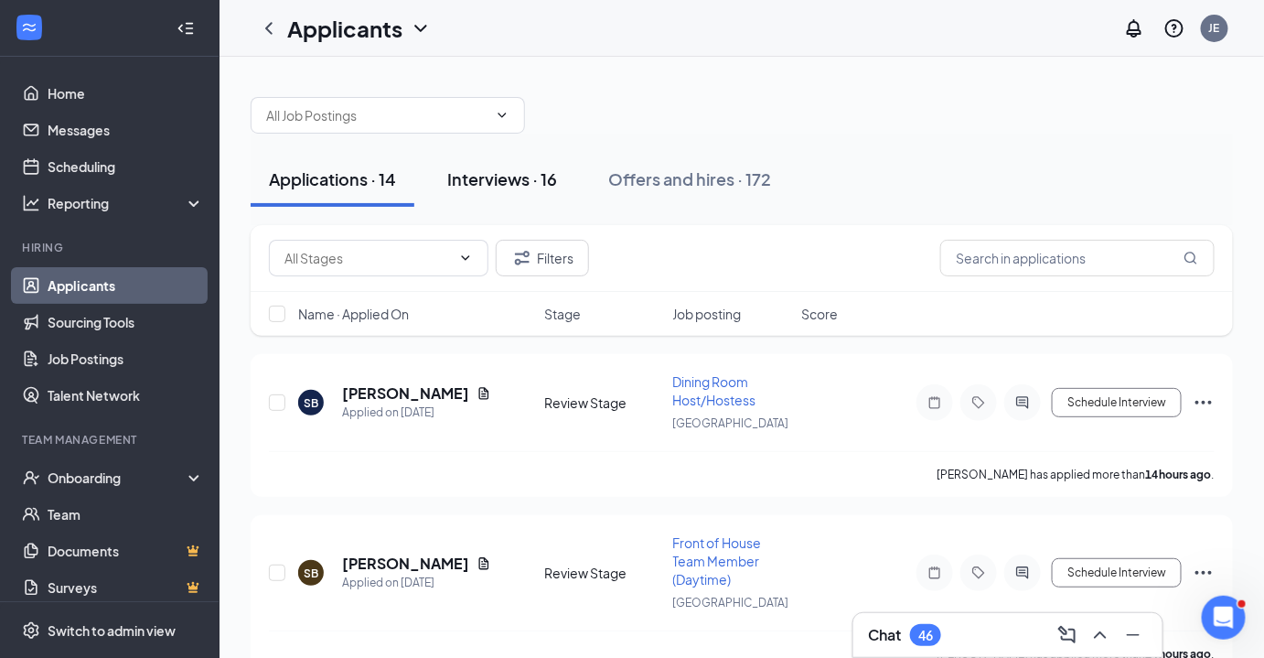
click at [507, 180] on div "Interviews · 16" at bounding box center [502, 178] width 110 height 23
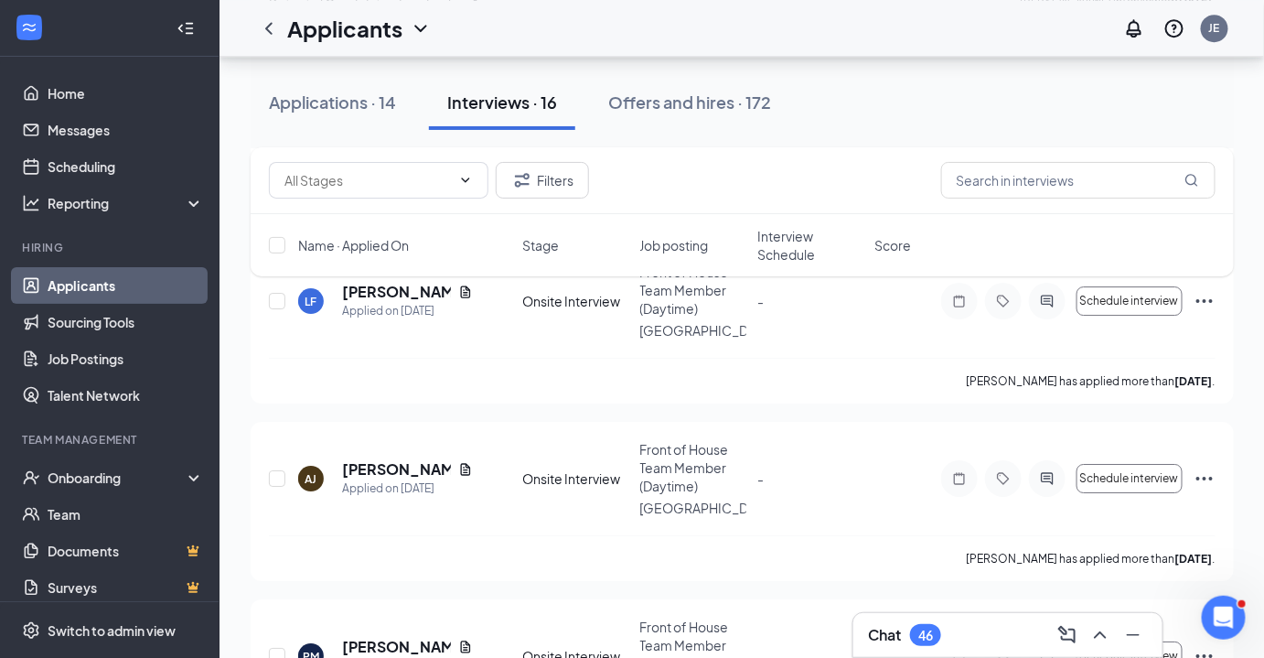
scroll to position [1878, 0]
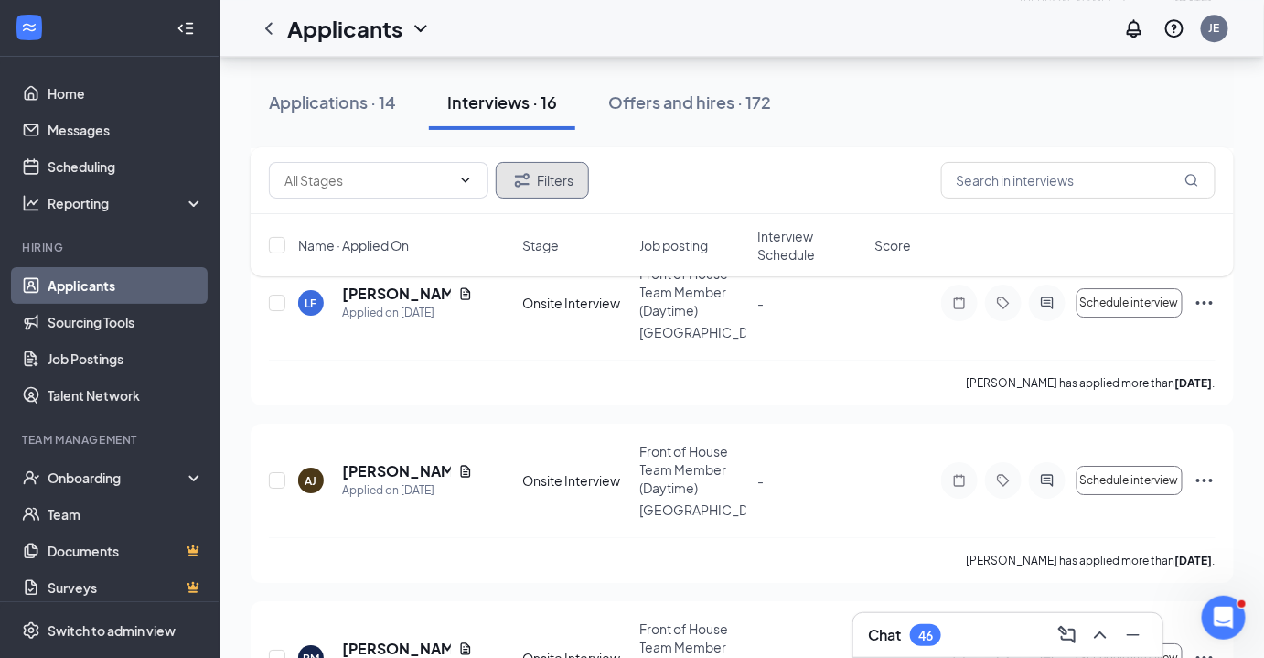
click at [558, 189] on button "Filters" at bounding box center [542, 180] width 93 height 37
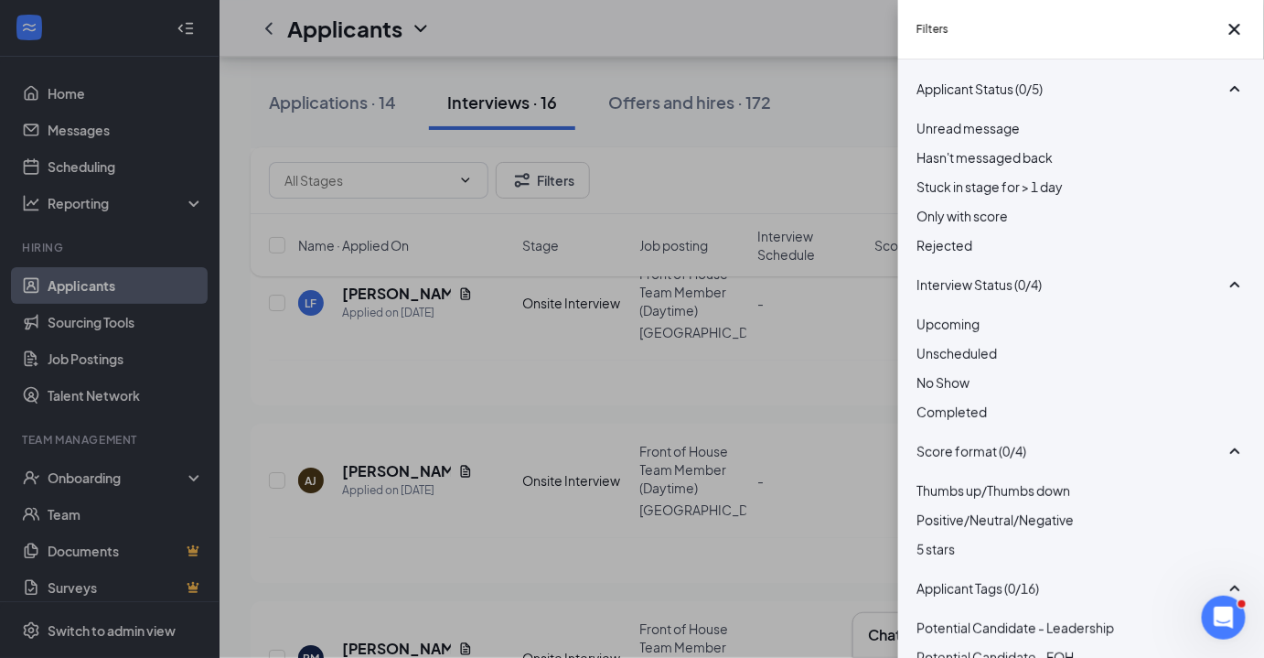
click at [952, 253] on span "Rejected" at bounding box center [944, 245] width 56 height 16
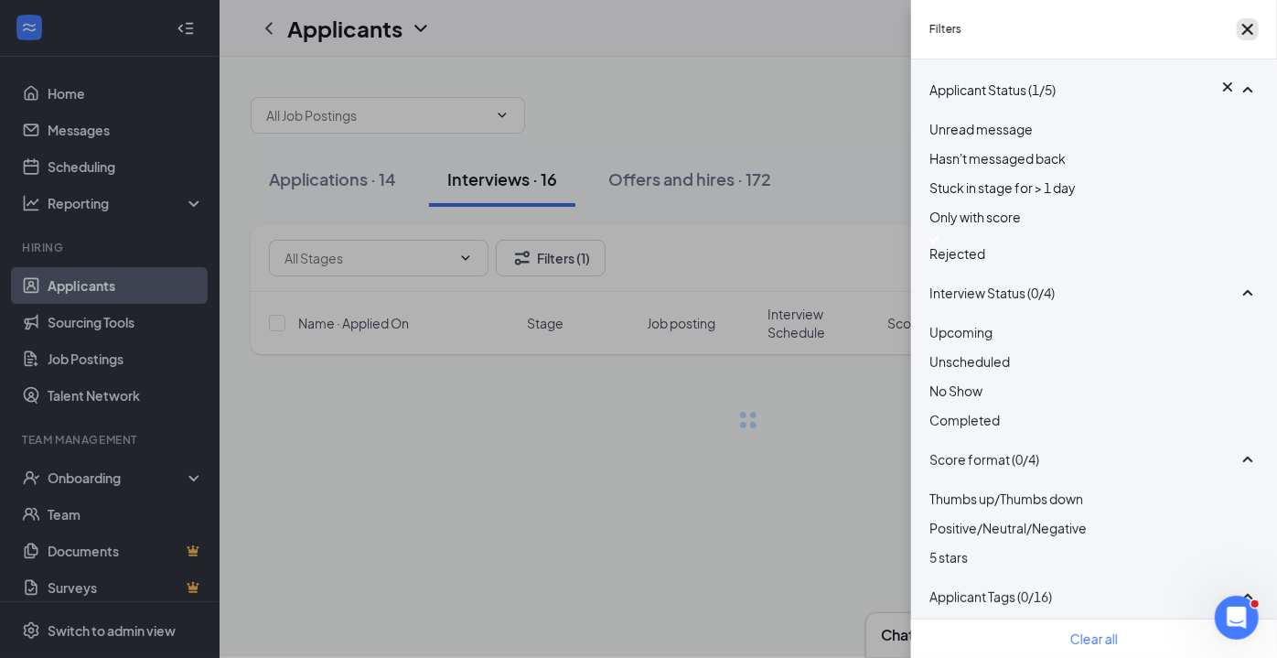
click at [1236, 34] on icon "Cross" at bounding box center [1247, 29] width 22 height 22
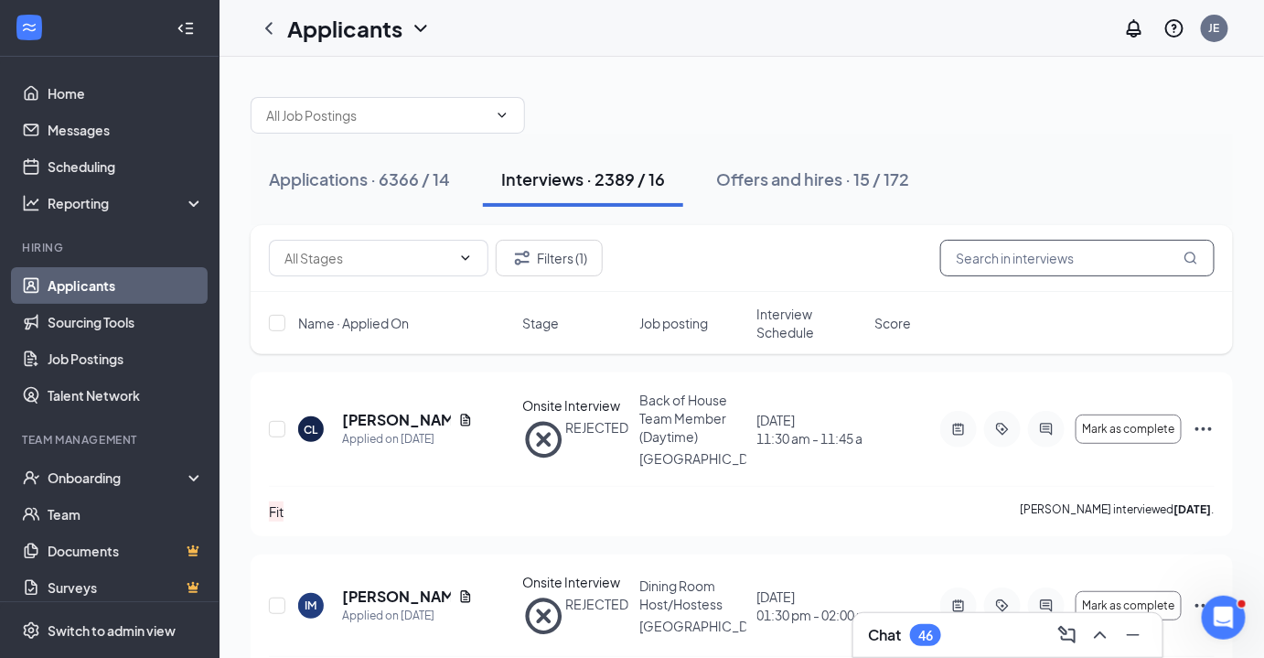
click at [1043, 261] on input "text" at bounding box center [1077, 258] width 274 height 37
type input "[PERSON_NAME]"
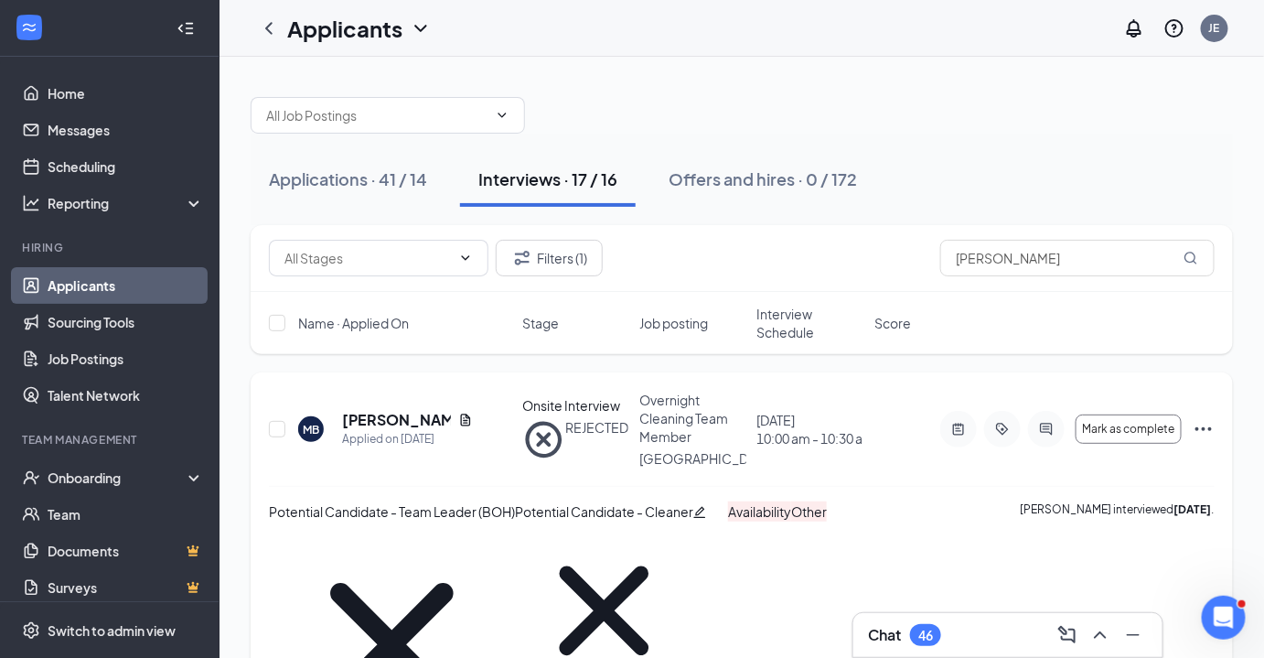
click at [365, 414] on h5 "[PERSON_NAME]" at bounding box center [396, 420] width 109 height 20
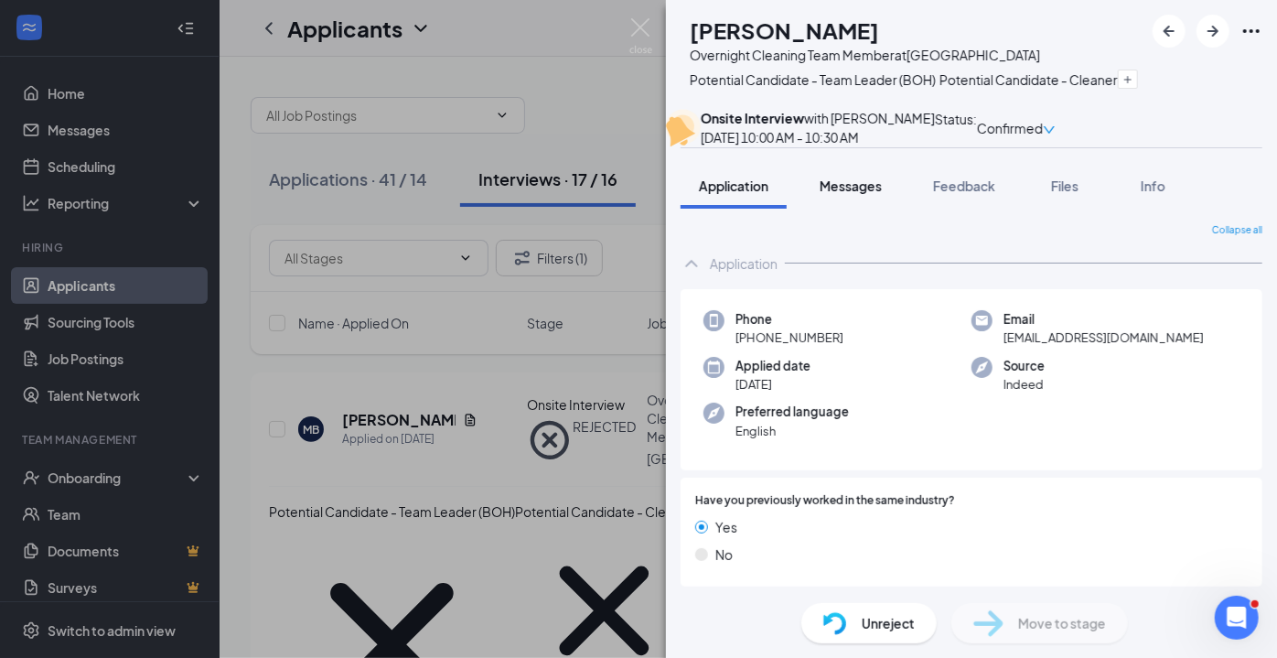
click at [858, 209] on button "Messages" at bounding box center [850, 186] width 99 height 46
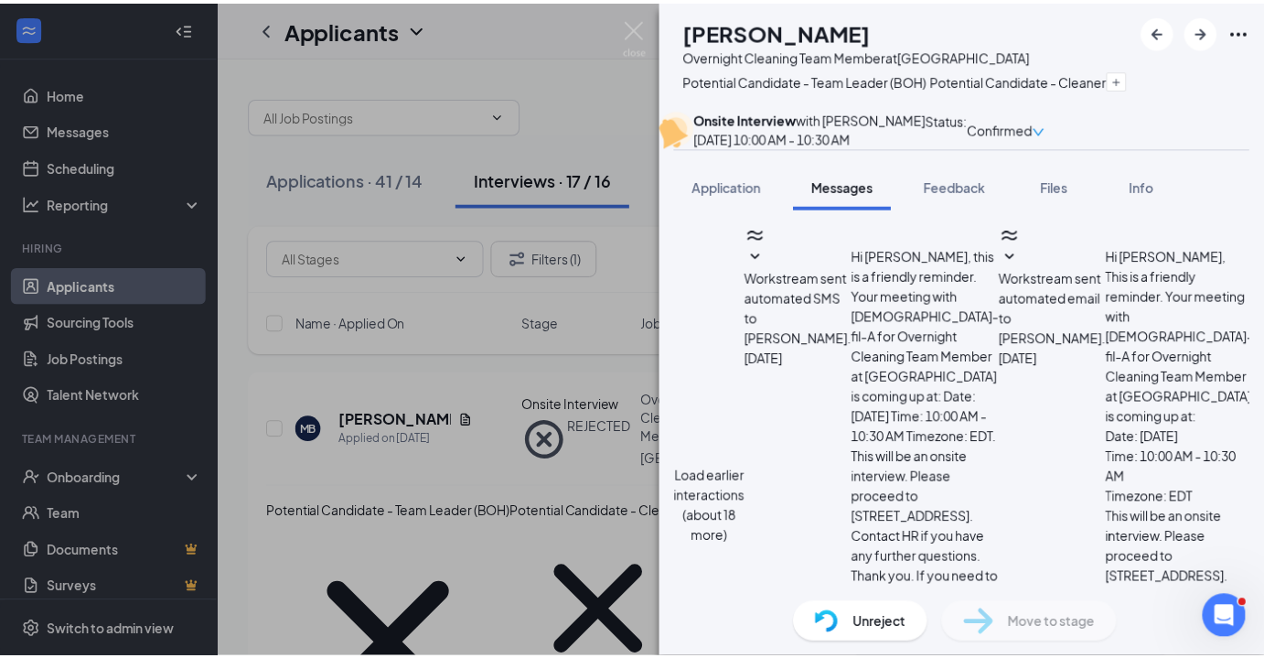
scroll to position [1917, 0]
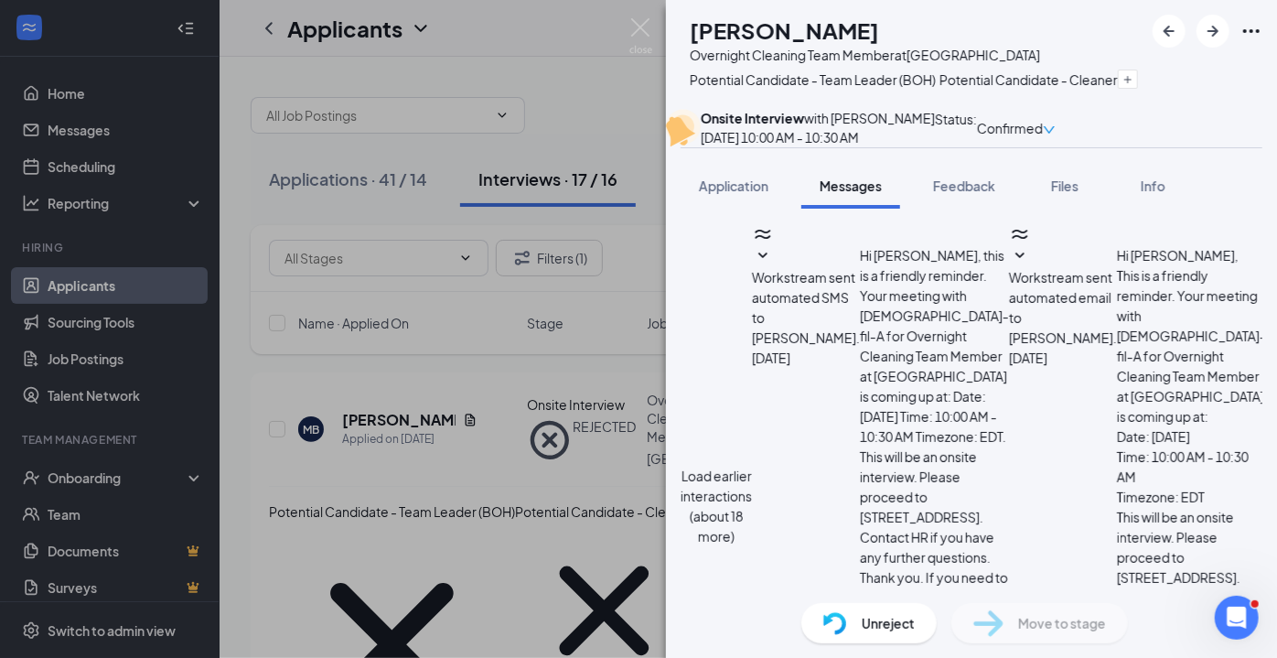
type textarea "Good morning [PERSON_NAME], I hope you are well. I tried calling you"
click at [875, 611] on div "Unreject" at bounding box center [868, 623] width 135 height 40
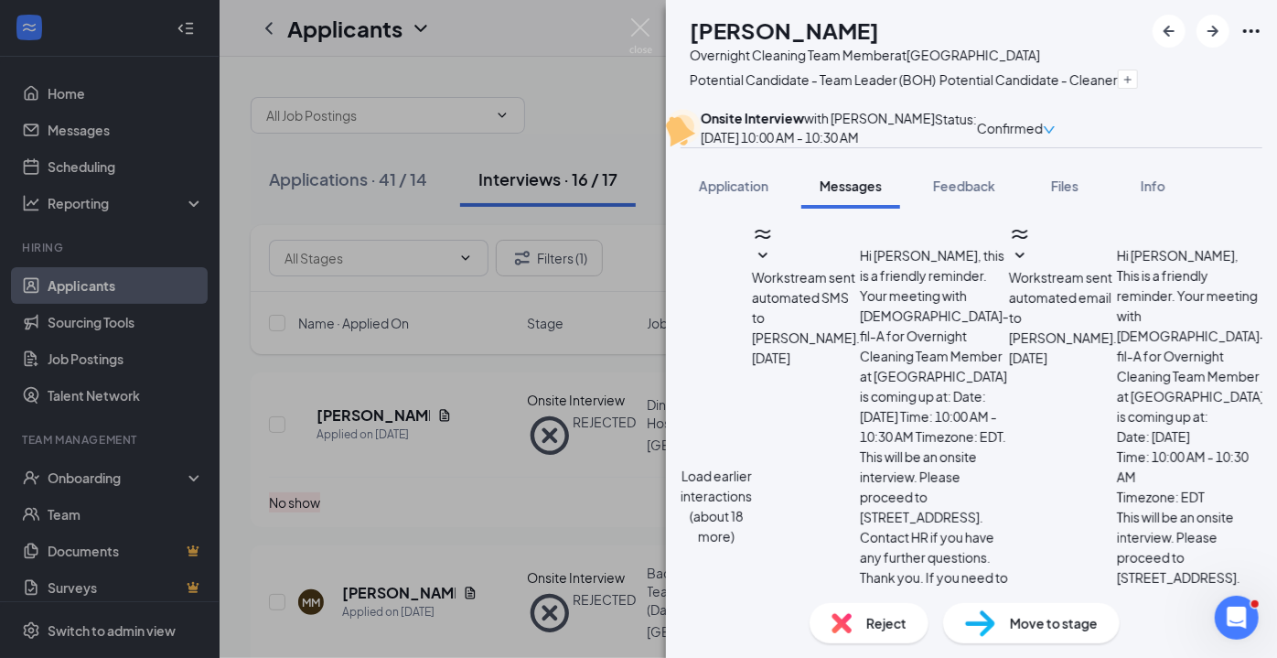
click at [971, 90] on icon "Cross" at bounding box center [1028, 179] width 178 height 178
click at [841, 151] on icon "Cross" at bounding box center [812, 212] width 123 height 123
click at [646, 38] on img at bounding box center [640, 36] width 23 height 36
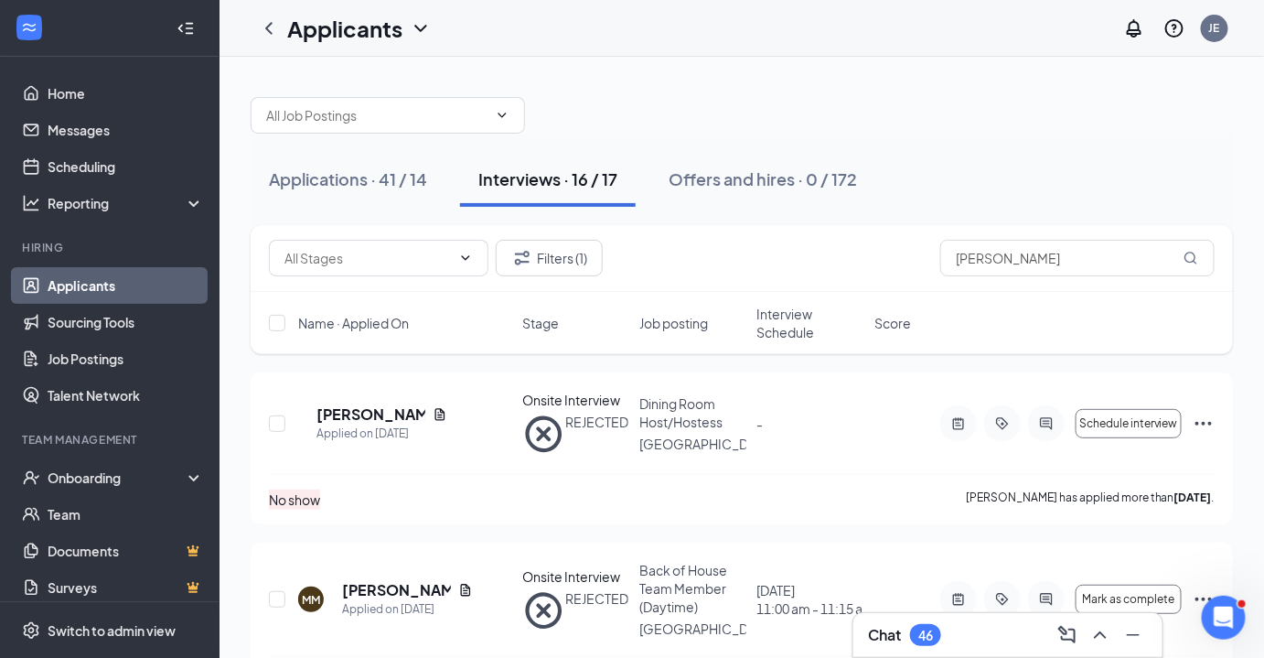
click at [938, 647] on div "Chat 46" at bounding box center [1008, 634] width 280 height 29
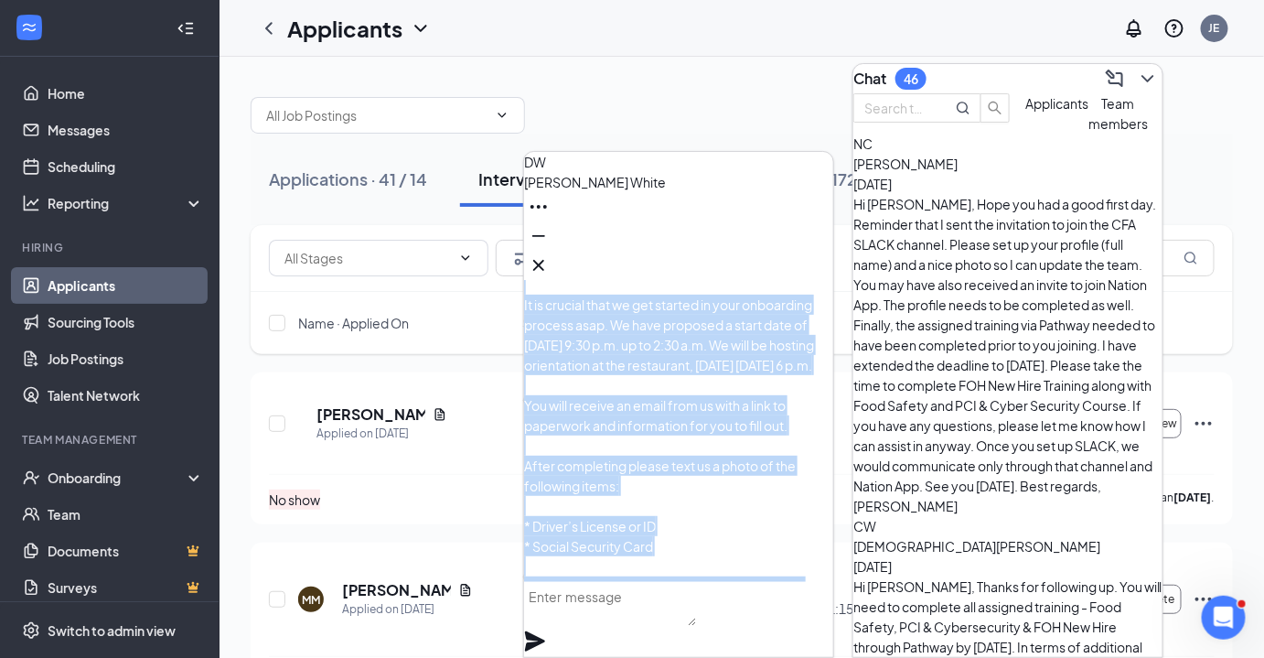
scroll to position [-1713, 0]
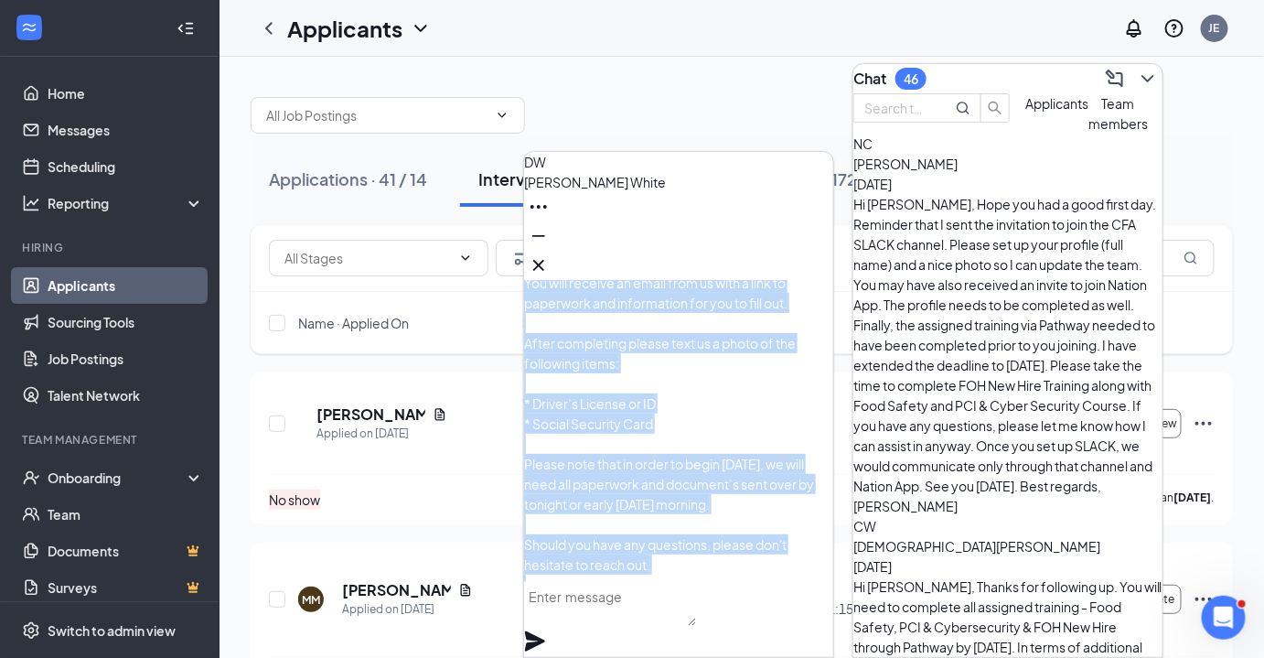
drag, startPoint x: 572, startPoint y: 289, endPoint x: 632, endPoint y: 322, distance: 68.8
click at [632, 322] on p "Orientation Invite Hi [PERSON_NAME] It was a pleasure meeting with you. As disc…" at bounding box center [678, 302] width 309 height 744
copy span "Orientation Invite Hi [PERSON_NAME] It was a pleasure meeting with you. As disc…"
click at [544, 260] on icon "Cross" at bounding box center [538, 265] width 11 height 11
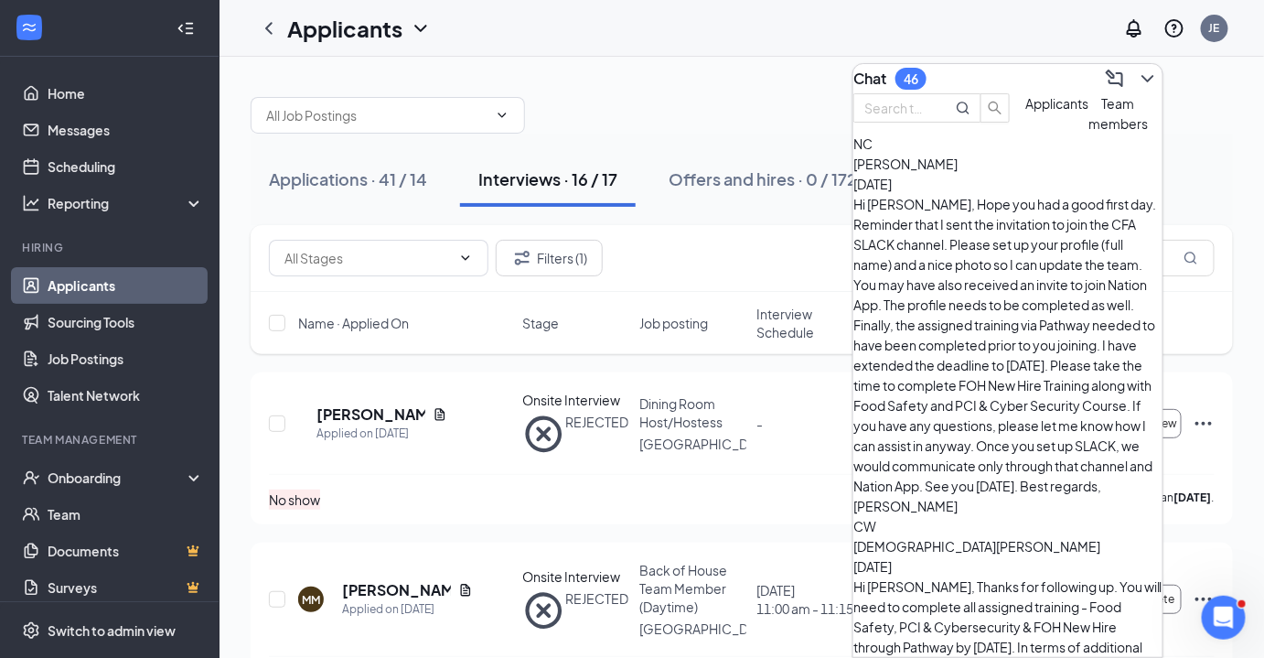
click at [1019, 73] on div "Chat 46" at bounding box center [1007, 78] width 309 height 29
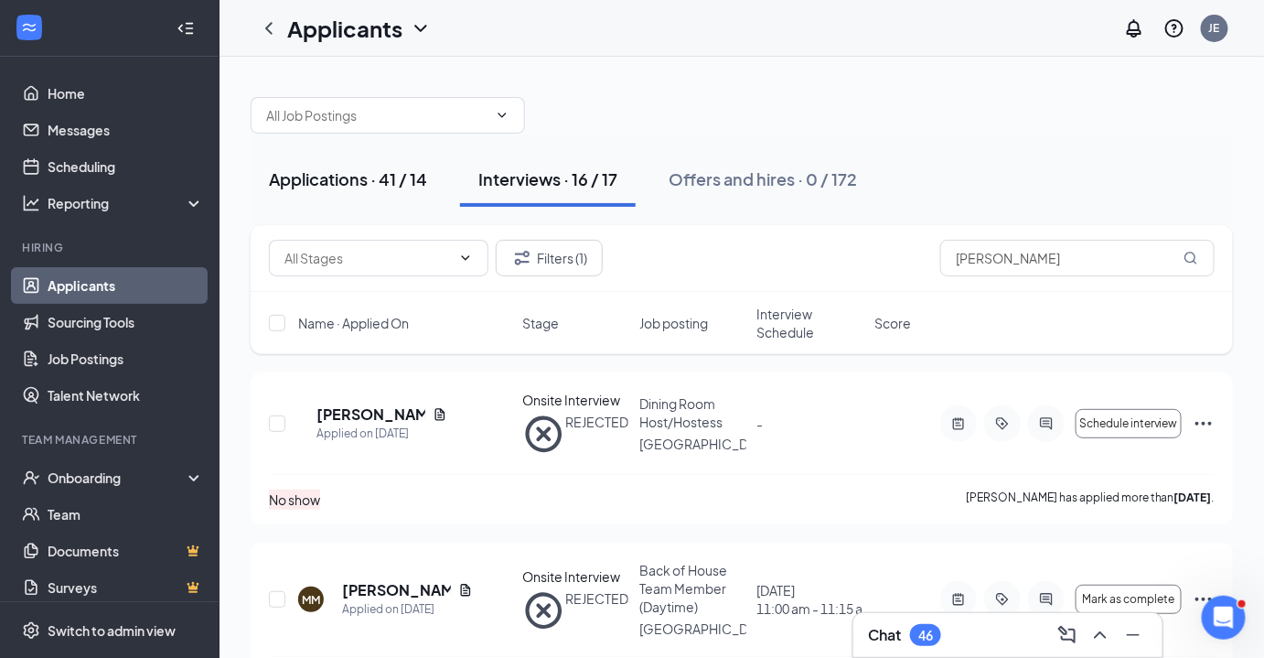
click at [390, 176] on div "Applications · 41 / 14" at bounding box center [348, 178] width 158 height 23
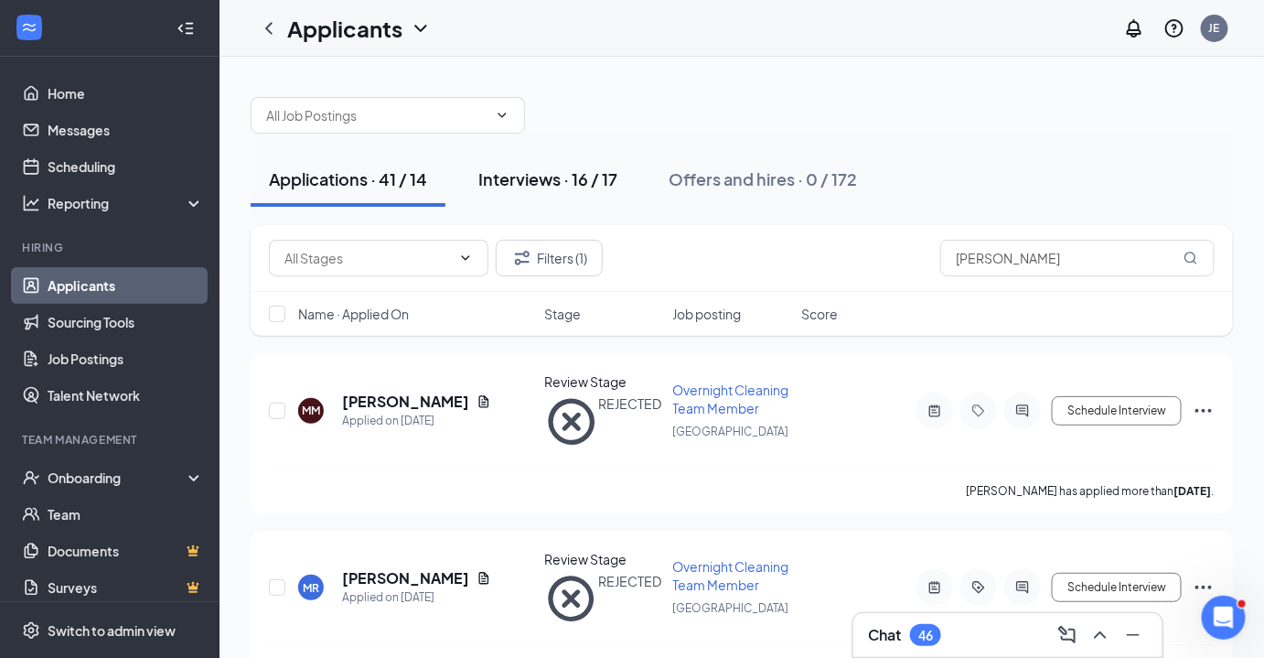
click at [542, 172] on div "Interviews · 16 / 17" at bounding box center [547, 178] width 139 height 23
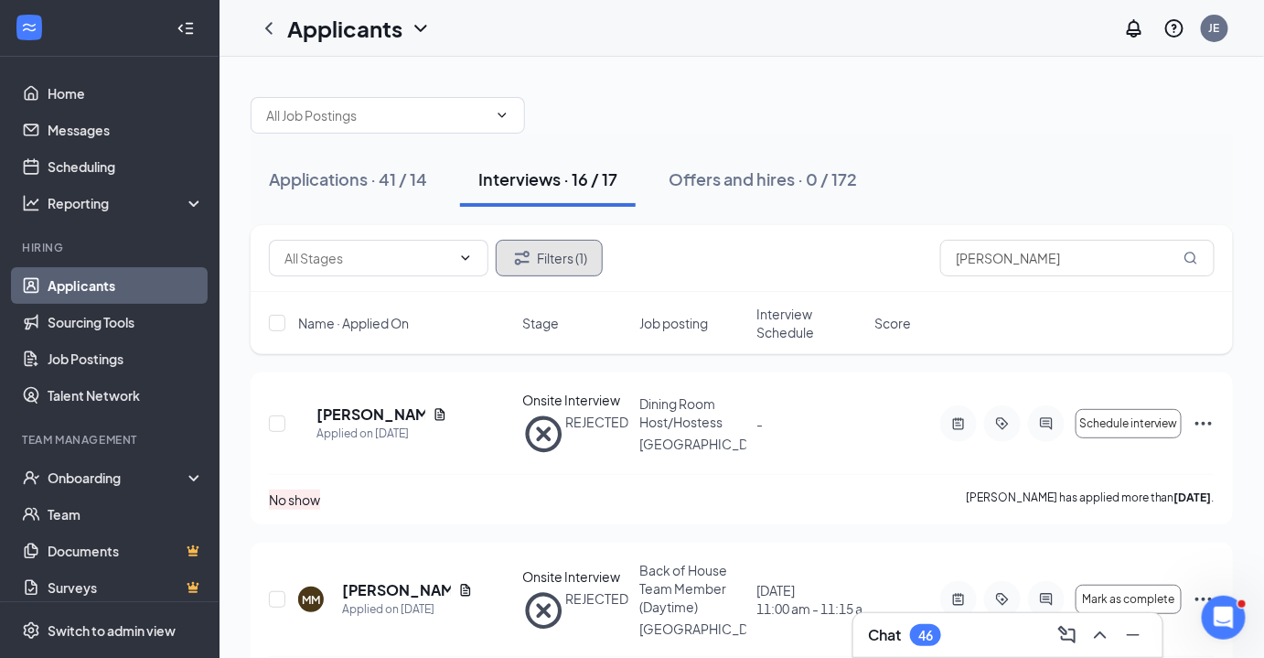
click at [567, 245] on button "Filters (1)" at bounding box center [549, 258] width 107 height 37
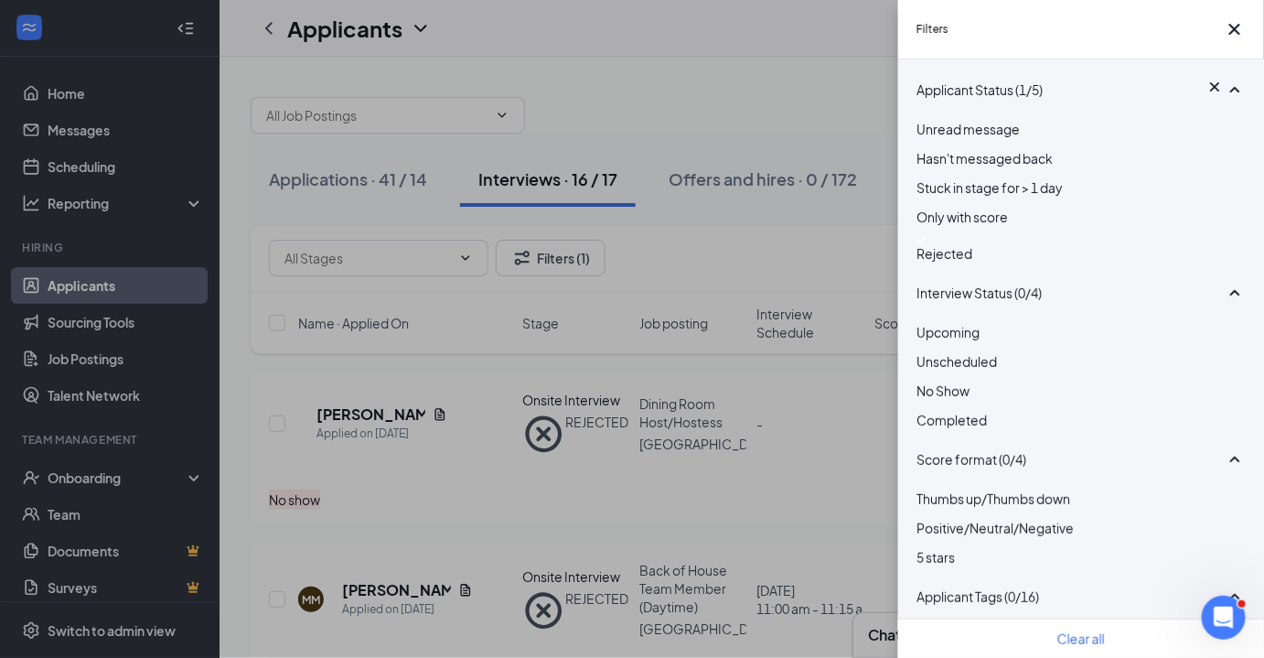
click at [970, 263] on div "Rejected" at bounding box center [1080, 253] width 329 height 20
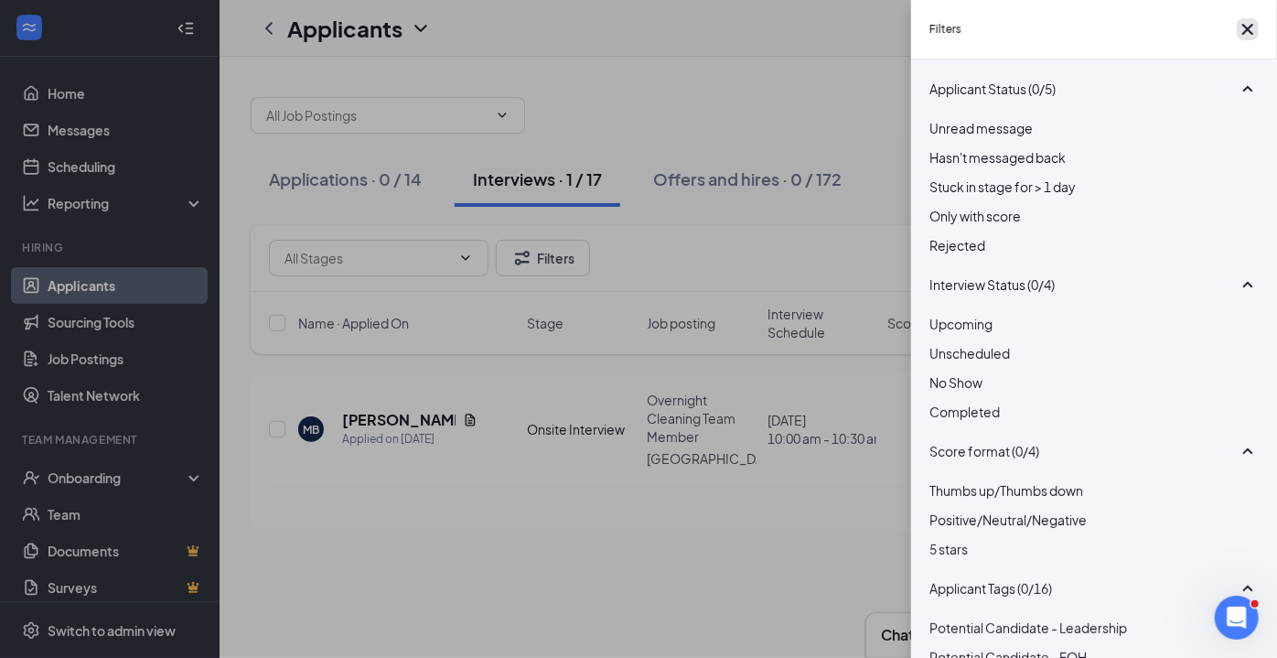
click at [1239, 29] on icon "Cross" at bounding box center [1247, 29] width 22 height 22
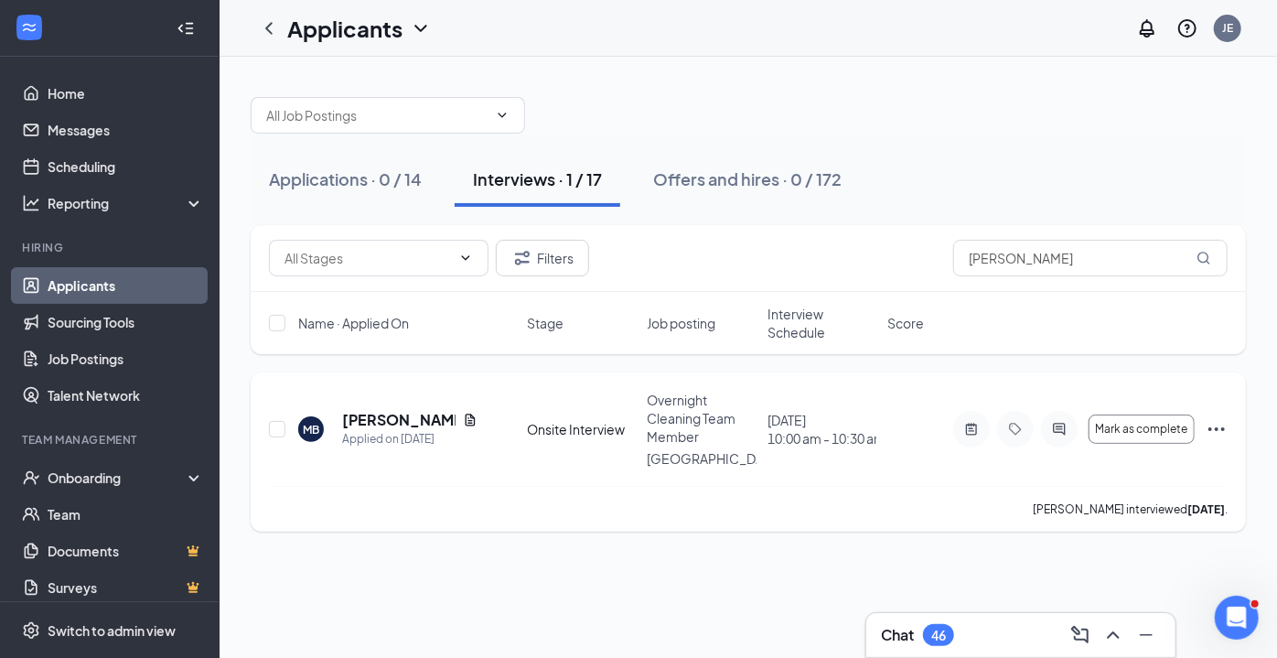
click at [1058, 424] on icon "ActiveChat" at bounding box center [1059, 429] width 22 height 15
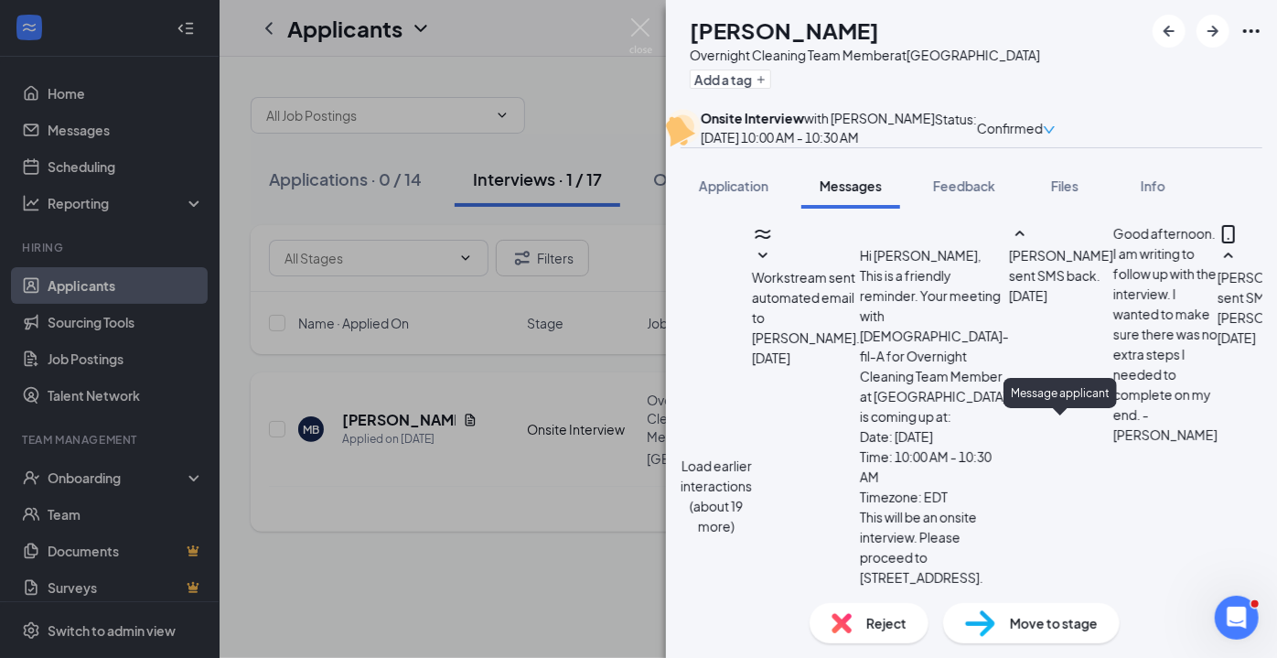
scroll to position [1884, 0]
paste textarea "Orientation Invite Hi [PERSON_NAME] It was a pleasure meeting with you. As disc…"
type textarea "Orientation Invite Hi [PERSON_NAME] It was a pleasure meeting with you. As disc…"
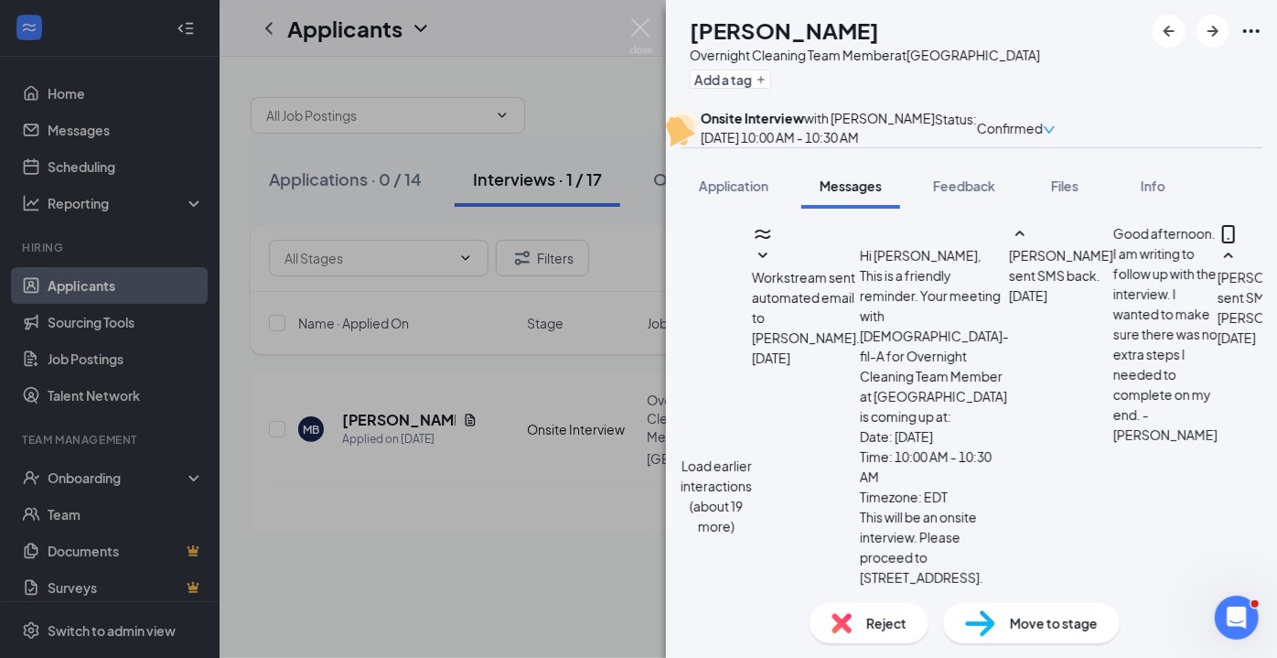
checkbox input "true"
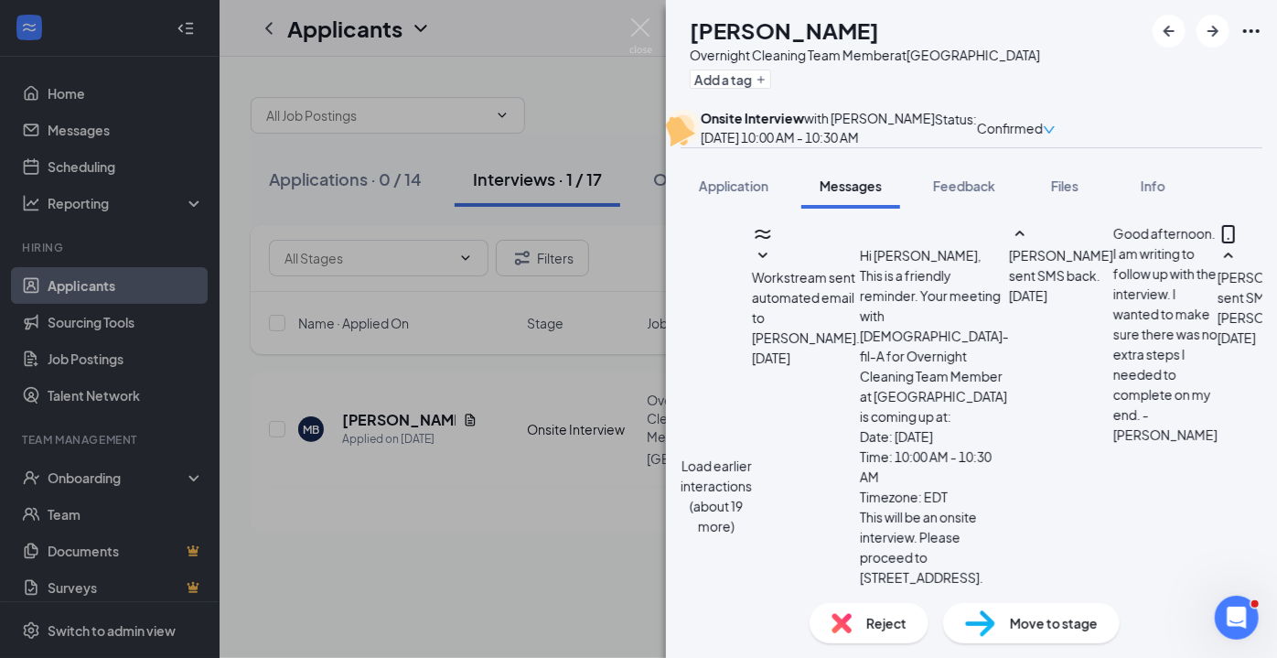
scroll to position [196, 0]
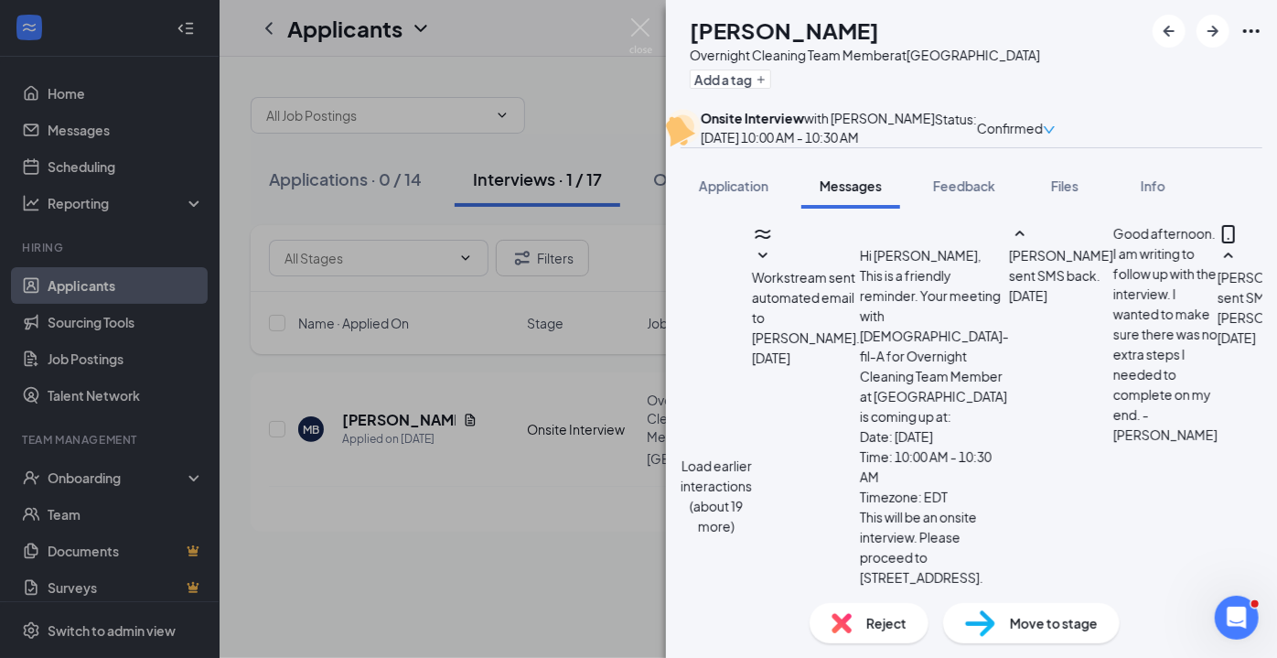
type textarea "Orientation Invite Hi [PERSON_NAME], It was a pleasure meeting with you. As dis…"
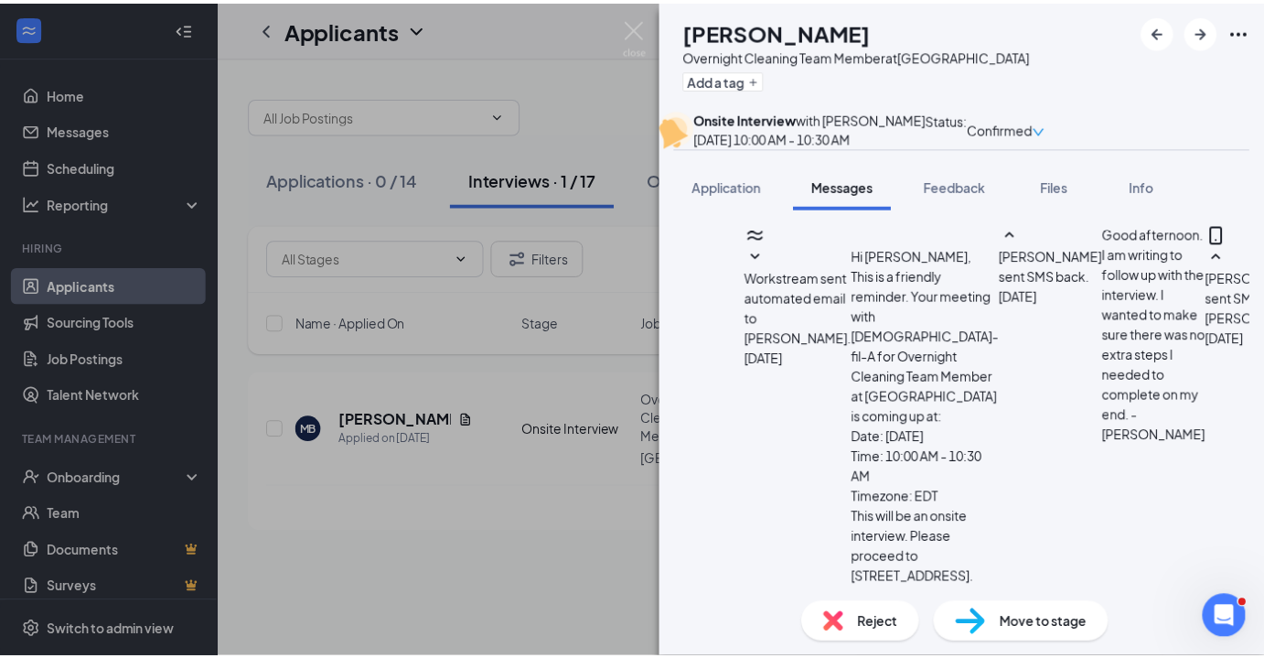
scroll to position [3570, 0]
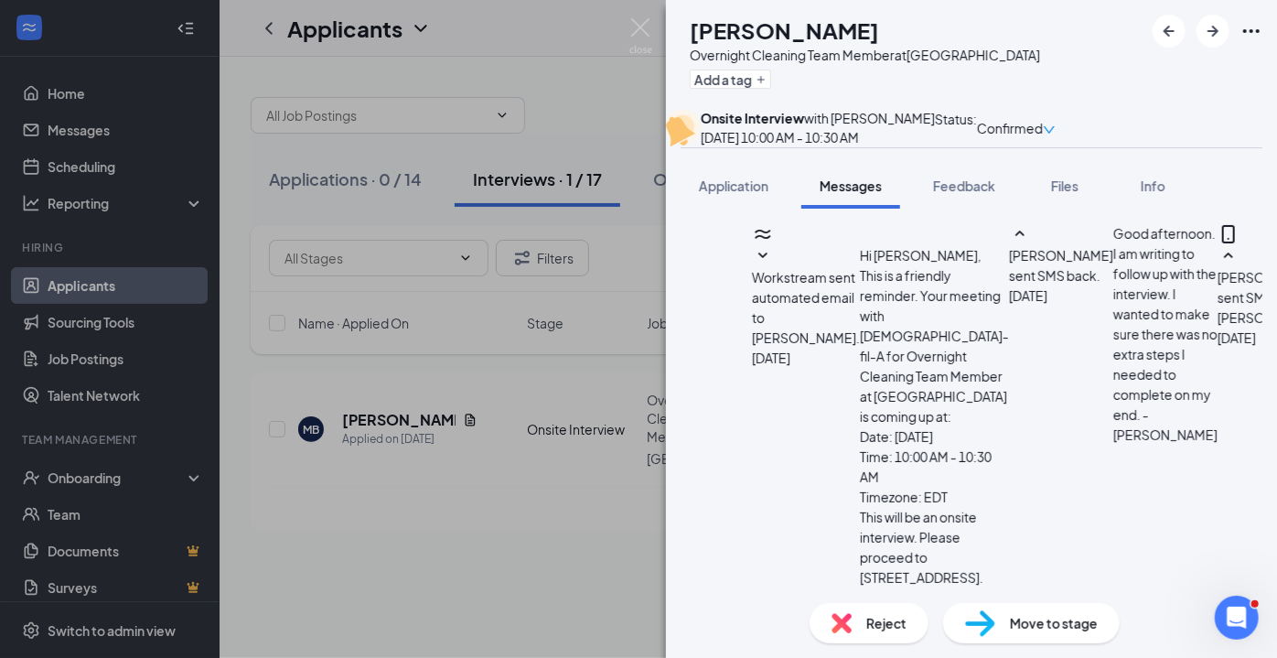
click at [1022, 628] on span "Move to stage" at bounding box center [1054, 623] width 88 height 20
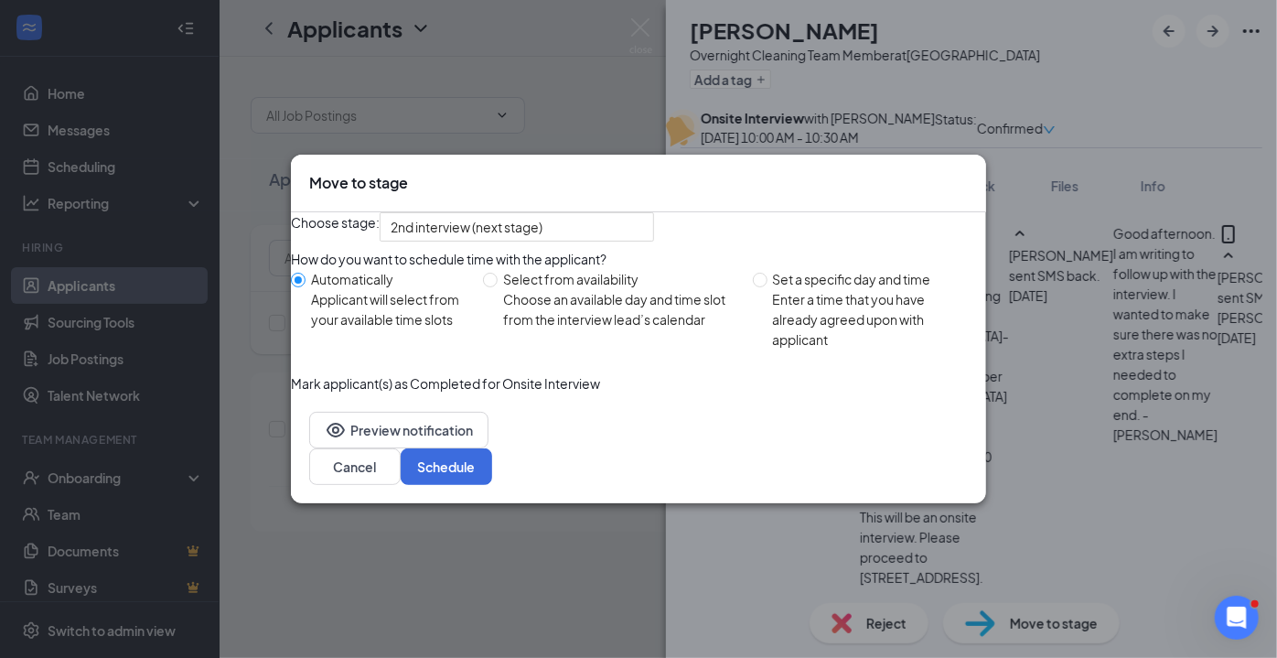
click at [630, 269] on div "How do you want to schedule time with the applicant?" at bounding box center [638, 259] width 695 height 20
click at [626, 219] on span "2nd interview (next stage)" at bounding box center [509, 237] width 236 height 49
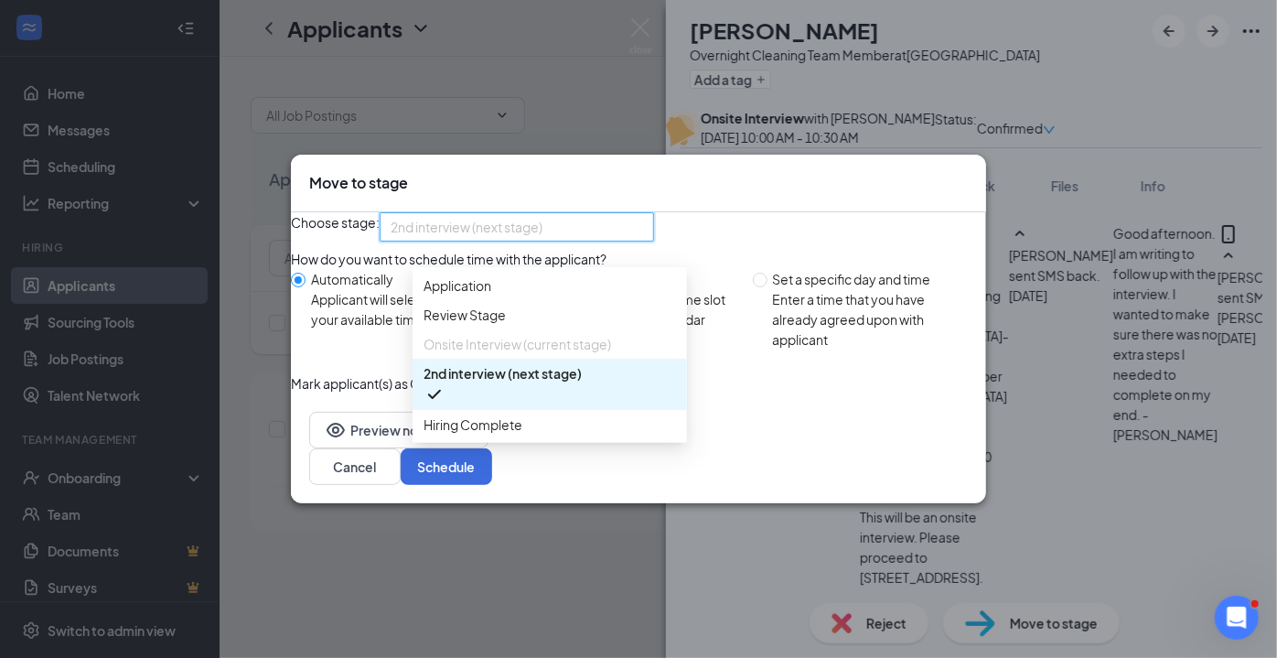
click at [802, 241] on div "Choose stage: 2nd interview (next stage) 3320197 3509139 3320198 Application Re…" at bounding box center [638, 302] width 695 height 181
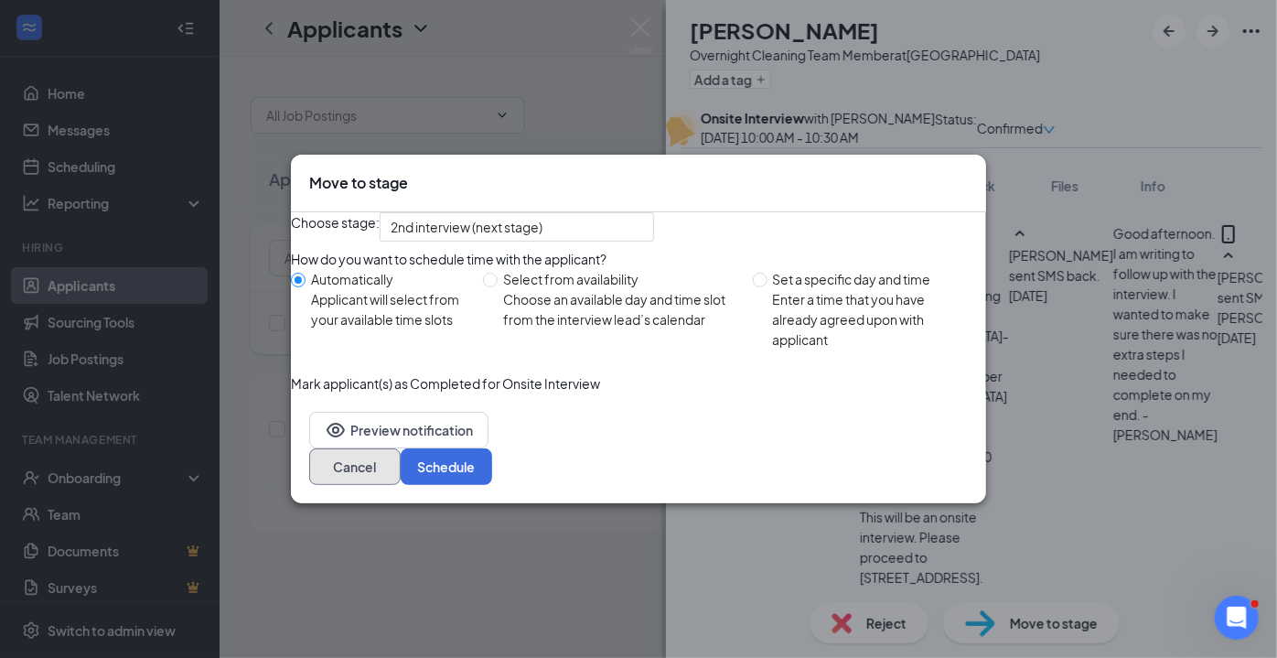
click at [401, 485] on button "Cancel" at bounding box center [354, 466] width 91 height 37
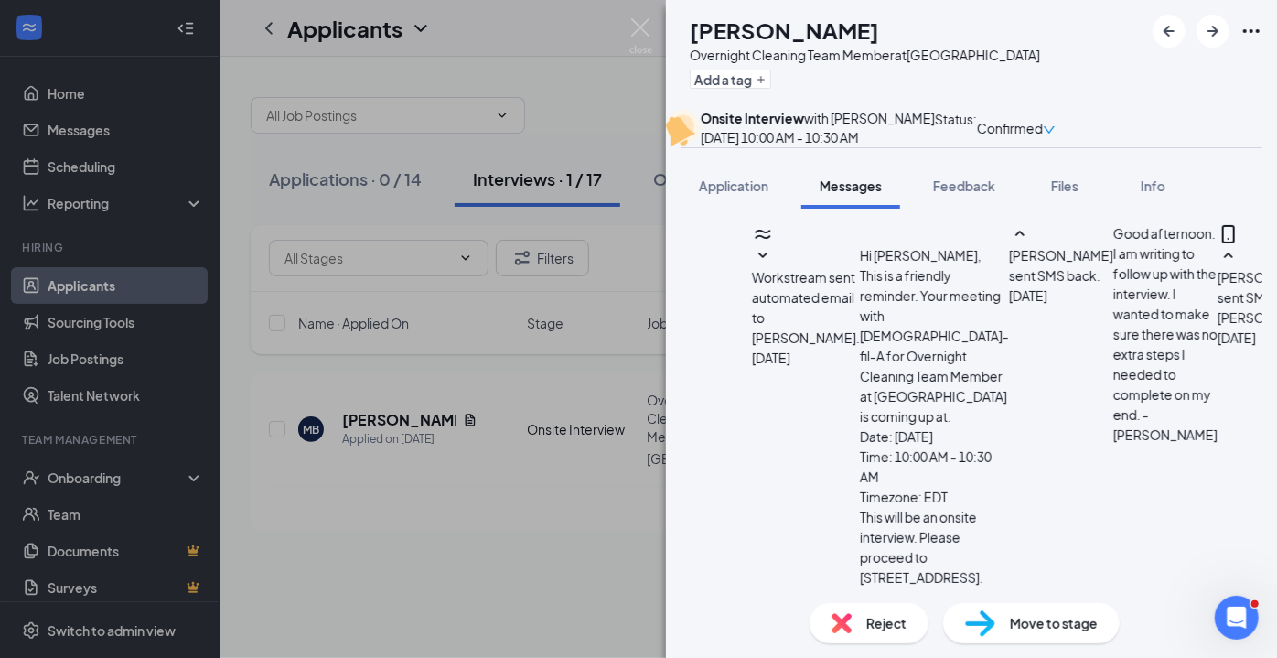
click at [1054, 633] on div "Move to stage" at bounding box center [1031, 623] width 177 height 40
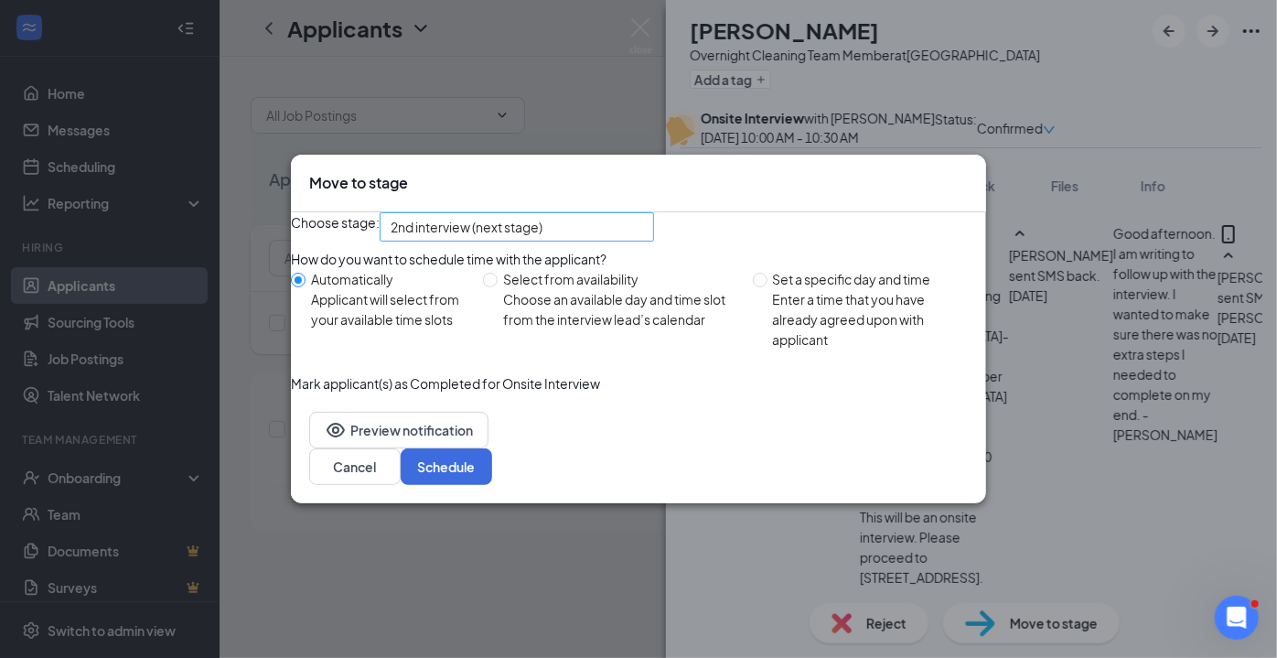
click at [621, 222] on span "2nd interview (next stage)" at bounding box center [509, 237] width 236 height 49
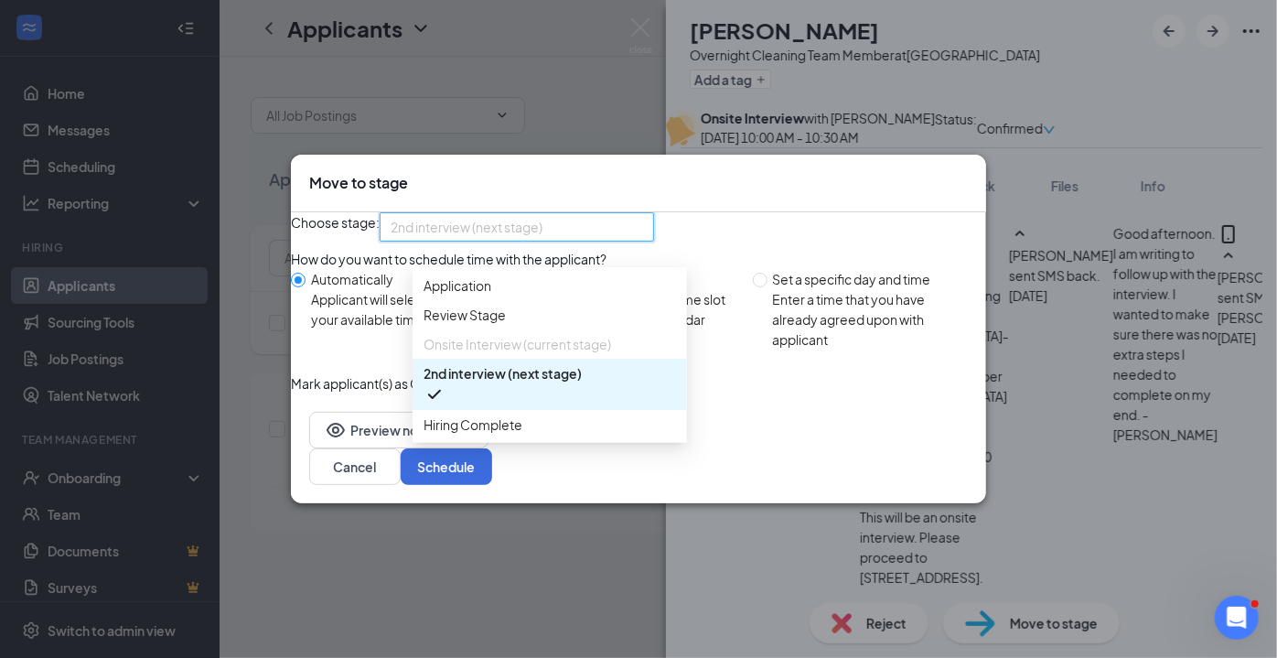
click at [529, 434] on span "Hiring Complete" at bounding box center [549, 424] width 252 height 20
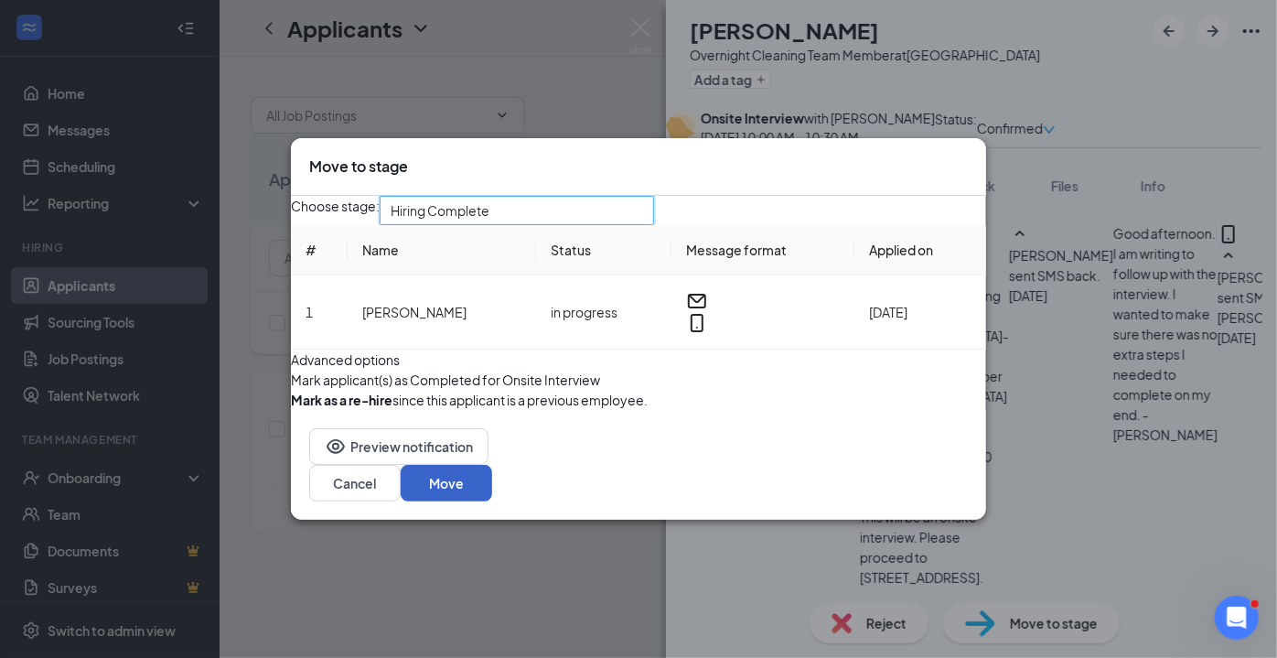
click at [492, 501] on button "Move" at bounding box center [446, 483] width 91 height 37
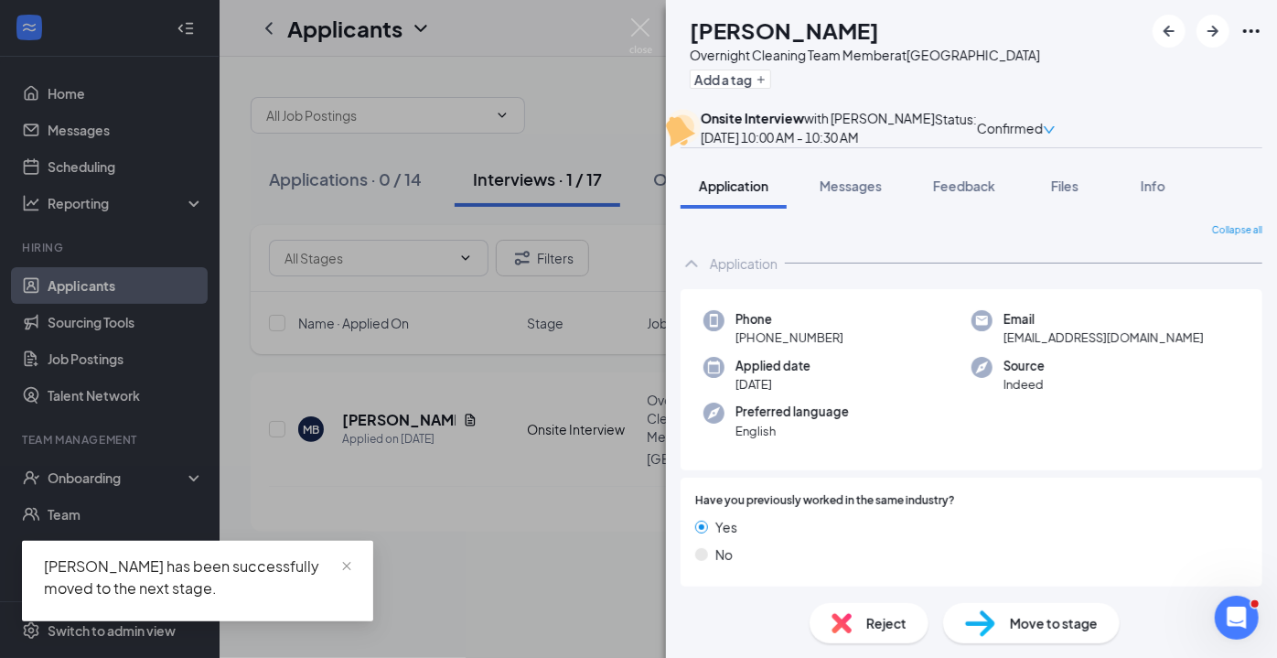
click at [645, 24] on img at bounding box center [640, 36] width 23 height 36
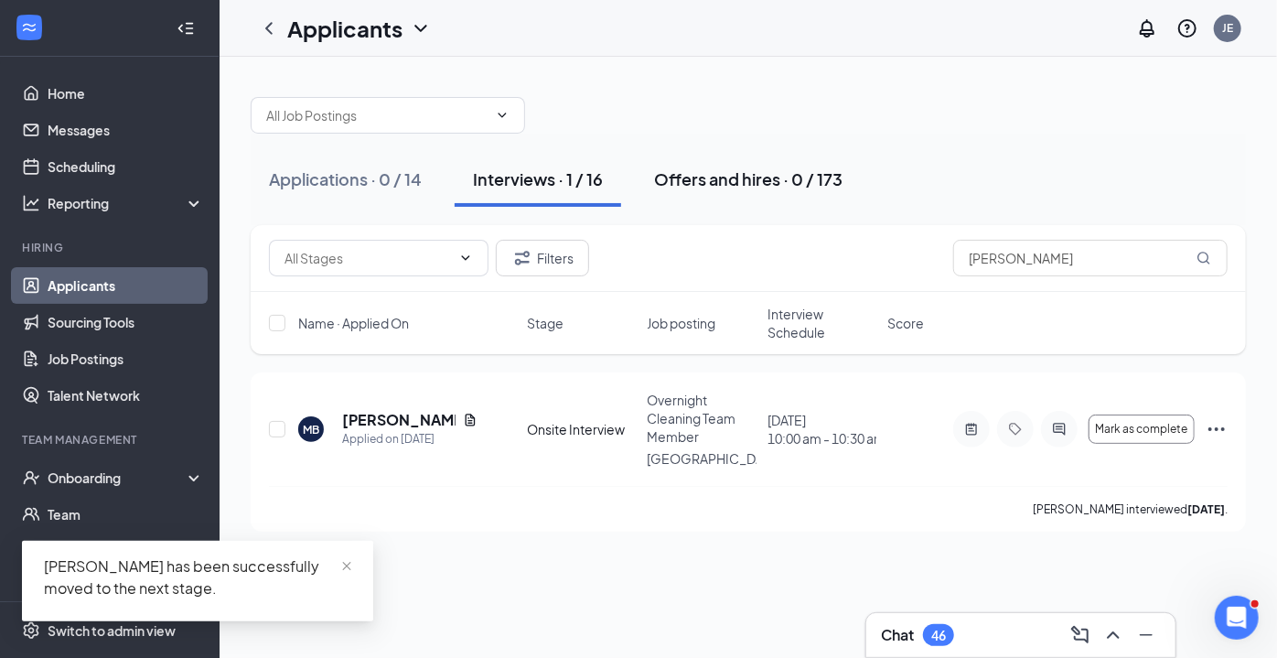
click at [736, 182] on div "Offers and hires · 0 / 173" at bounding box center [748, 178] width 188 height 23
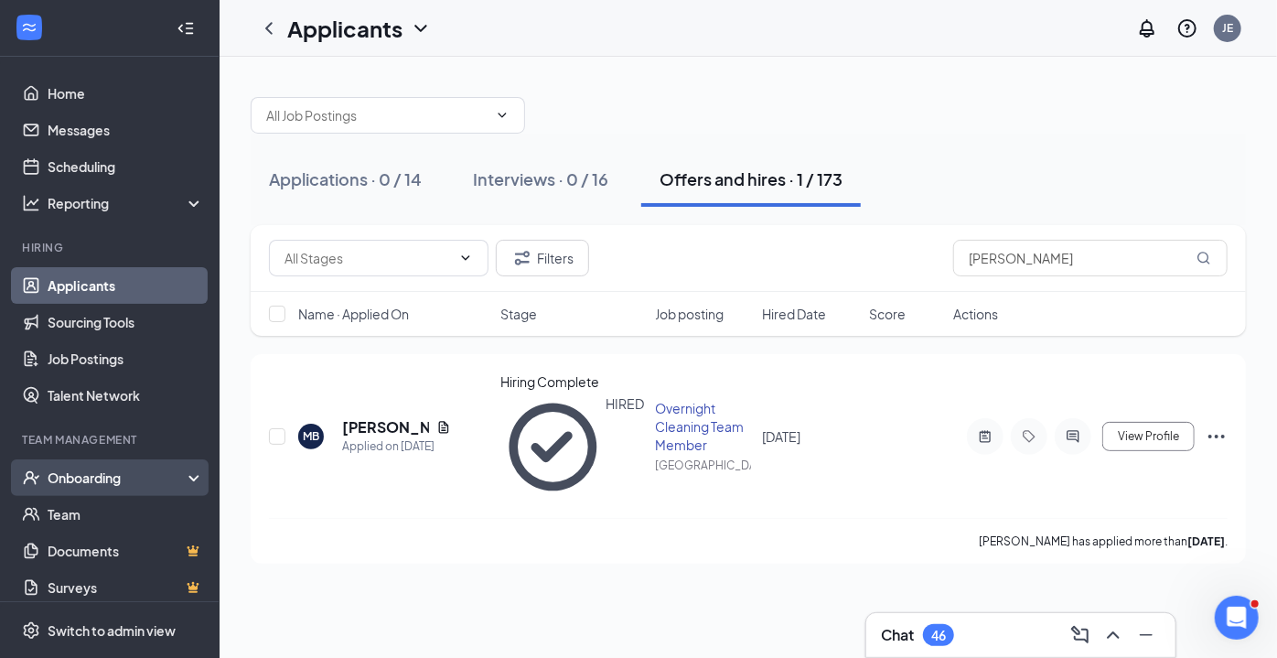
click at [98, 480] on div "Onboarding" at bounding box center [118, 477] width 141 height 18
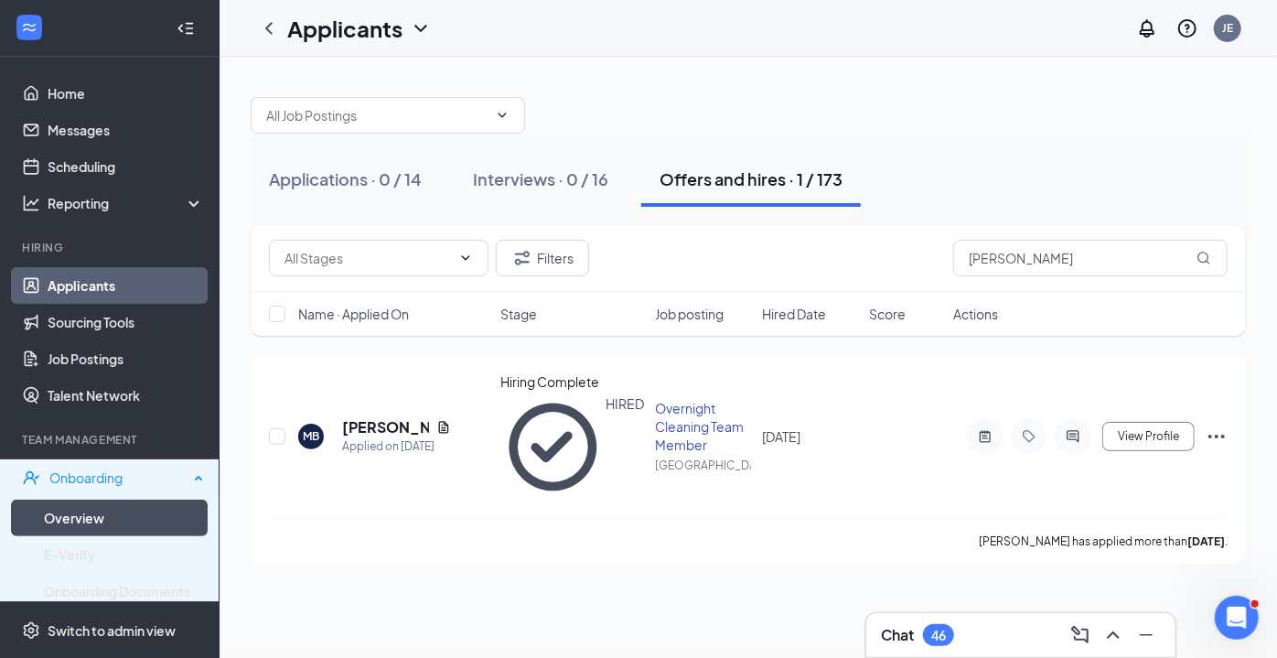
click at [99, 519] on link "Overview" at bounding box center [124, 517] width 160 height 37
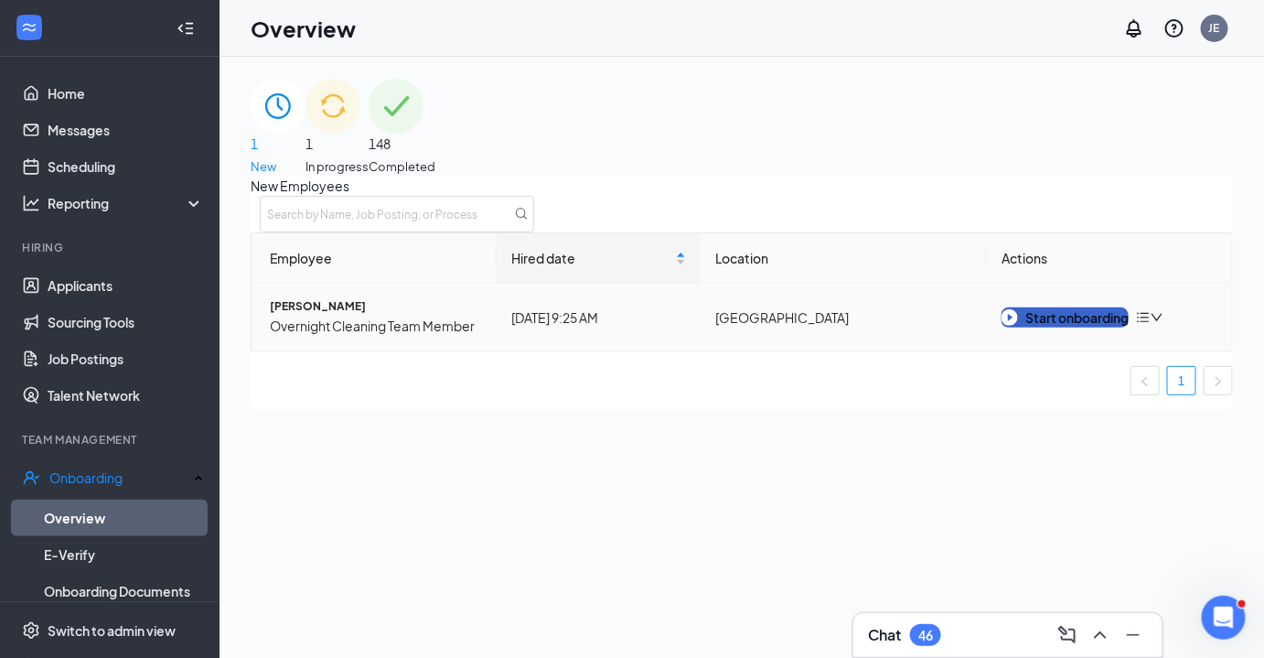
click at [1053, 327] on div "Start onboarding" at bounding box center [1064, 317] width 127 height 20
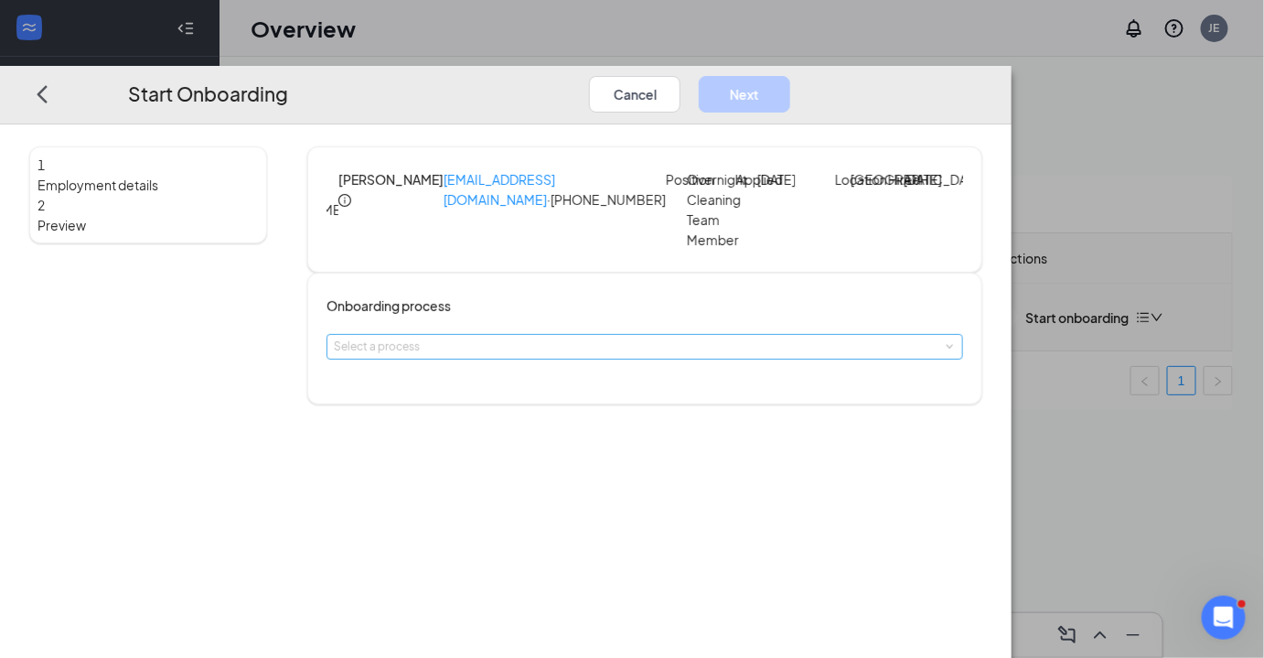
click at [611, 356] on div "Select a process" at bounding box center [641, 346] width 614 height 18
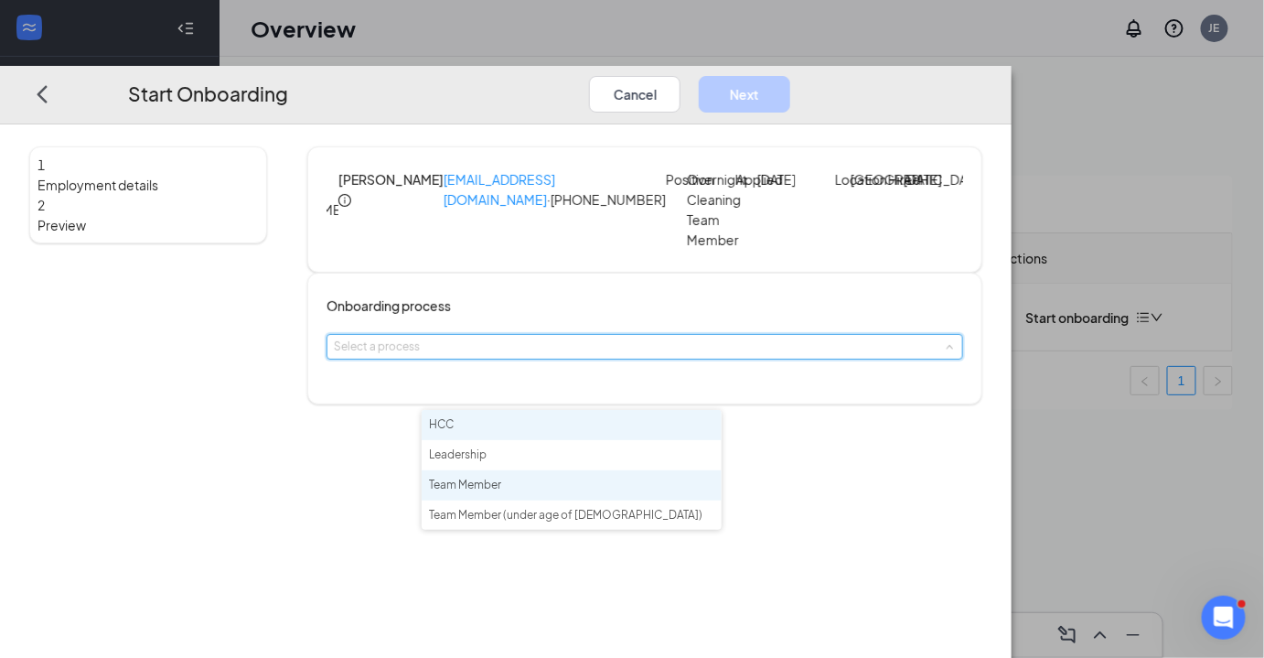
click at [541, 480] on li "Team Member" at bounding box center [572, 485] width 300 height 30
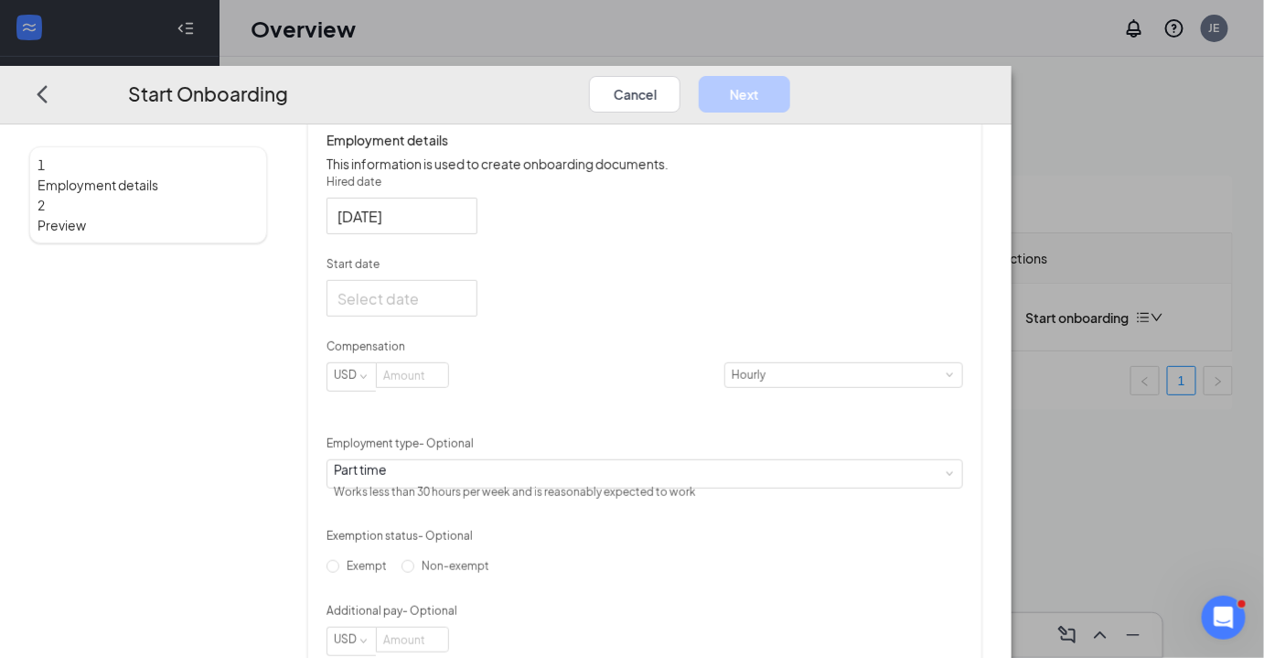
scroll to position [305, 0]
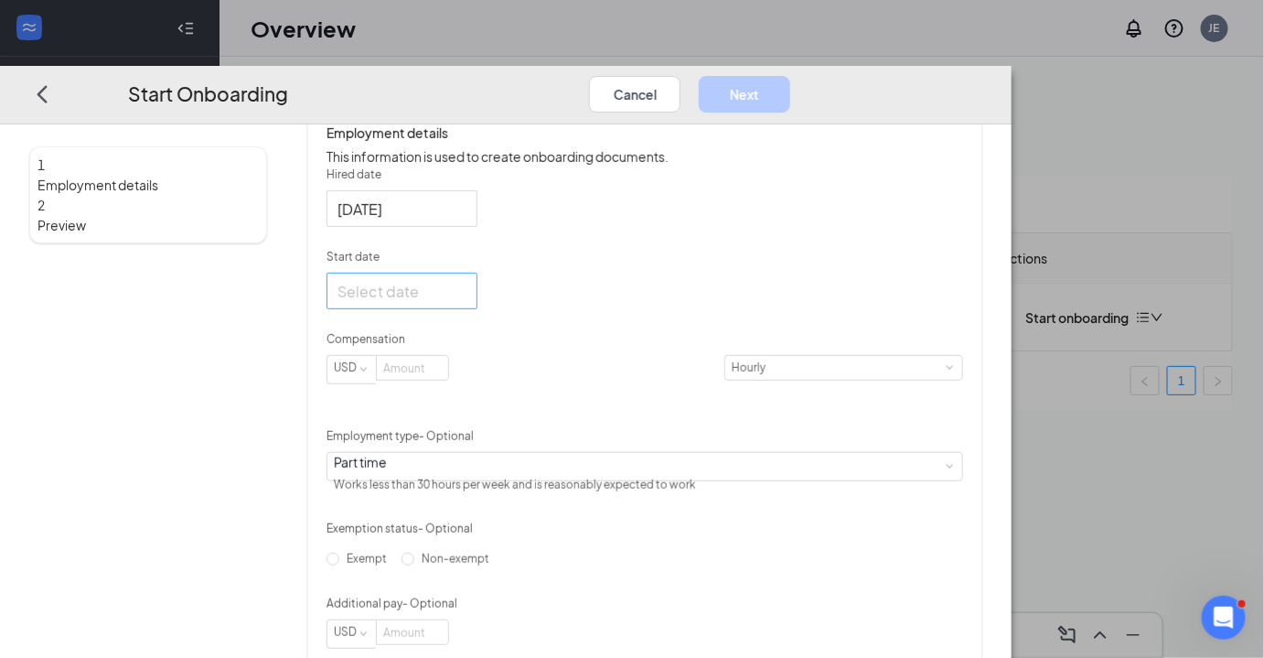
click at [466, 303] on div at bounding box center [401, 291] width 129 height 23
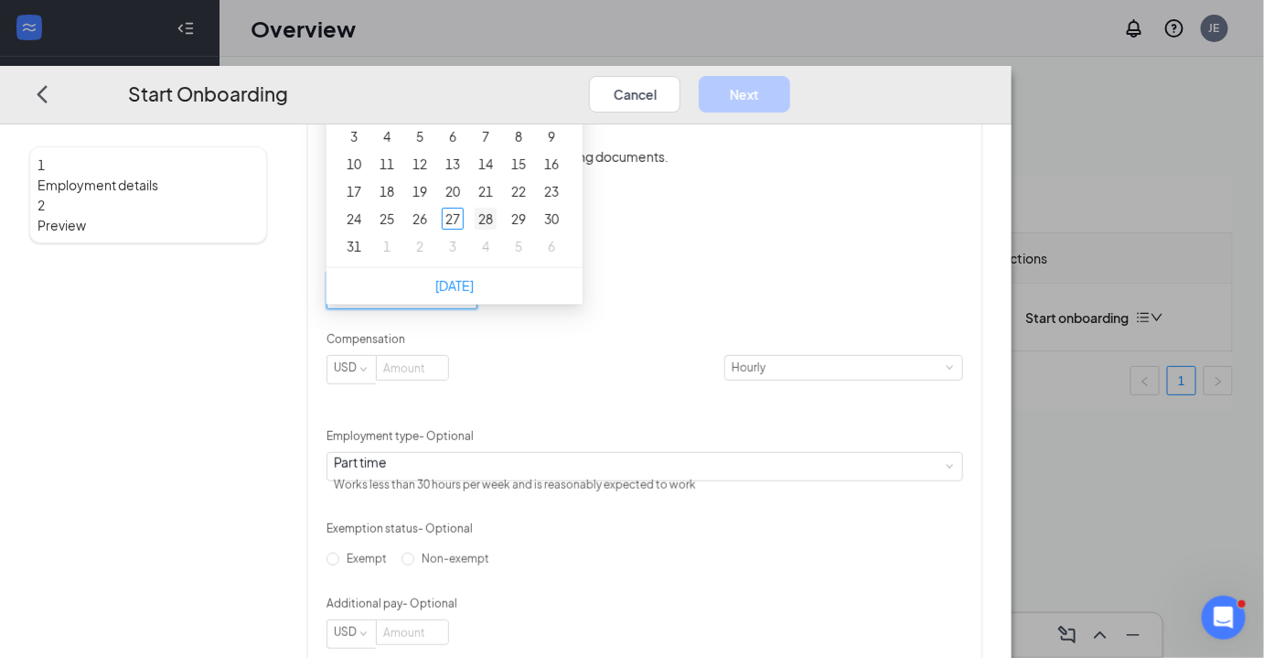
click at [497, 230] on div "28" at bounding box center [486, 219] width 22 height 22
type input "[DATE]"
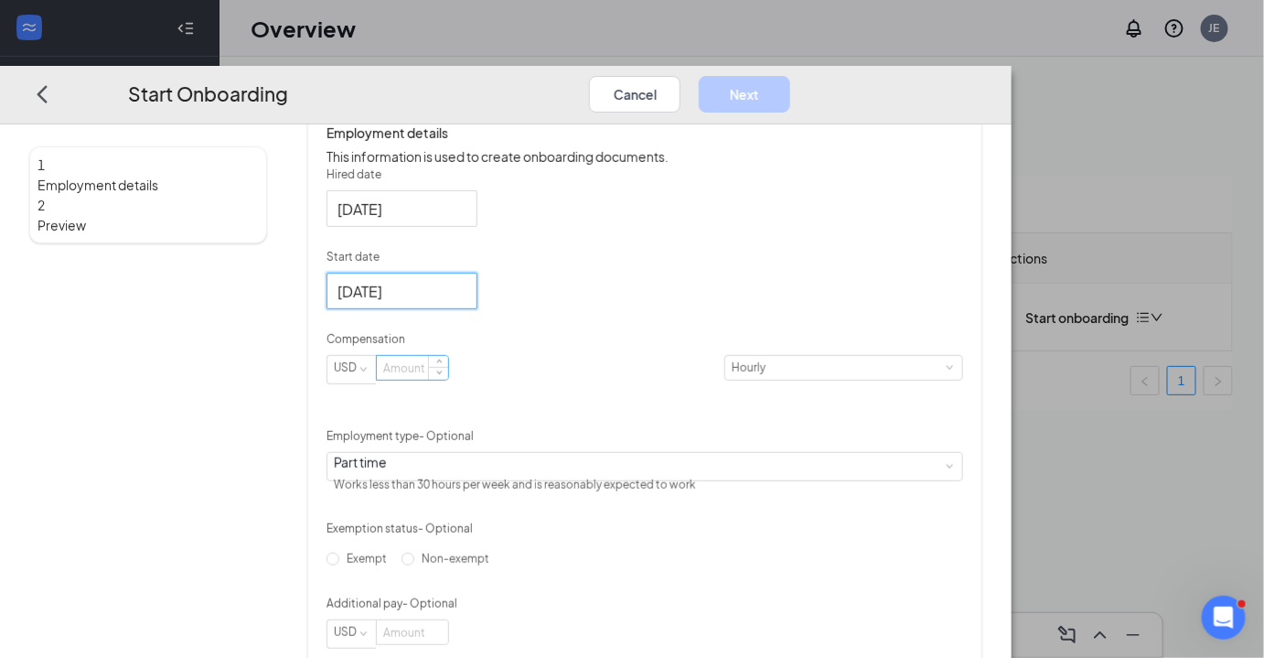
click at [448, 380] on input at bounding box center [412, 368] width 71 height 24
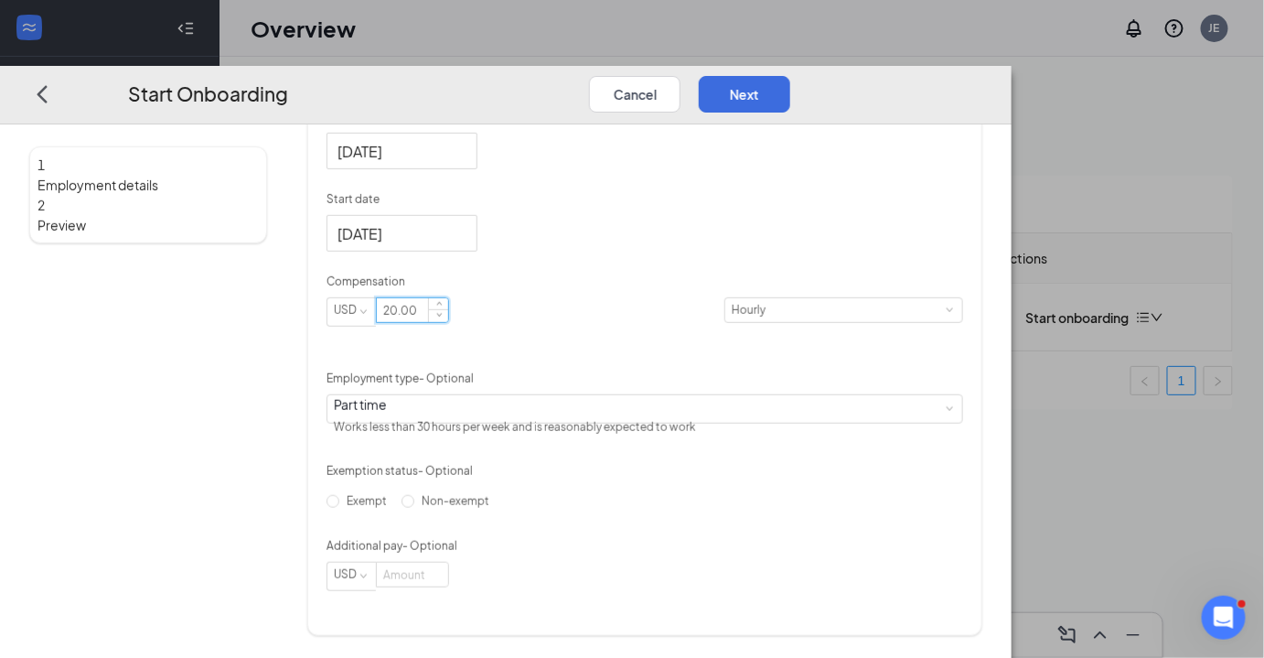
scroll to position [430, 0]
type input "20.00"
click at [414, 508] on input "Non-exempt" at bounding box center [407, 501] width 13 height 13
radio input "true"
type input "20"
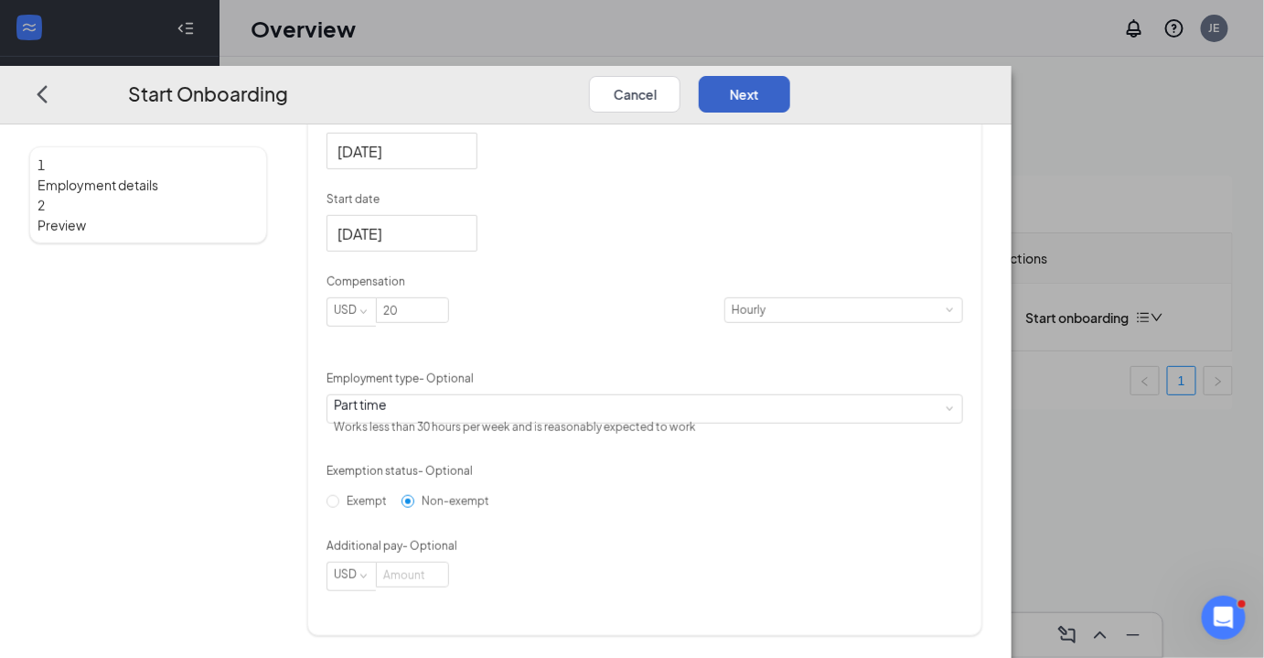
click at [790, 75] on button "Next" at bounding box center [744, 93] width 91 height 37
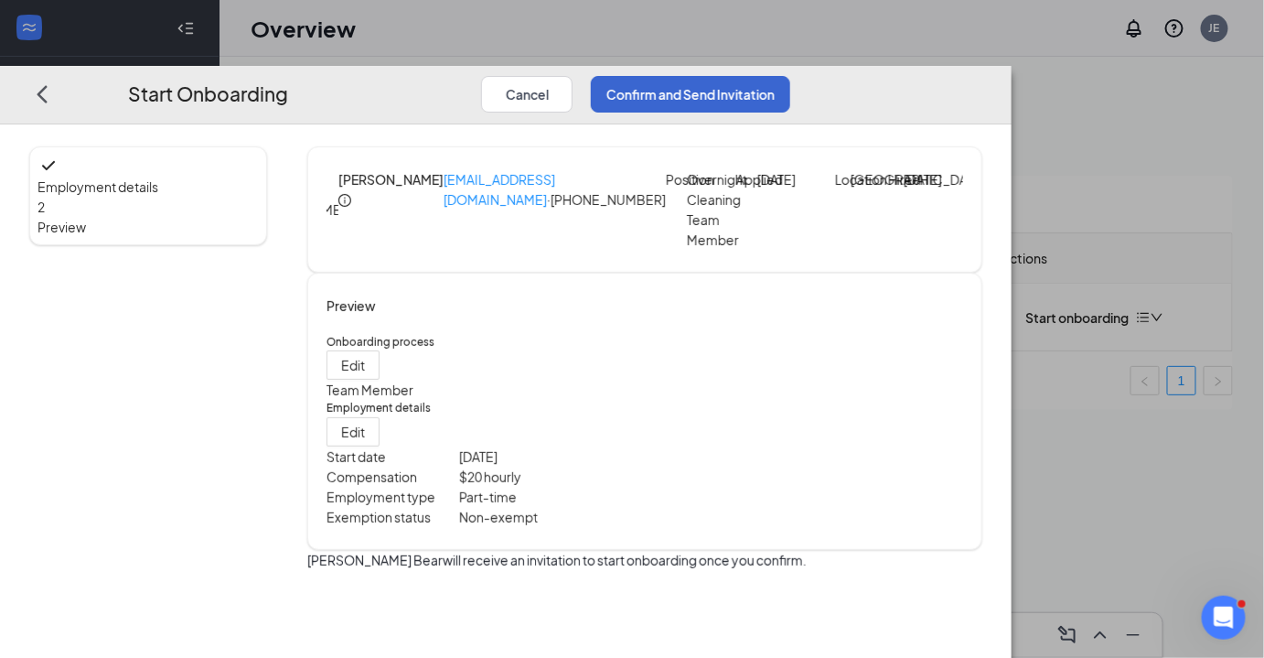
scroll to position [3, 0]
click at [790, 75] on button "Confirm and Send Invitation" at bounding box center [690, 93] width 199 height 37
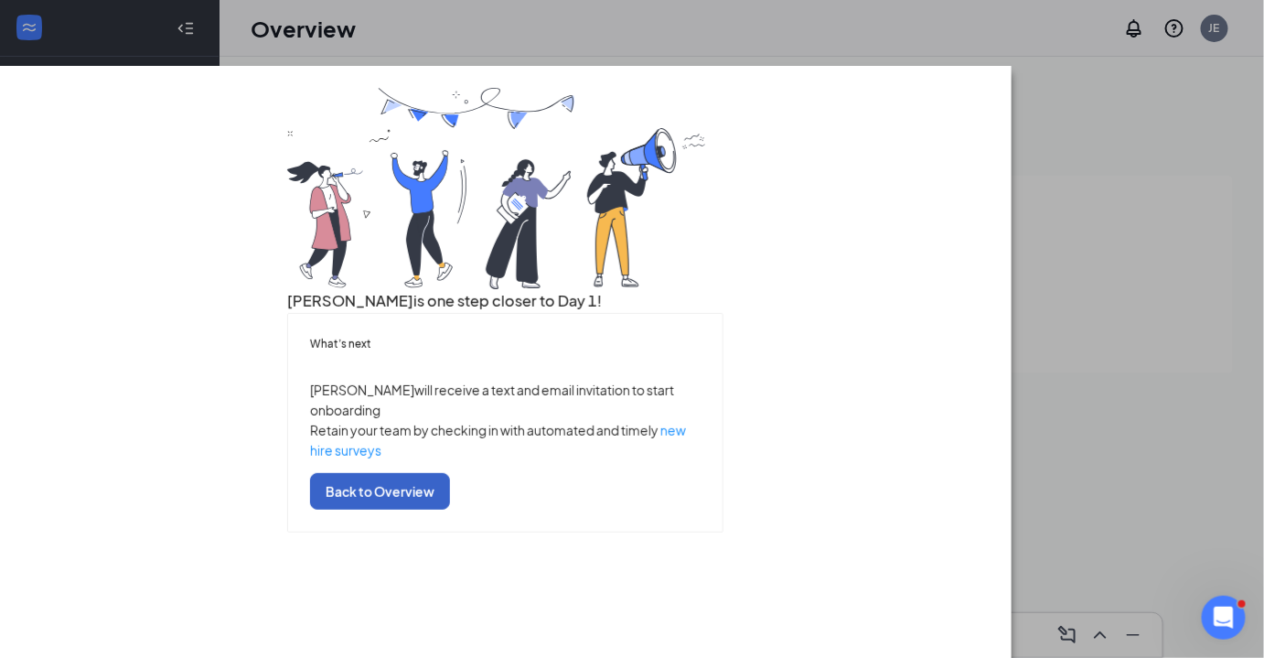
click at [450, 509] on button "Back to Overview" at bounding box center [380, 491] width 140 height 37
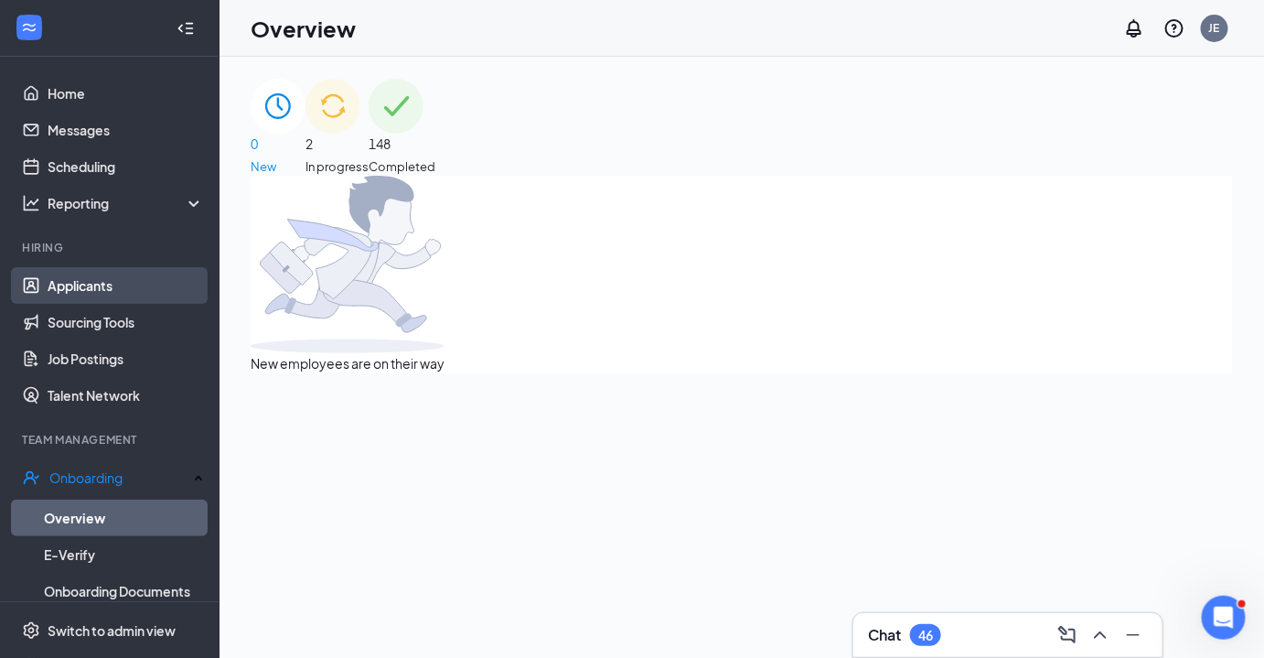
click at [94, 295] on link "Applicants" at bounding box center [126, 285] width 156 height 37
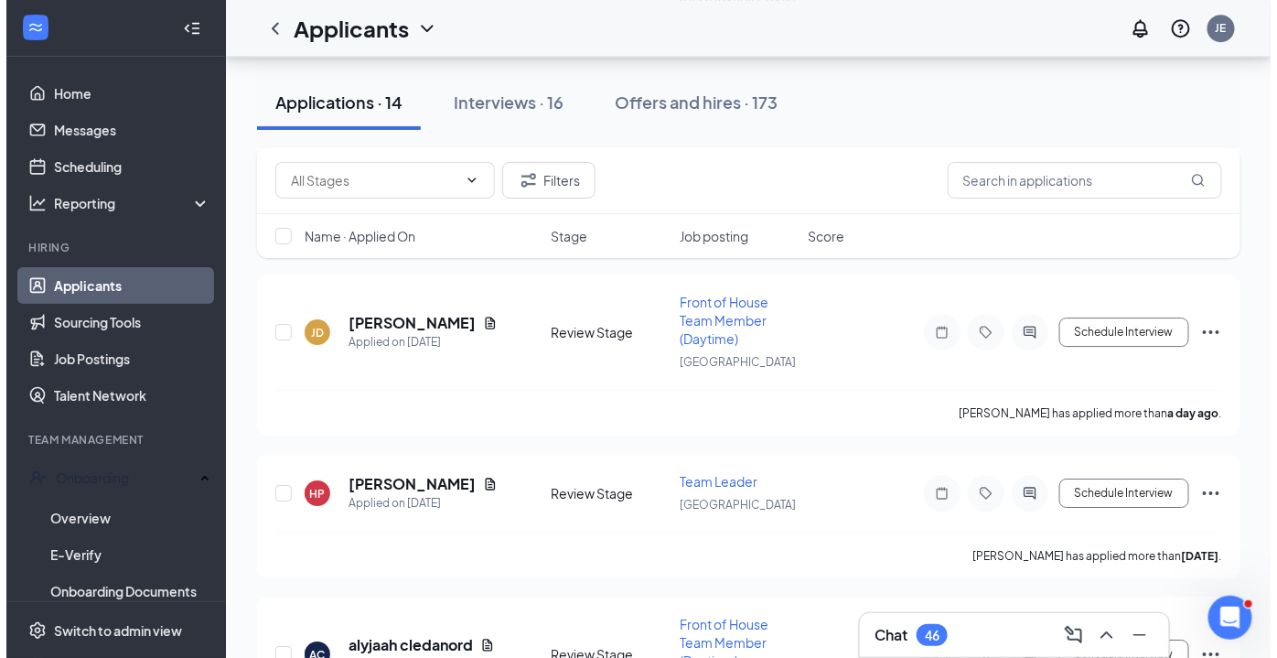
scroll to position [1803, 0]
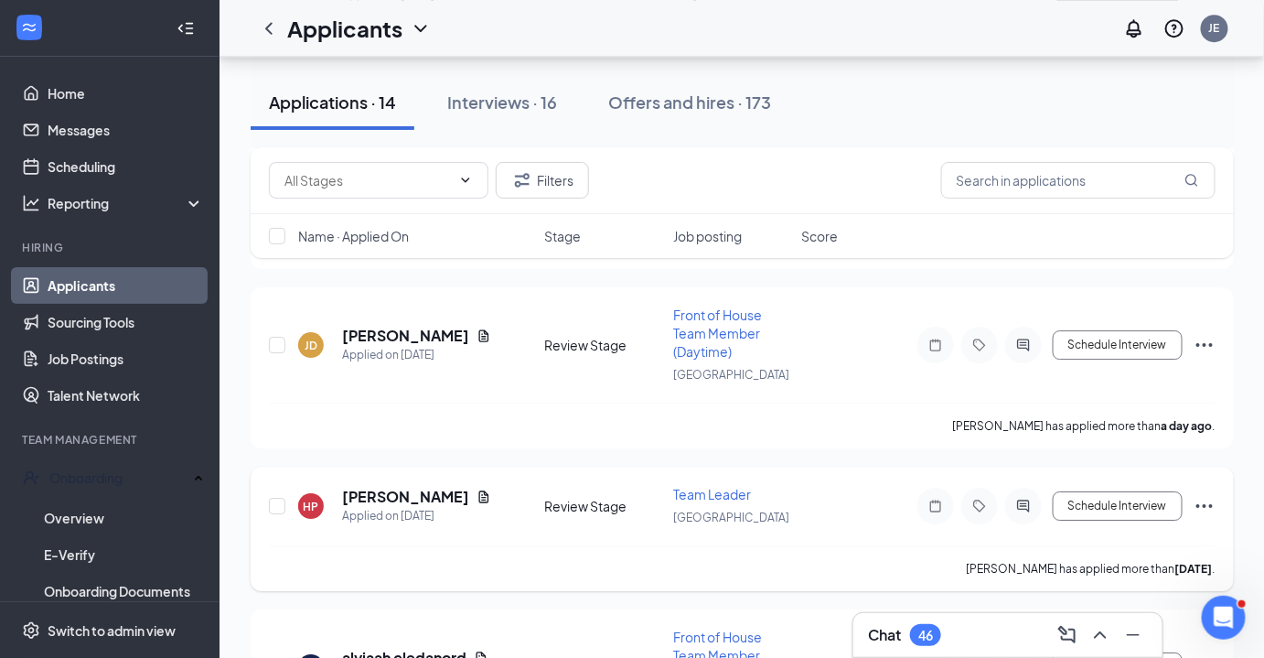
click at [407, 487] on h5 "[PERSON_NAME]" at bounding box center [405, 497] width 127 height 20
